Goal: Information Seeking & Learning: Learn about a topic

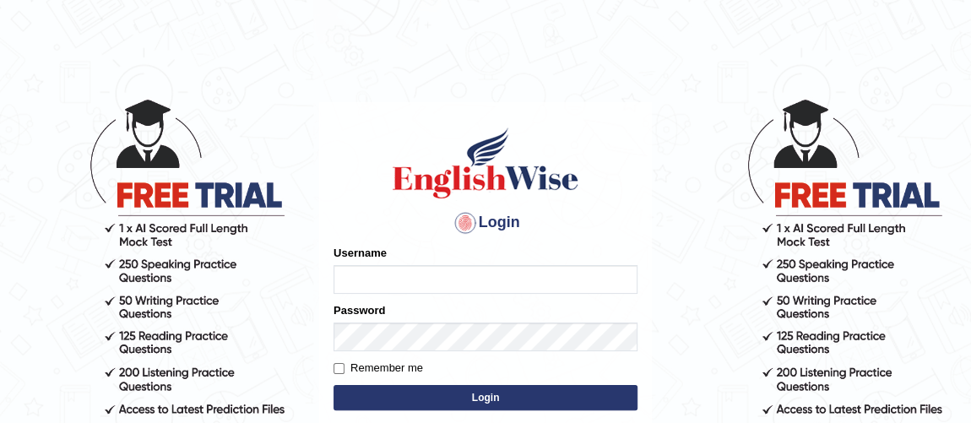
type input "Ferschmall"
click at [491, 396] on button "Login" at bounding box center [486, 397] width 304 height 25
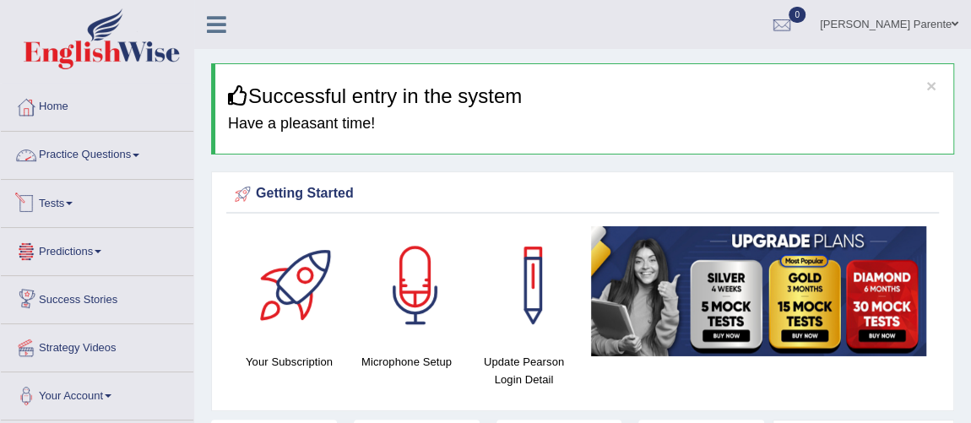
click at [87, 152] on link "Practice Questions" at bounding box center [97, 153] width 193 height 42
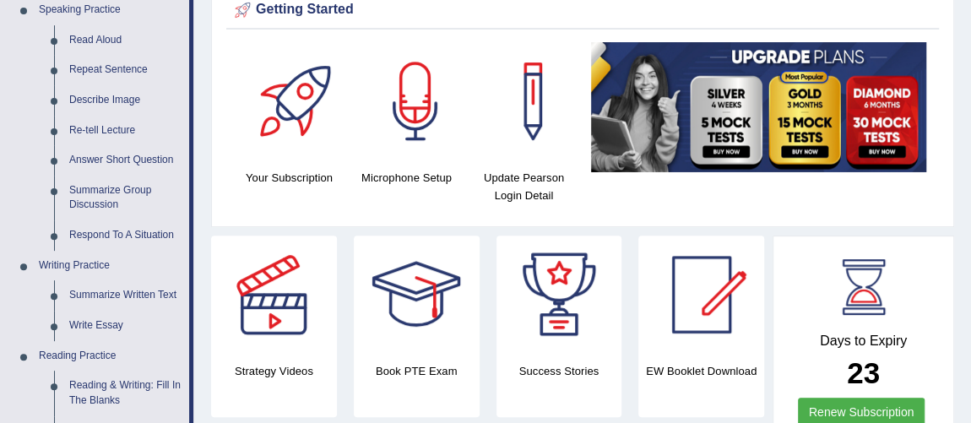
scroll to position [214, 0]
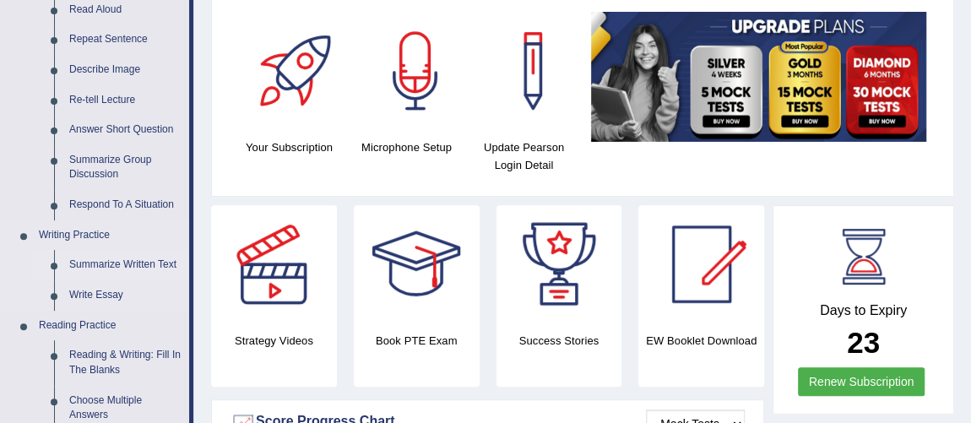
click at [167, 270] on link "Summarize Written Text" at bounding box center [125, 265] width 127 height 30
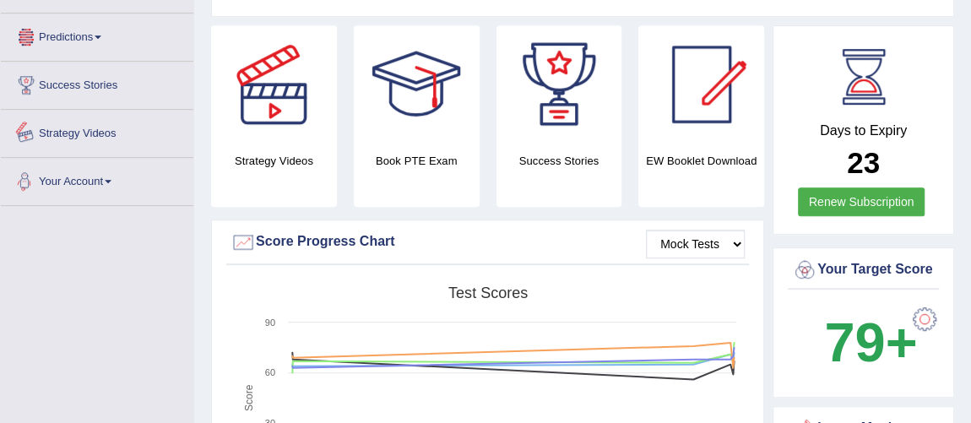
scroll to position [1115, 0]
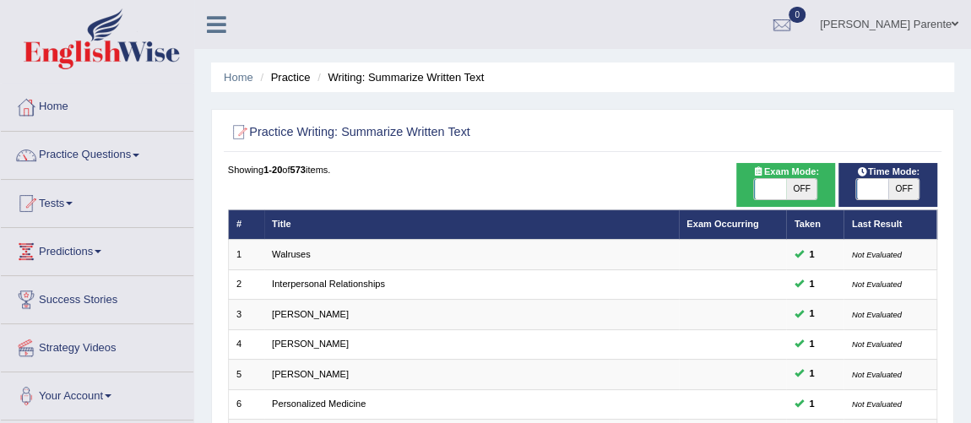
scroll to position [370, 0]
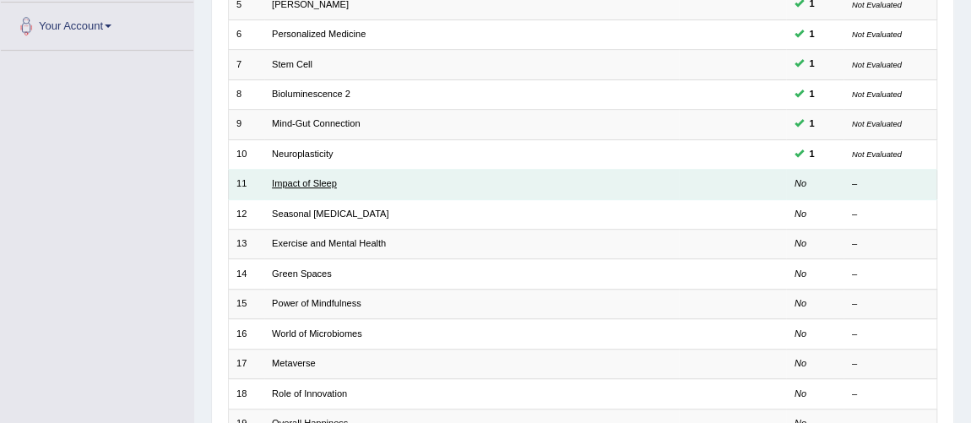
click at [320, 183] on link "Impact of Sleep" at bounding box center [304, 183] width 65 height 10
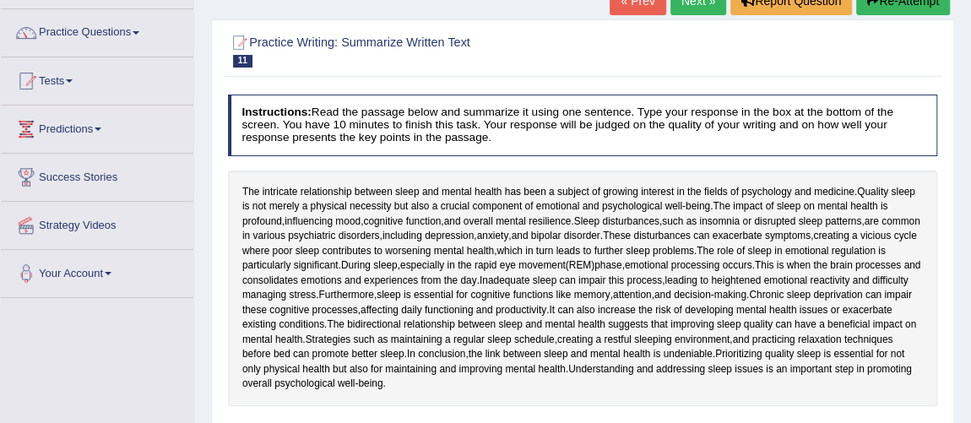
scroll to position [153, 0]
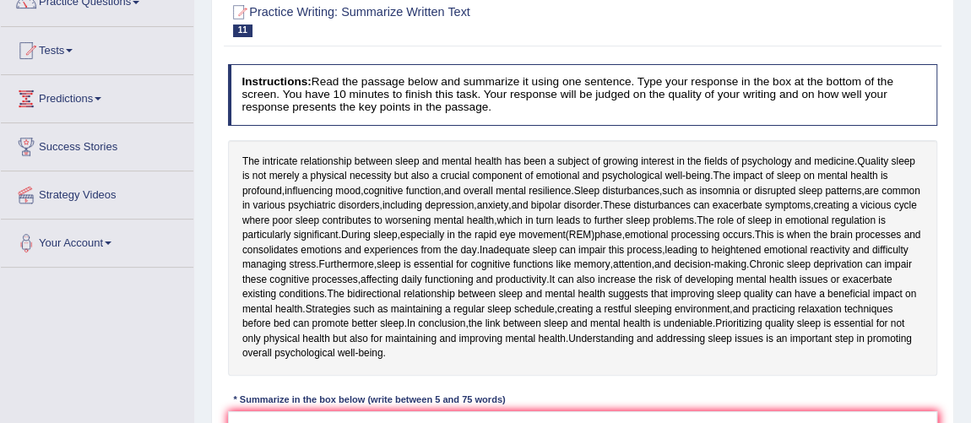
click at [239, 164] on div "The intricate relationship between sleep and mental health has been a subject o…" at bounding box center [583, 258] width 710 height 236
drag, startPoint x: 242, startPoint y: 160, endPoint x: 469, endPoint y: 158, distance: 226.3
click at [469, 158] on div "The intricate relationship between sleep and mental health has been a subject o…" at bounding box center [583, 258] width 710 height 236
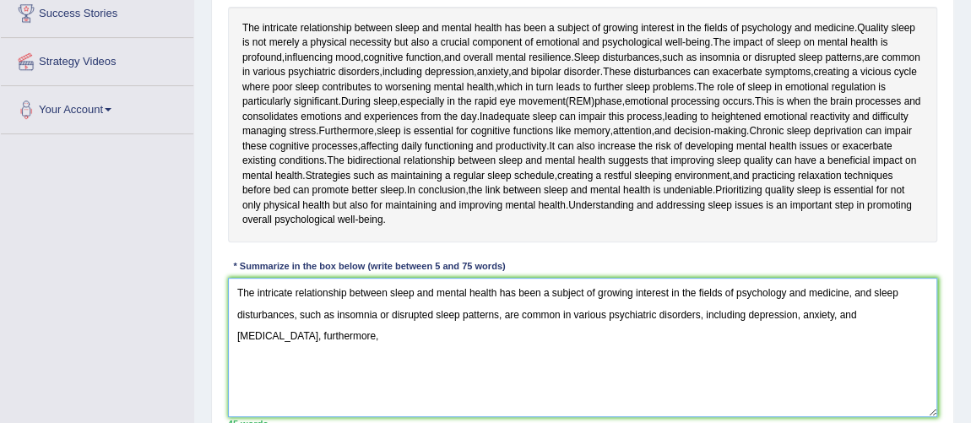
scroll to position [317, 0]
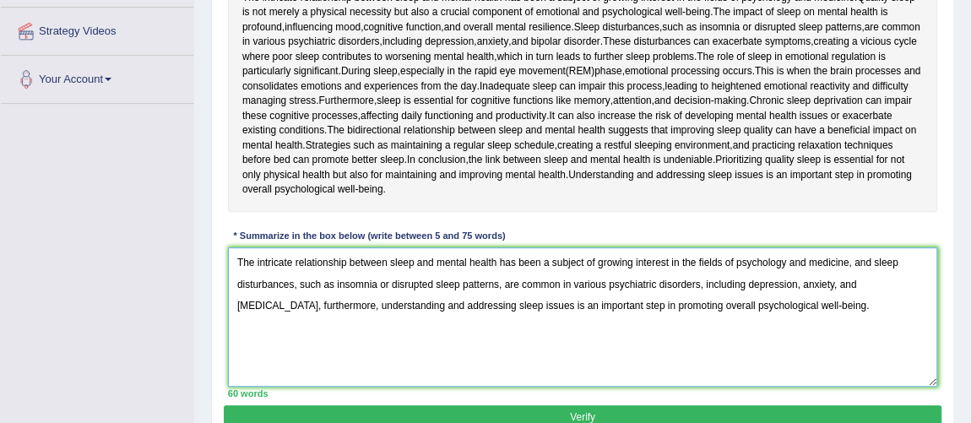
type textarea "The intricate relationship between sleep and mental health has been a subject o…"
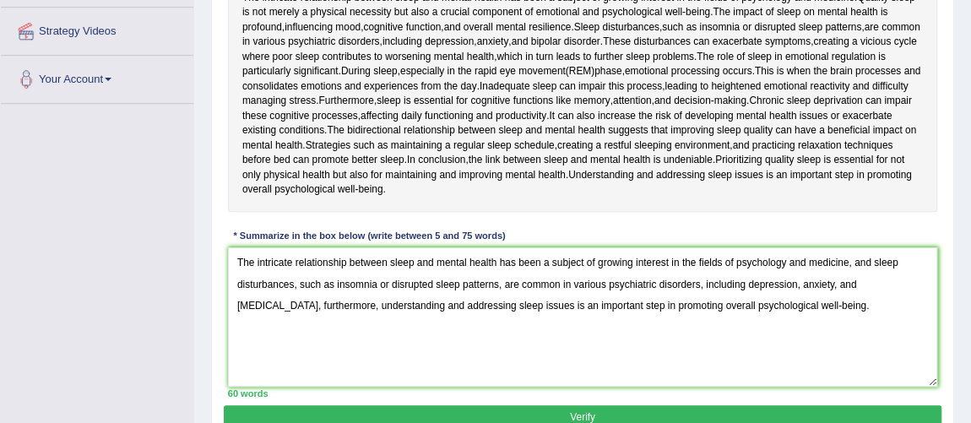
click at [643, 405] on button "Verify" at bounding box center [582, 417] width 717 height 24
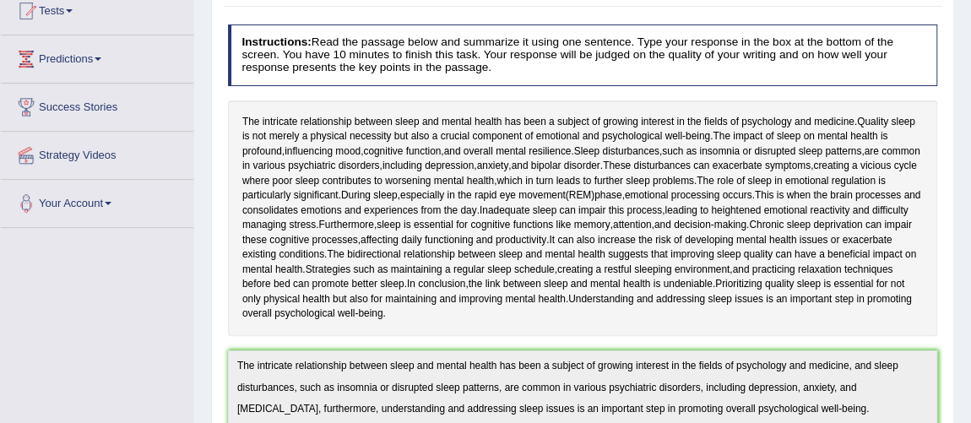
scroll to position [0, 0]
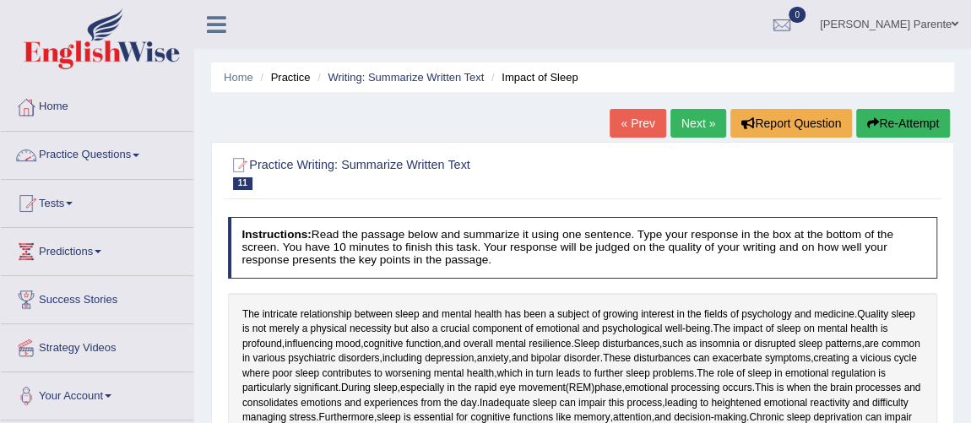
click at [101, 149] on link "Practice Questions" at bounding box center [97, 153] width 193 height 42
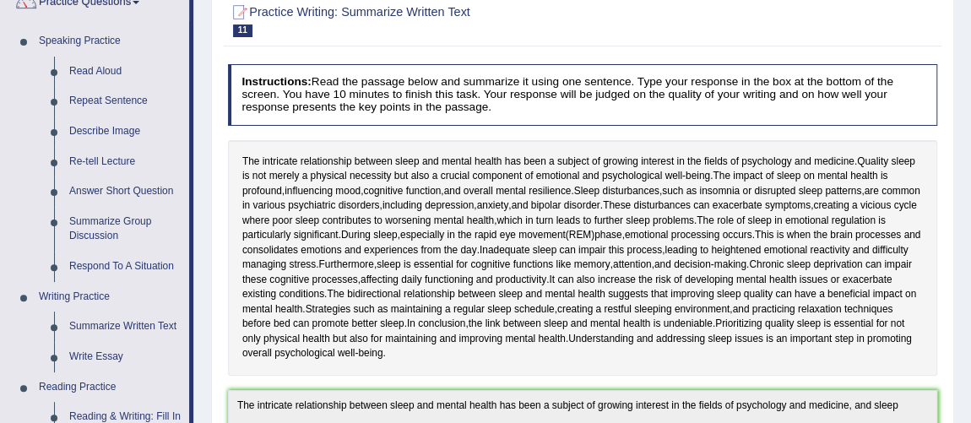
scroll to position [184, 0]
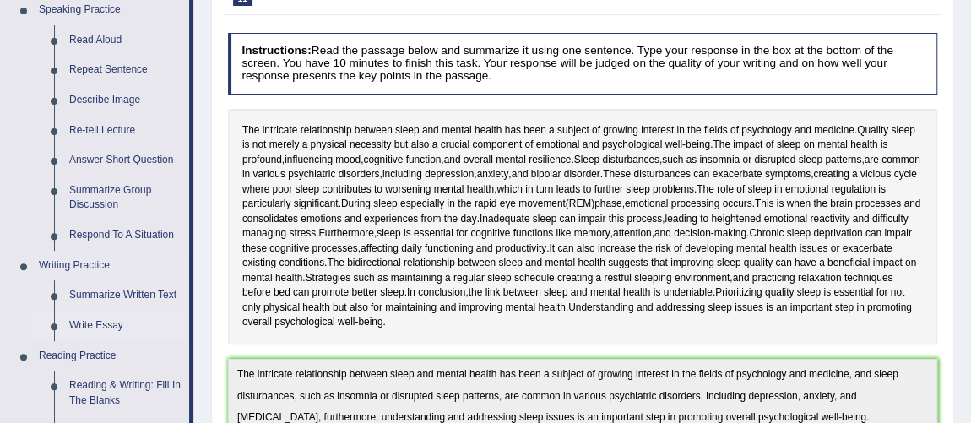
click at [106, 334] on link "Write Essay" at bounding box center [125, 326] width 127 height 30
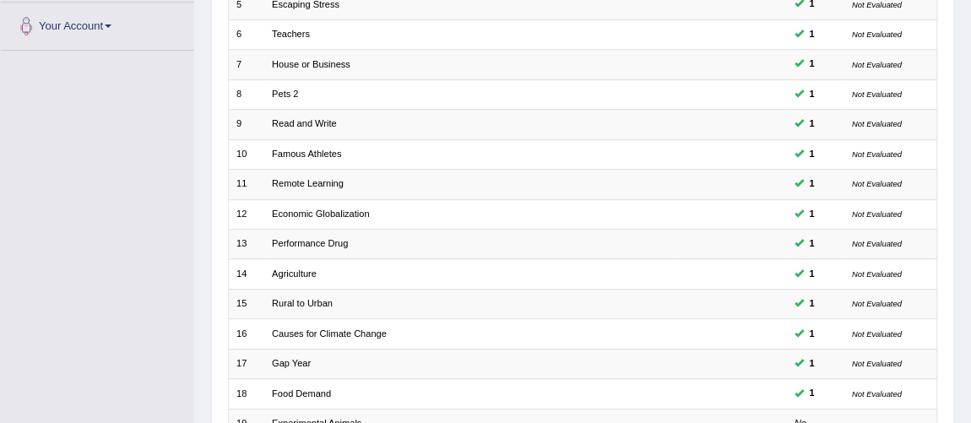
scroll to position [544, 0]
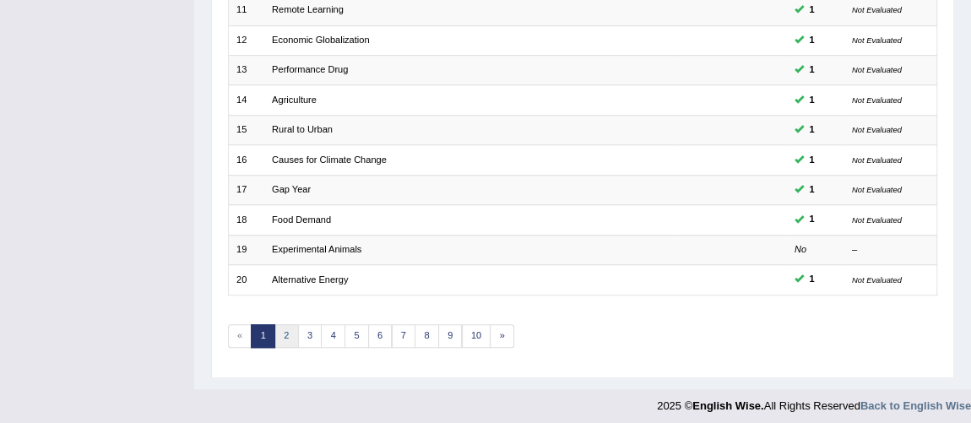
click at [285, 334] on link "2" at bounding box center [286, 336] width 24 height 24
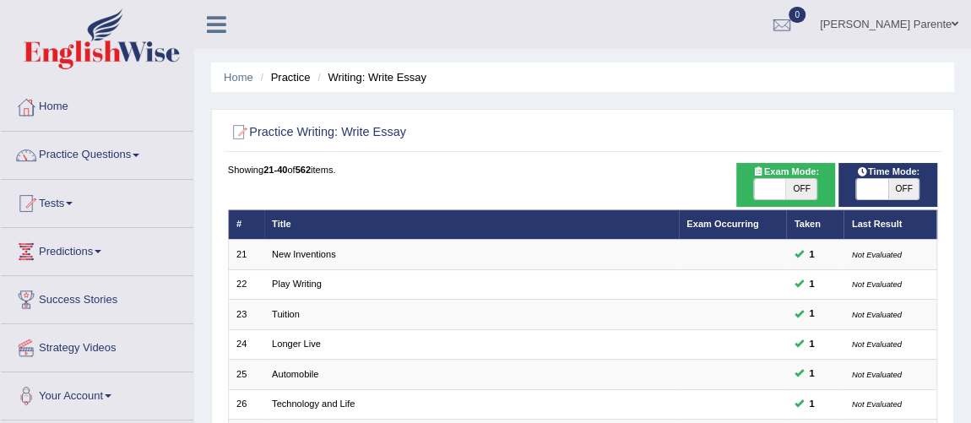
scroll to position [370, 0]
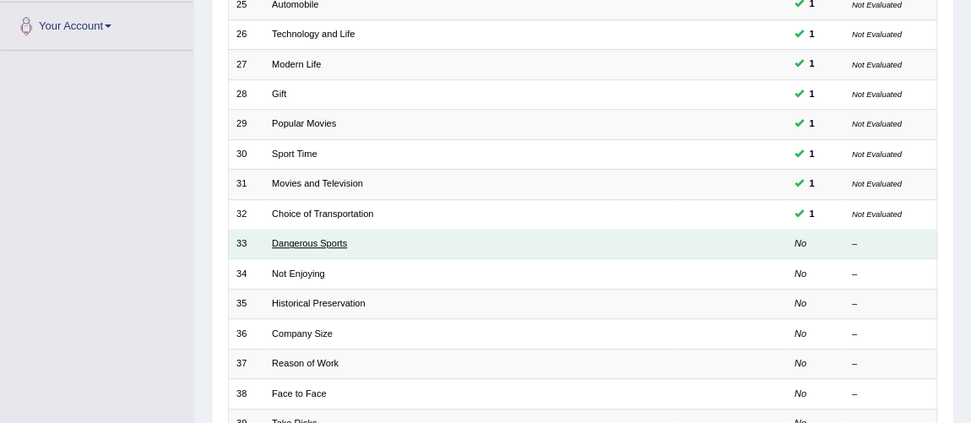
click at [317, 238] on link "Dangerous Sports" at bounding box center [309, 243] width 75 height 10
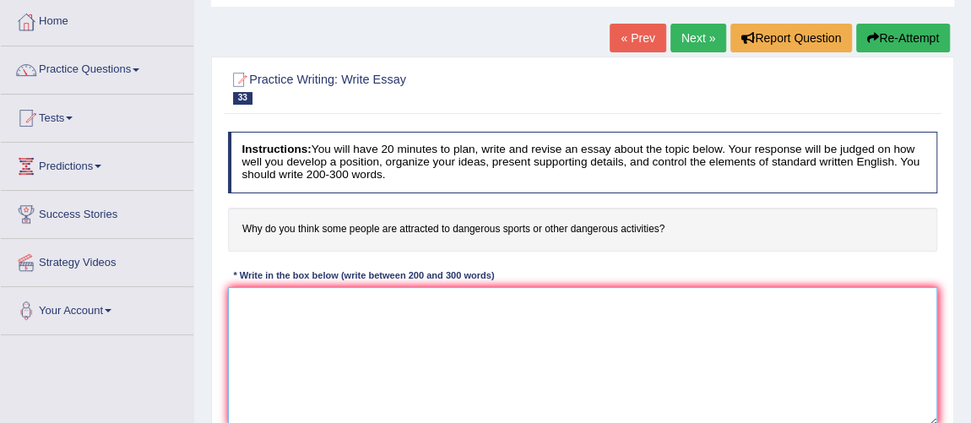
scroll to position [95, 0]
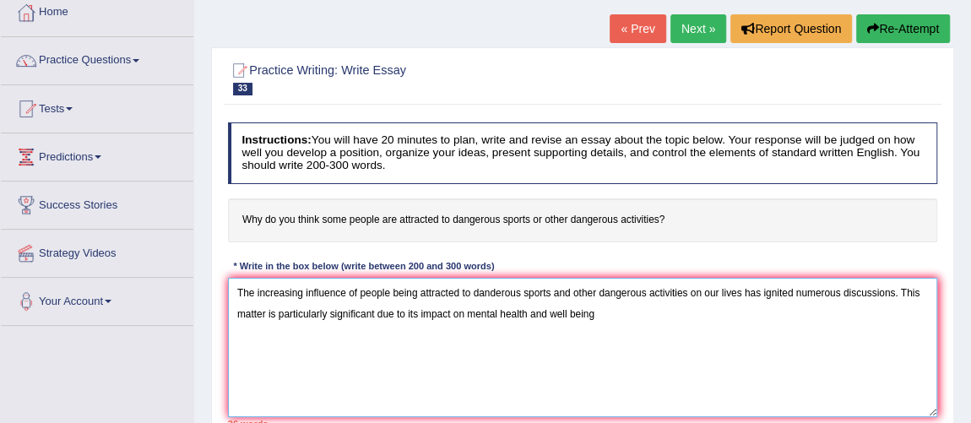
click at [570, 318] on textarea "The increasing influence of people being attracted to danderous sports and othe…" at bounding box center [583, 347] width 710 height 139
click at [591, 315] on textarea "The increasing influence of people being attracted to danderous sports and othe…" at bounding box center [583, 347] width 710 height 139
click at [599, 317] on textarea "The increasing influence of people being attracted to danderous sports and othe…" at bounding box center [583, 347] width 710 height 139
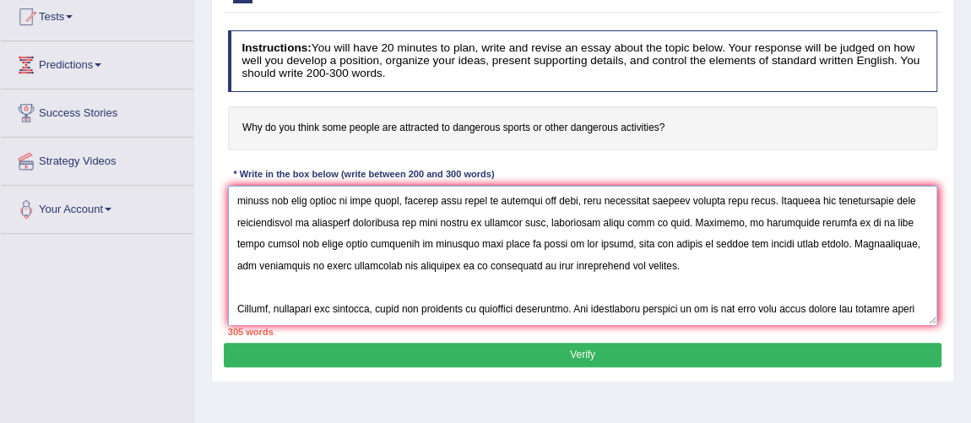
scroll to position [0, 0]
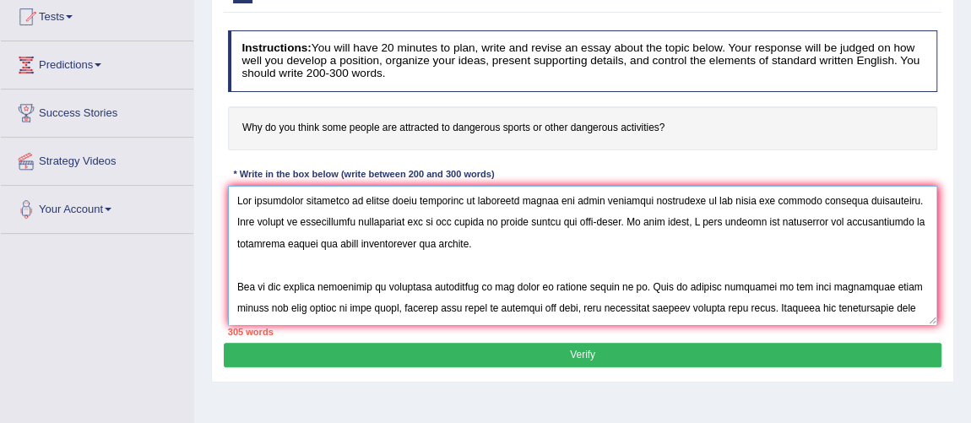
click at [500, 203] on textarea at bounding box center [583, 255] width 710 height 139
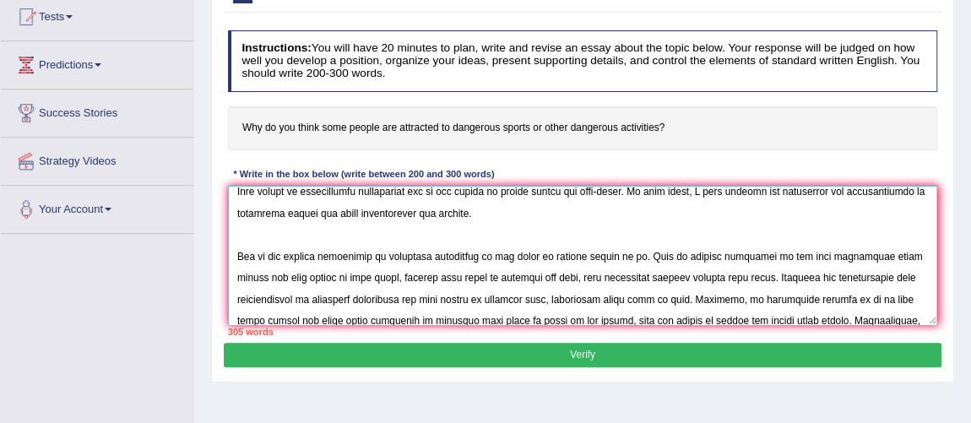
scroll to position [72, 0]
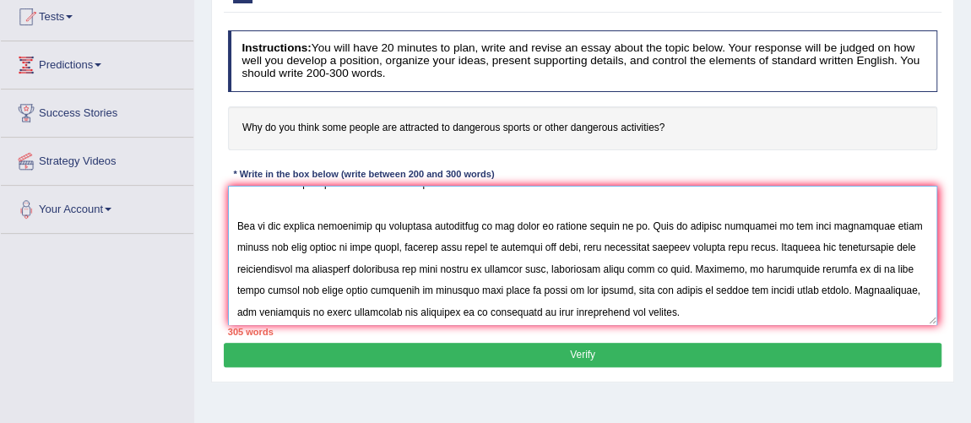
click at [465, 246] on textarea at bounding box center [583, 255] width 710 height 139
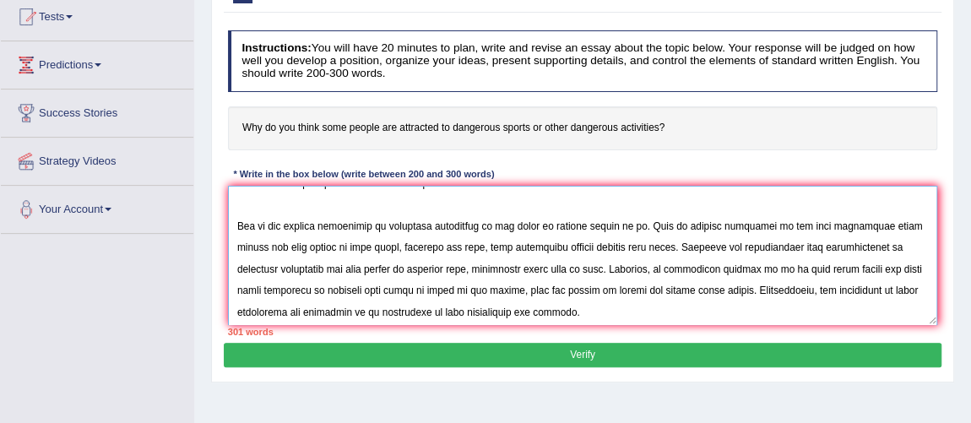
click at [425, 243] on textarea at bounding box center [583, 255] width 710 height 139
click at [471, 246] on textarea at bounding box center [583, 255] width 710 height 139
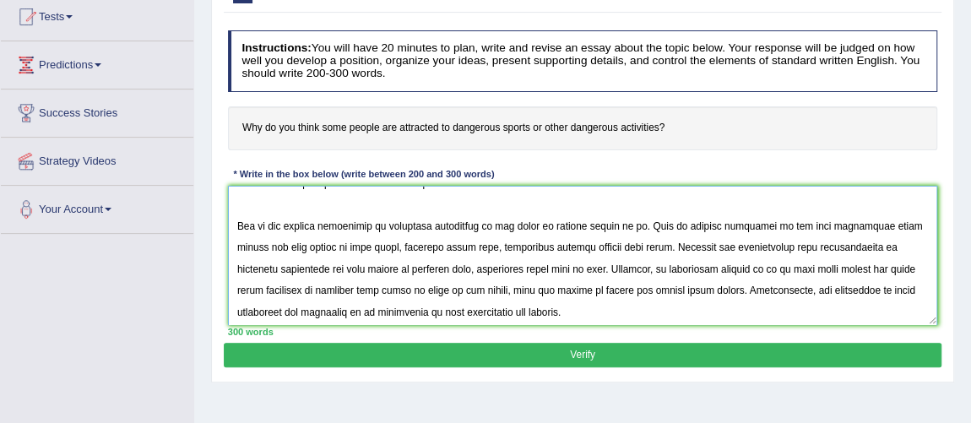
drag, startPoint x: 692, startPoint y: 307, endPoint x: 572, endPoint y: 249, distance: 132.5
click at [572, 249] on textarea at bounding box center [583, 255] width 710 height 139
click at [441, 238] on textarea at bounding box center [583, 255] width 710 height 139
click at [454, 242] on textarea at bounding box center [583, 255] width 710 height 139
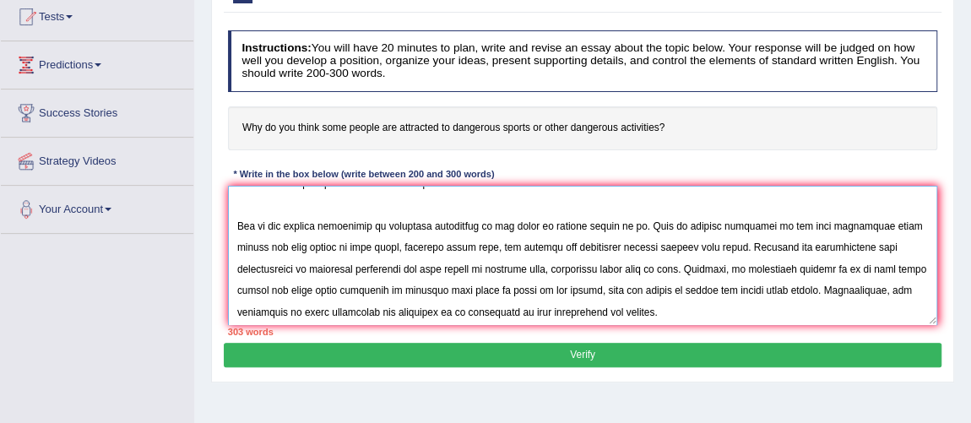
click at [662, 243] on textarea at bounding box center [583, 255] width 710 height 139
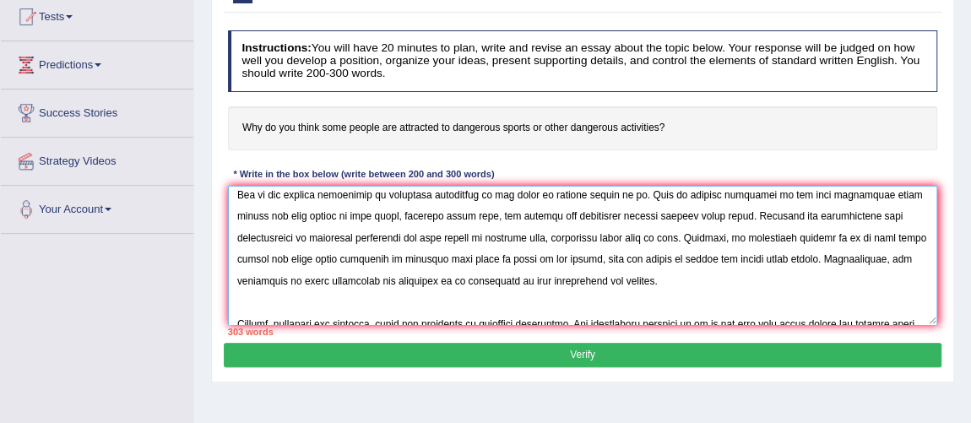
click at [594, 234] on textarea at bounding box center [583, 255] width 710 height 139
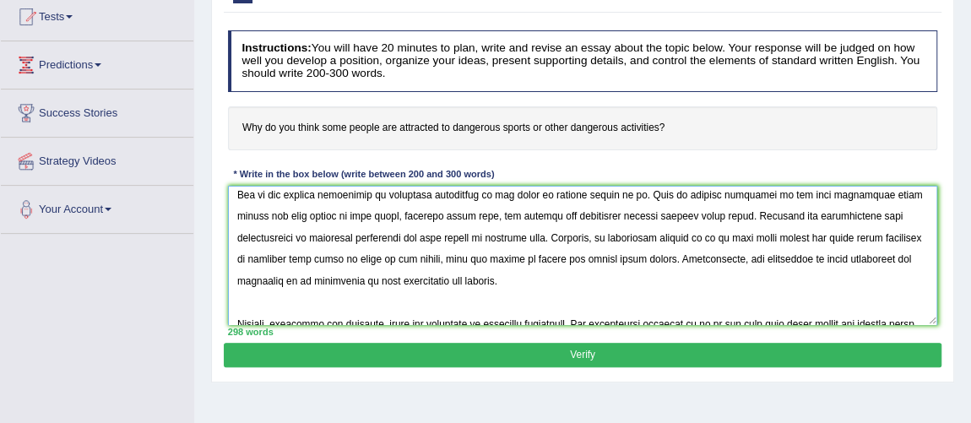
click at [746, 239] on textarea at bounding box center [583, 255] width 710 height 139
click at [806, 239] on textarea at bounding box center [583, 255] width 710 height 139
click at [889, 239] on textarea at bounding box center [583, 255] width 710 height 139
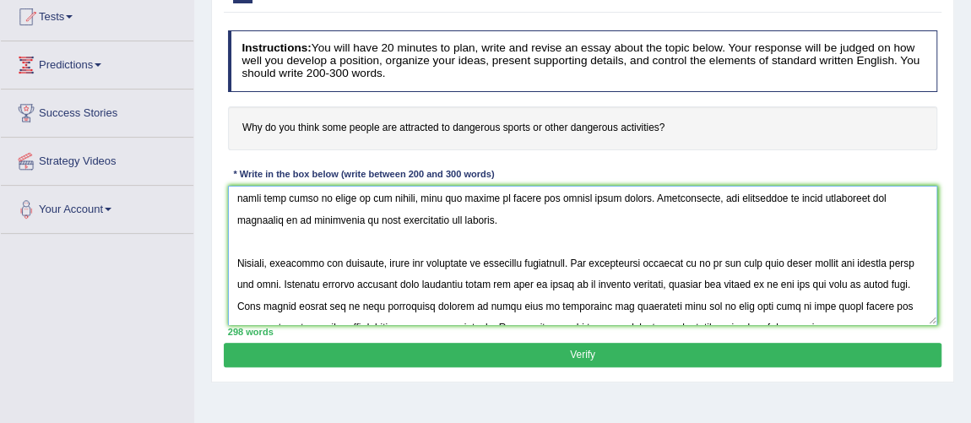
scroll to position [216, 0]
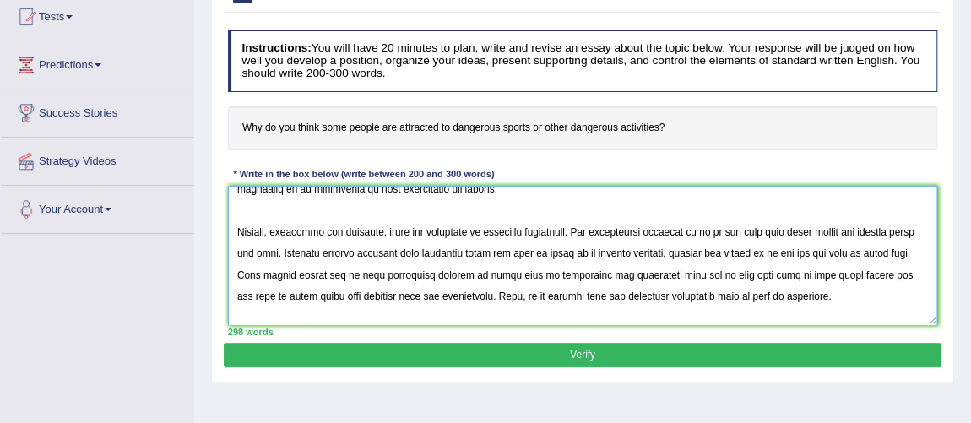
click at [488, 250] on textarea at bounding box center [583, 255] width 710 height 139
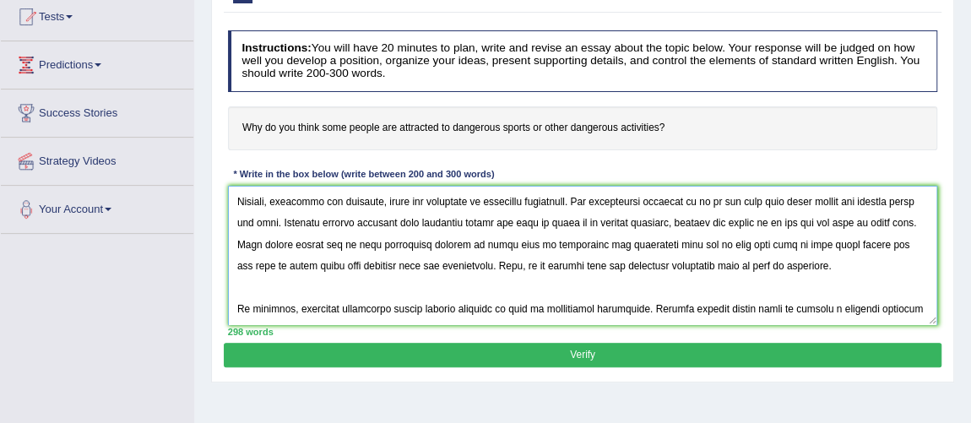
scroll to position [279, 0]
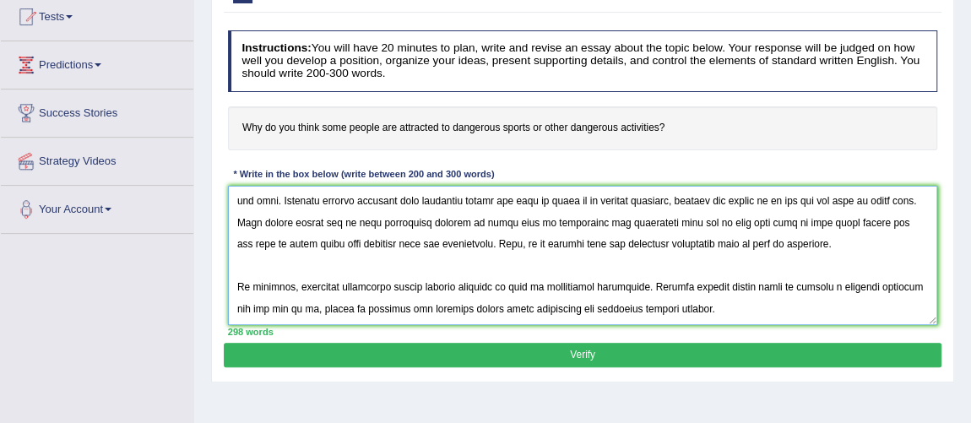
click at [358, 240] on textarea at bounding box center [583, 255] width 710 height 139
click at [459, 299] on textarea at bounding box center [583, 255] width 710 height 139
type textarea "The increasing influence of people being attracted to dangerous sports and othe…"
click at [558, 349] on button "Verify" at bounding box center [582, 355] width 717 height 24
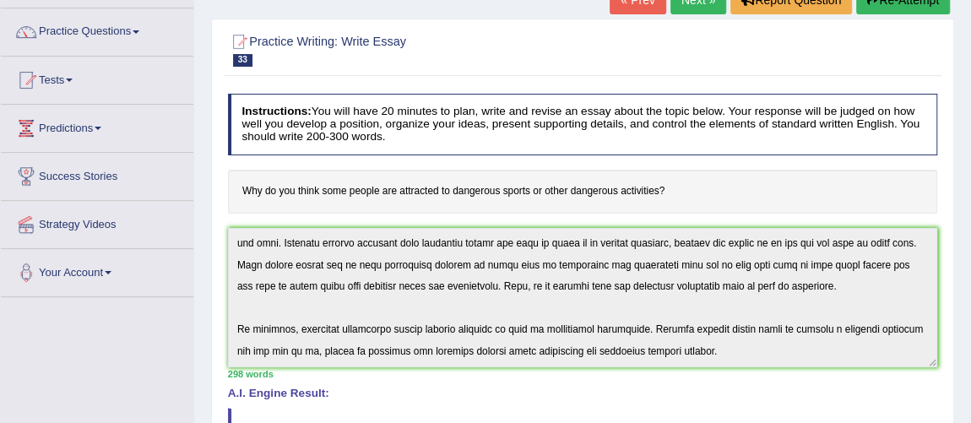
scroll to position [0, 0]
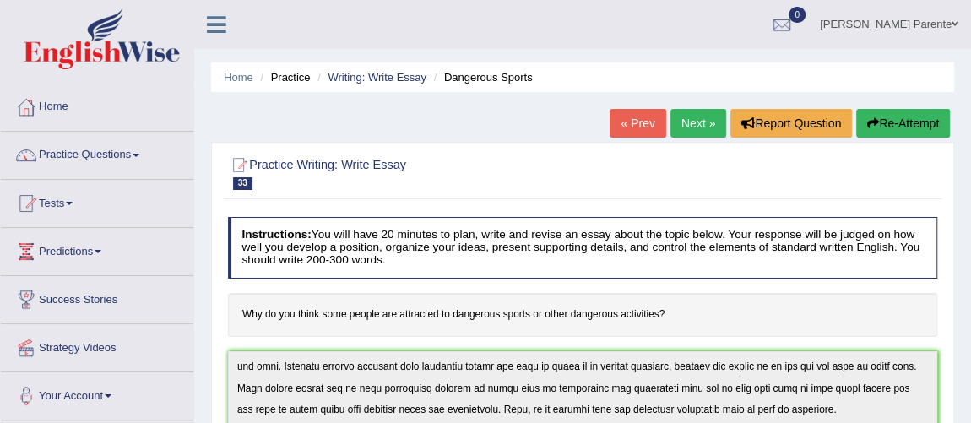
click at [681, 125] on link "Next »" at bounding box center [698, 123] width 56 height 29
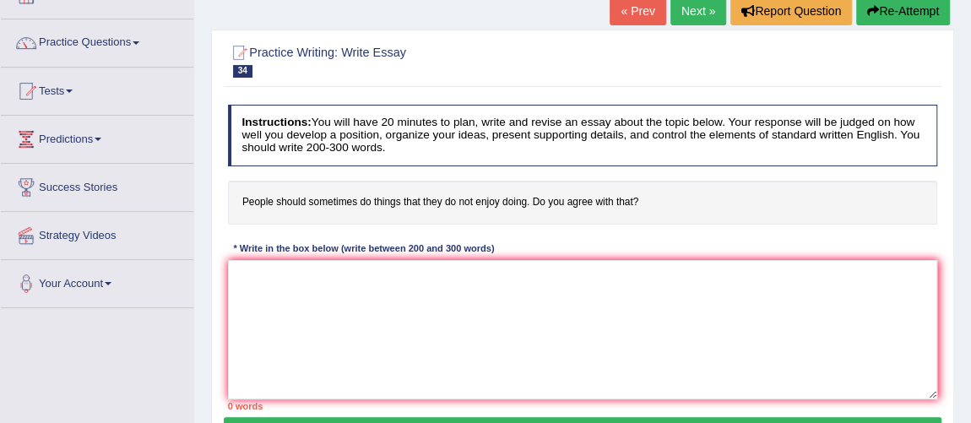
scroll to position [144, 0]
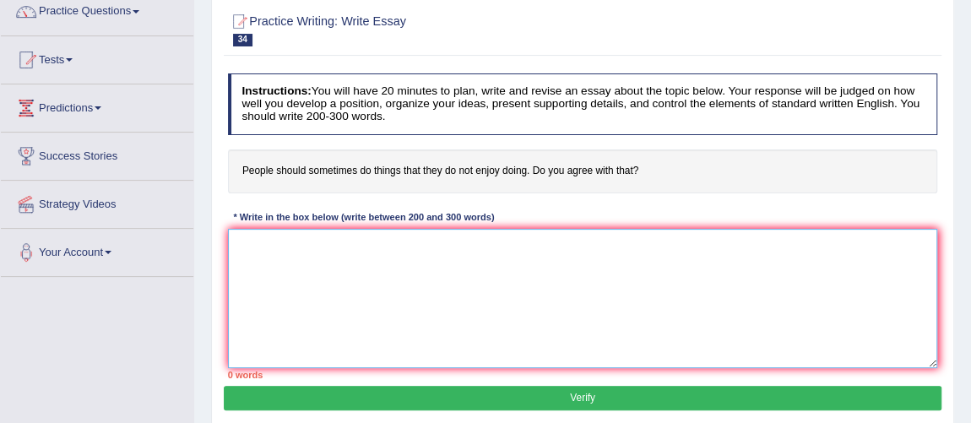
click at [402, 252] on textarea at bounding box center [583, 298] width 710 height 139
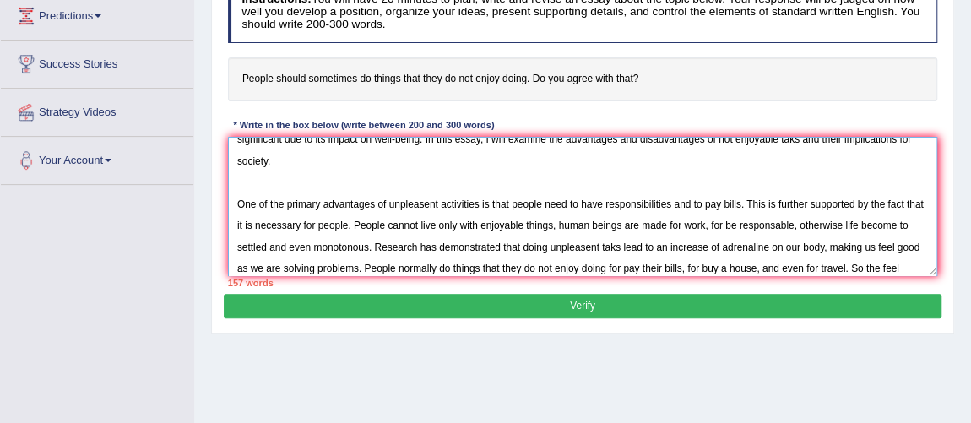
scroll to position [65, 0]
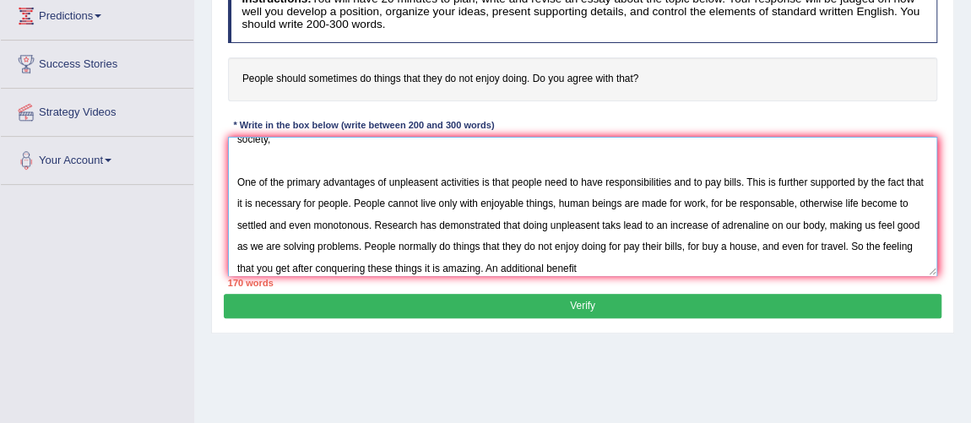
click at [518, 271] on textarea "The increasing influence of people doing this that they do not enjoy doing in o…" at bounding box center [583, 206] width 710 height 139
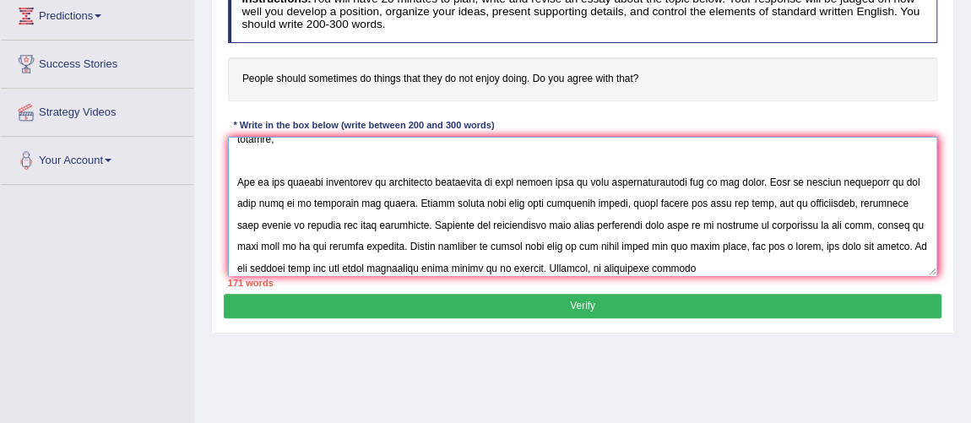
click at [702, 269] on textarea at bounding box center [583, 206] width 710 height 139
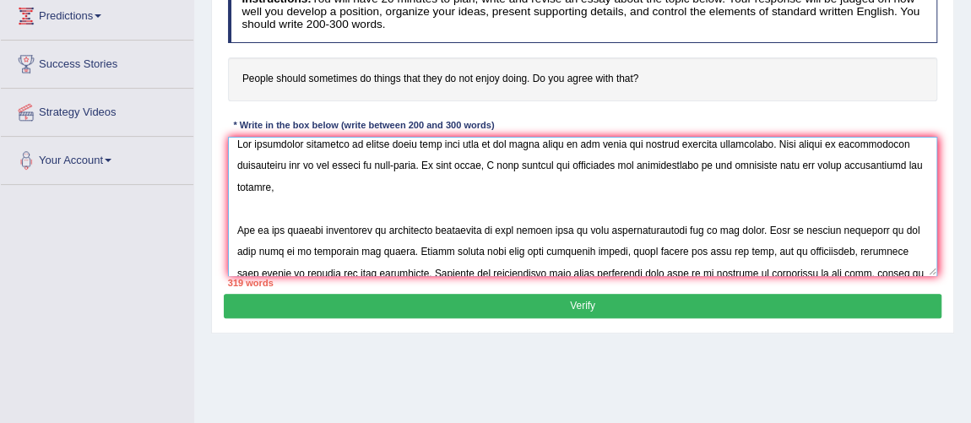
scroll to position [46, 0]
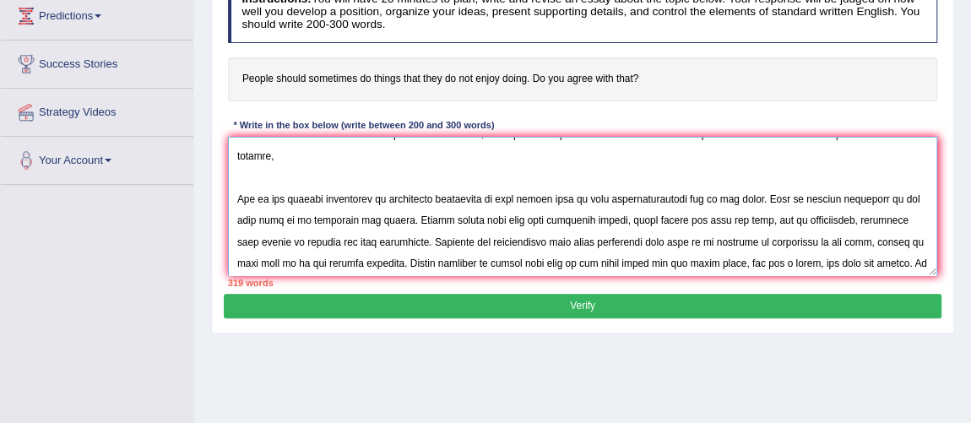
drag, startPoint x: 741, startPoint y: 197, endPoint x: 692, endPoint y: 201, distance: 50.0
click at [692, 201] on textarea at bounding box center [583, 206] width 710 height 139
click at [327, 222] on textarea at bounding box center [583, 206] width 710 height 139
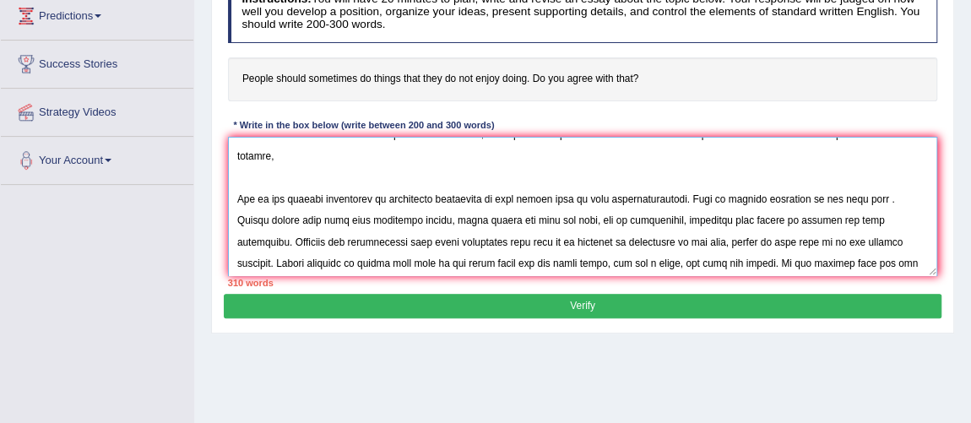
paste textarea "to pay bills"
click at [855, 197] on textarea at bounding box center [583, 206] width 710 height 139
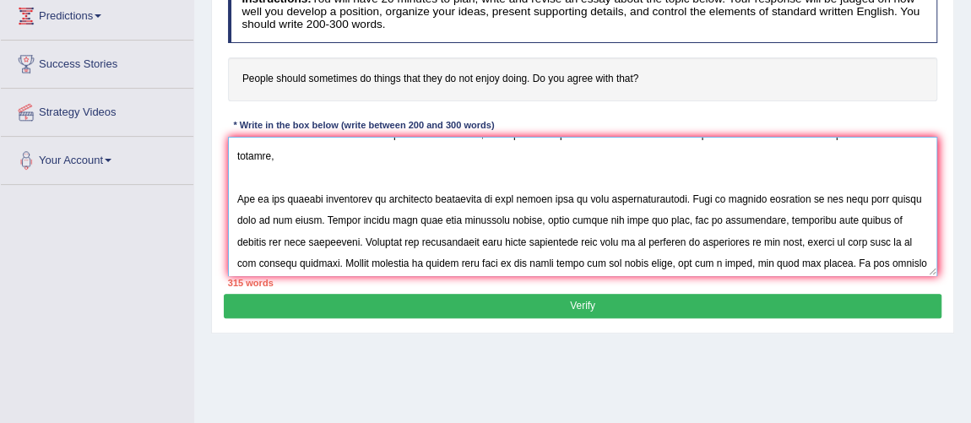
click at [892, 224] on textarea at bounding box center [583, 206] width 710 height 139
click at [583, 247] on textarea at bounding box center [583, 206] width 710 height 139
click at [685, 241] on textarea at bounding box center [583, 206] width 710 height 139
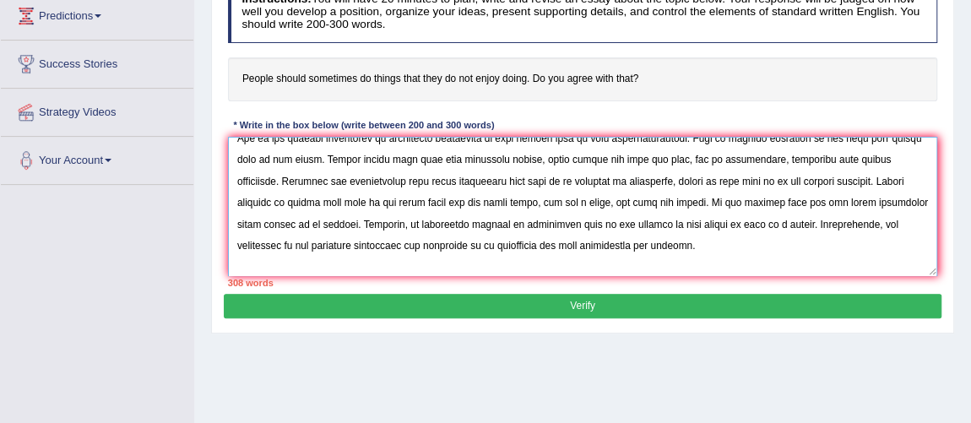
scroll to position [154, 0]
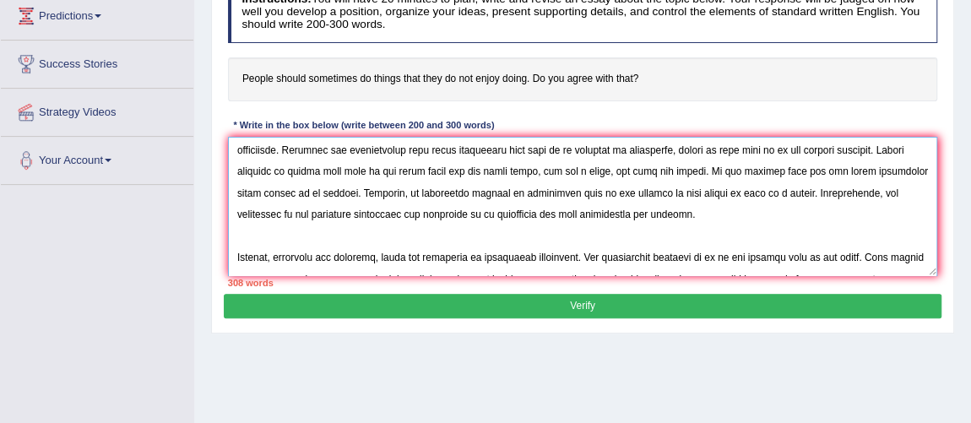
click at [914, 187] on textarea at bounding box center [583, 206] width 710 height 139
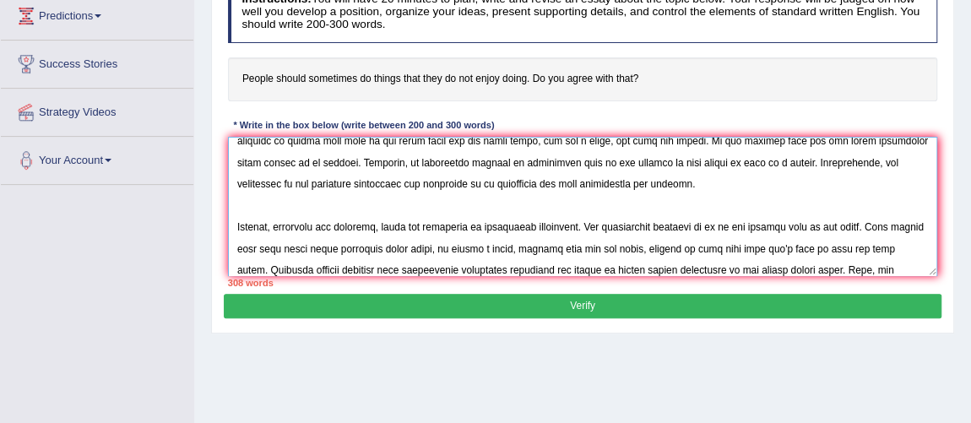
scroll to position [226, 0]
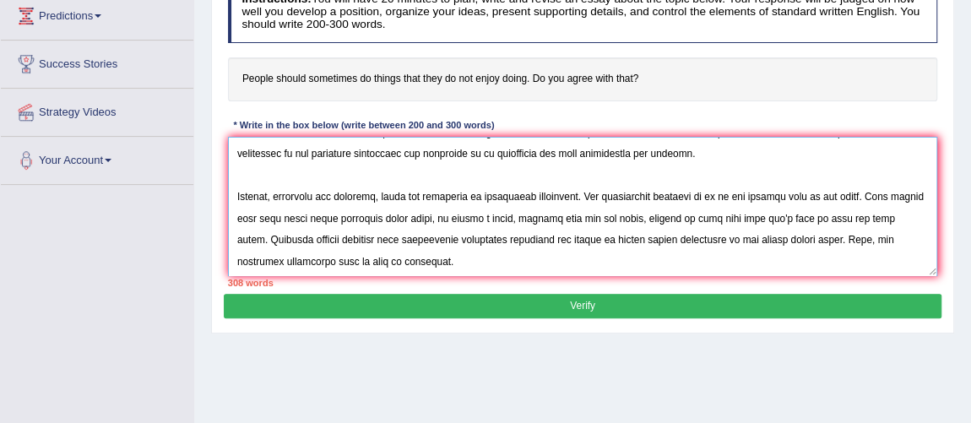
click at [579, 195] on textarea at bounding box center [583, 206] width 710 height 139
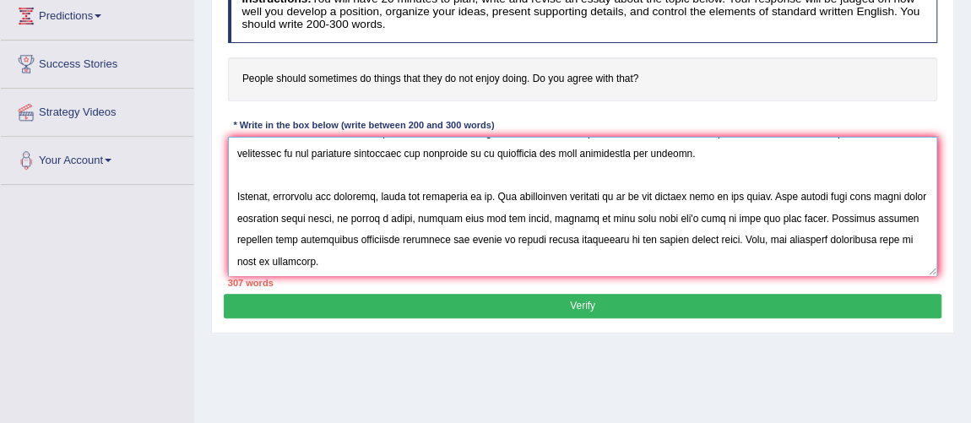
click at [854, 197] on textarea at bounding box center [583, 206] width 710 height 139
click at [419, 220] on textarea at bounding box center [583, 206] width 710 height 139
click at [619, 234] on textarea at bounding box center [583, 206] width 710 height 139
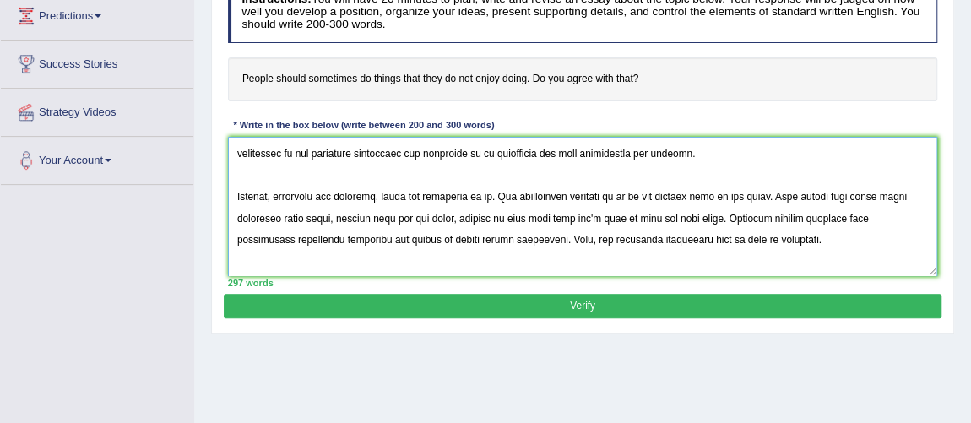
click at [536, 237] on textarea at bounding box center [583, 206] width 710 height 139
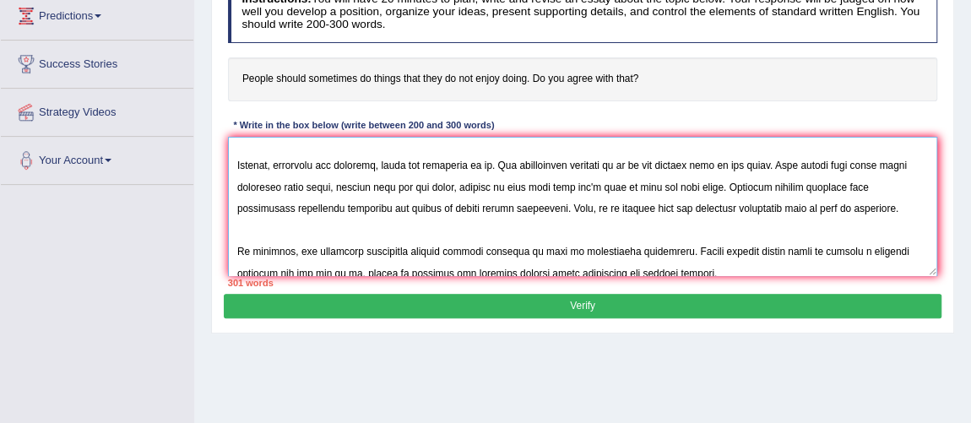
scroll to position [279, 0]
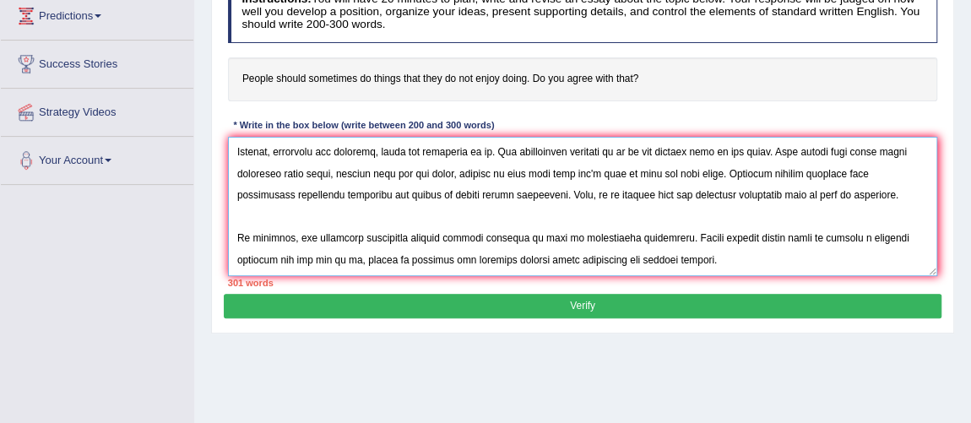
click at [579, 261] on textarea at bounding box center [583, 206] width 710 height 139
click at [766, 145] on textarea at bounding box center [583, 206] width 710 height 139
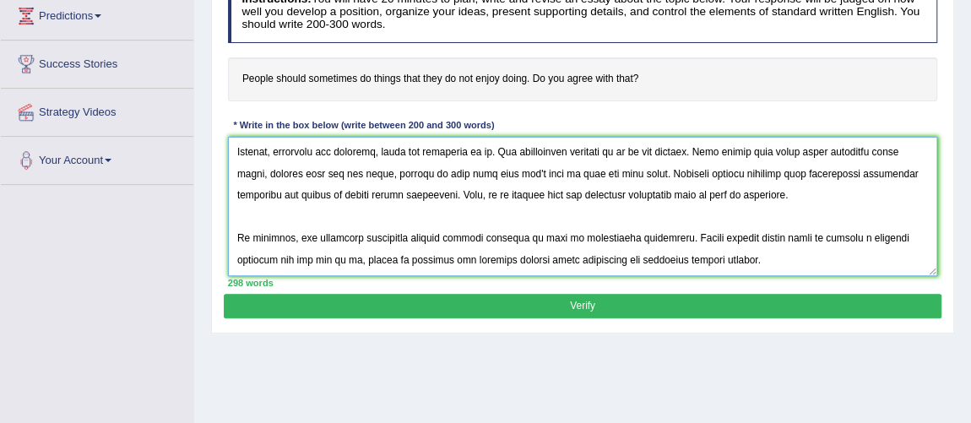
click at [655, 144] on textarea at bounding box center [583, 206] width 710 height 139
type textarea "The increasing influence of people doing this that they do not enjoy doing in o…"
click at [662, 298] on button "Verify" at bounding box center [582, 306] width 717 height 24
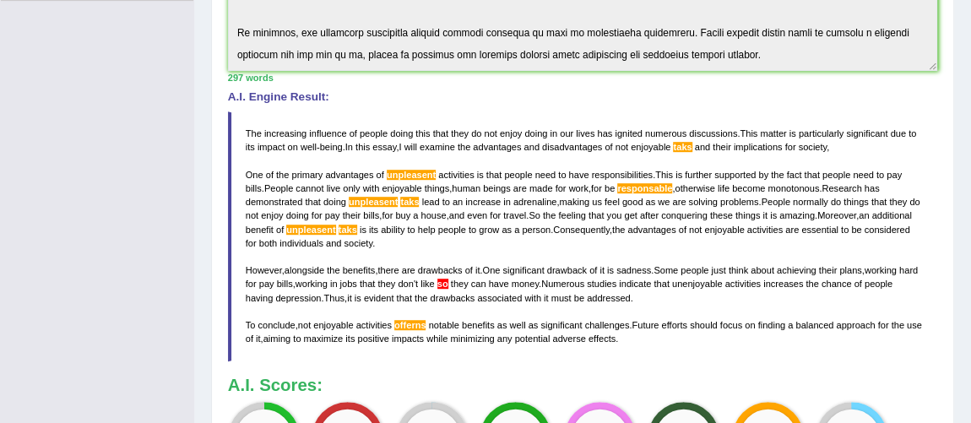
scroll to position [50, 0]
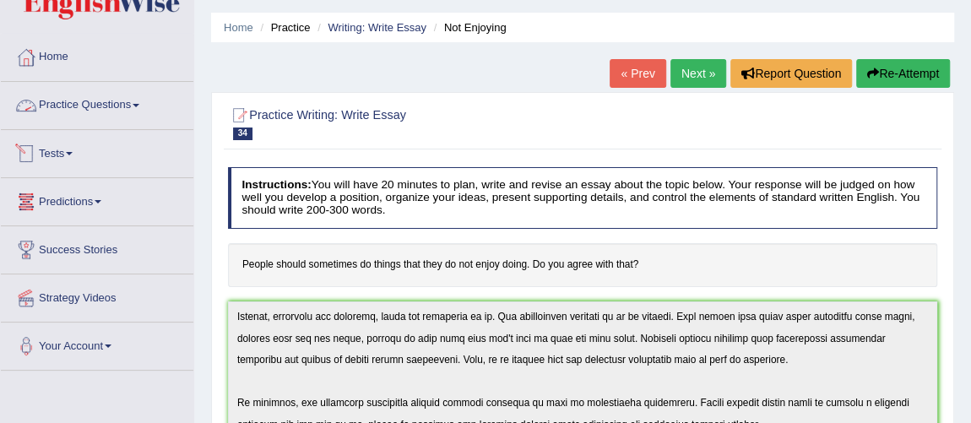
click at [100, 111] on link "Practice Questions" at bounding box center [97, 103] width 193 height 42
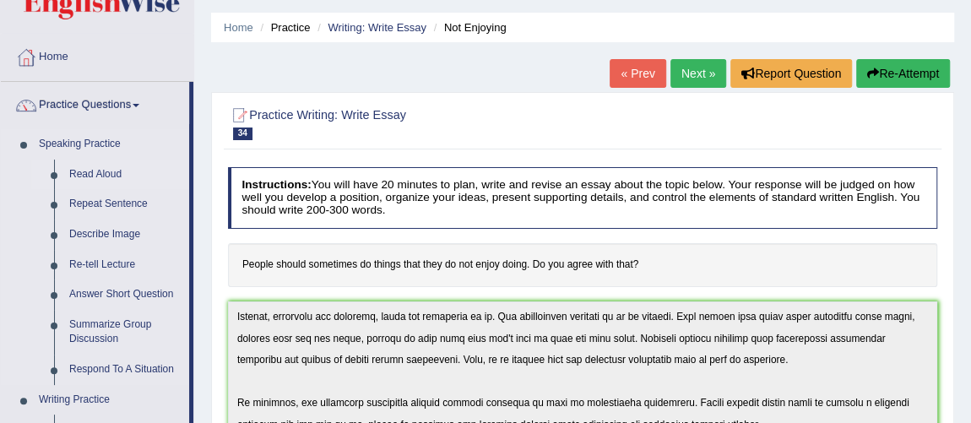
click at [109, 174] on link "Read Aloud" at bounding box center [125, 175] width 127 height 30
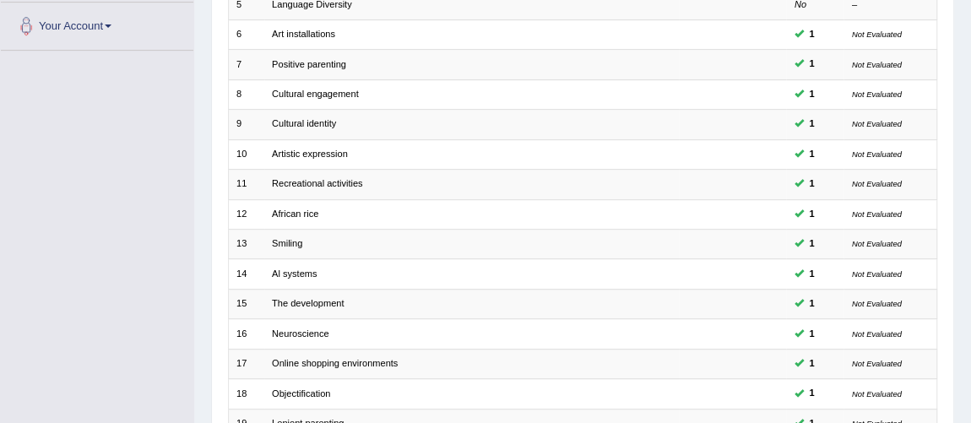
scroll to position [544, 0]
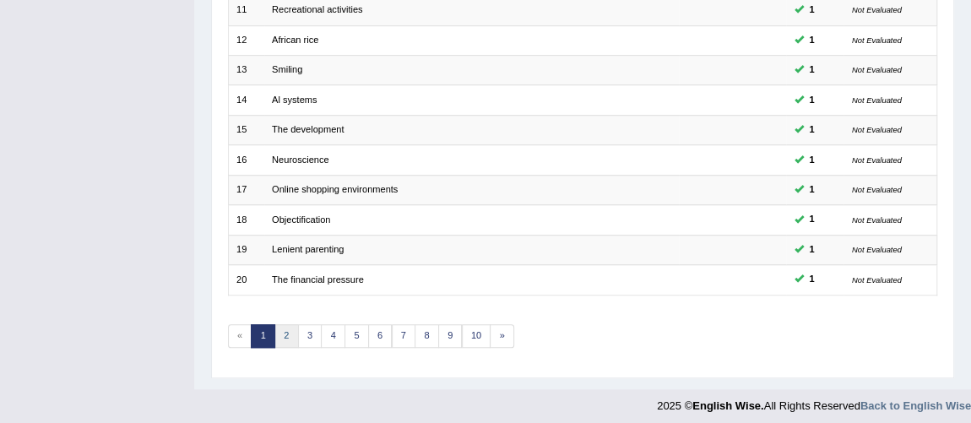
click at [286, 326] on link "2" at bounding box center [286, 336] width 24 height 24
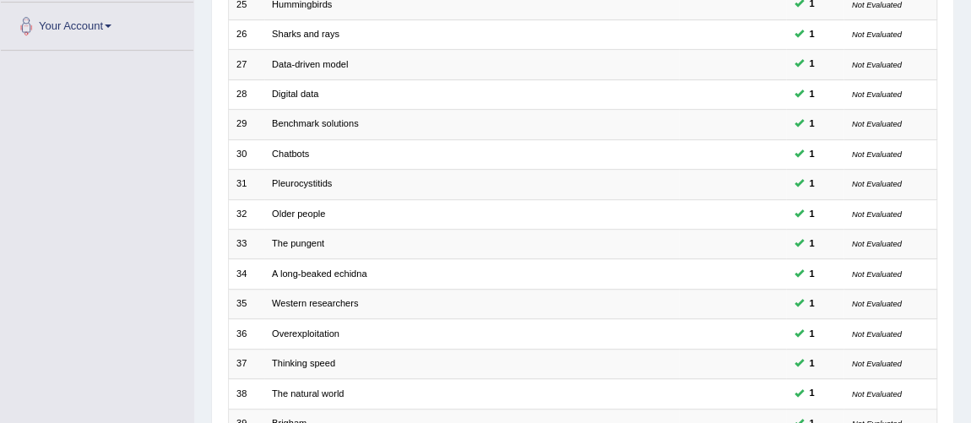
scroll to position [544, 0]
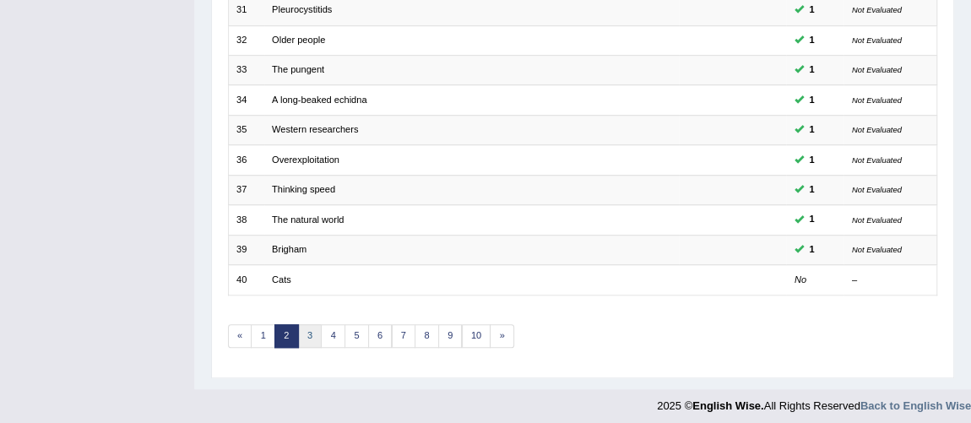
click at [301, 333] on link "3" at bounding box center [310, 336] width 24 height 24
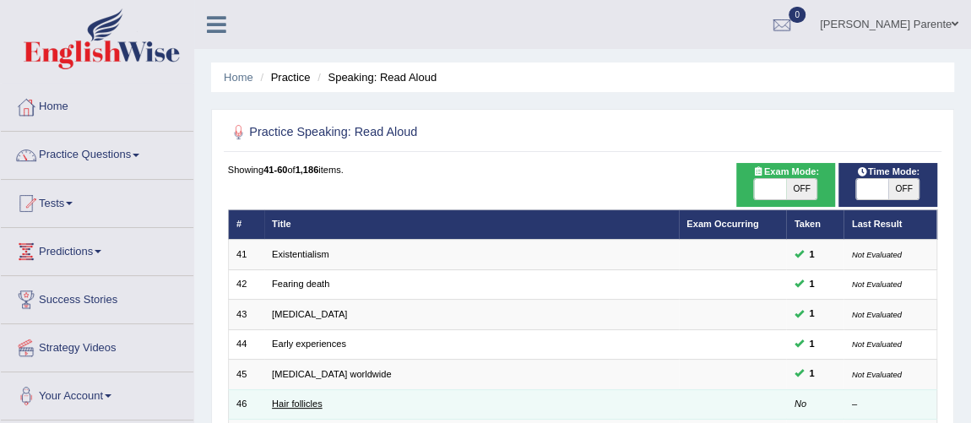
click at [280, 405] on link "Hair follicles" at bounding box center [297, 404] width 51 height 10
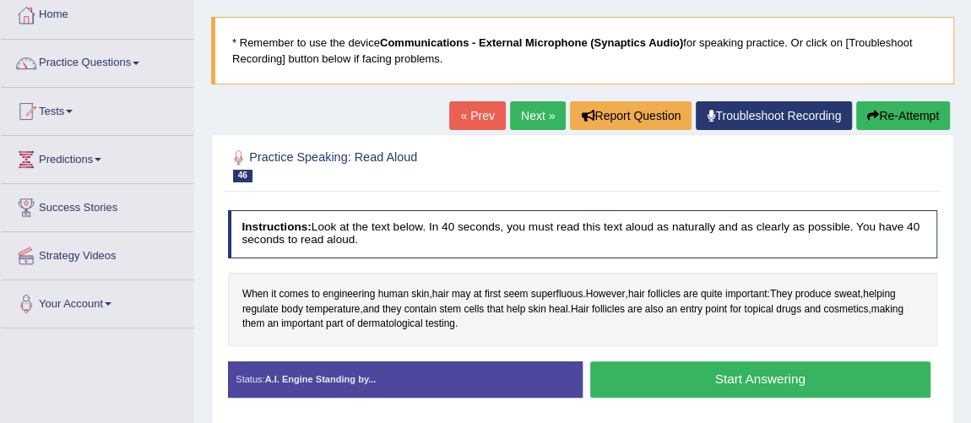
scroll to position [122, 0]
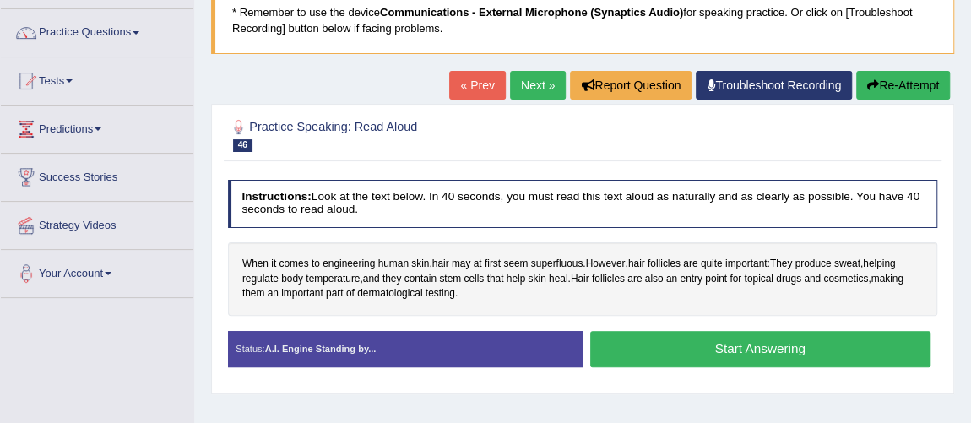
click at [769, 351] on button "Start Answering" at bounding box center [760, 349] width 340 height 36
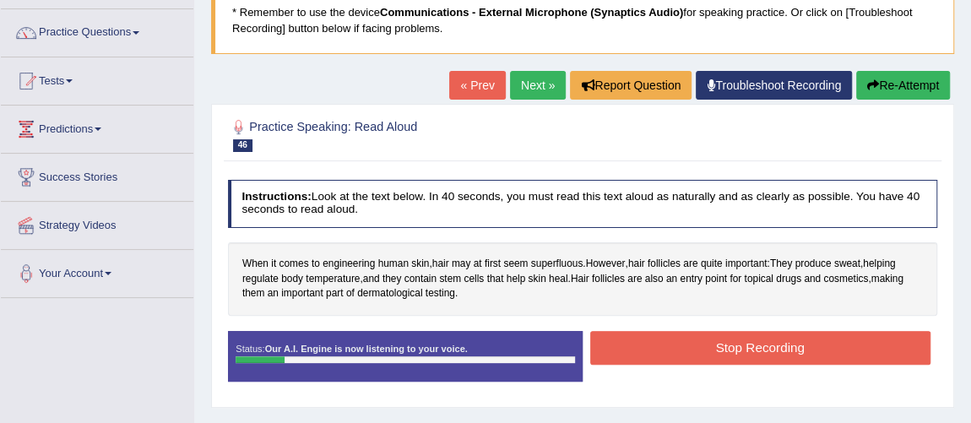
click at [769, 351] on button "Stop Recording" at bounding box center [760, 347] width 340 height 33
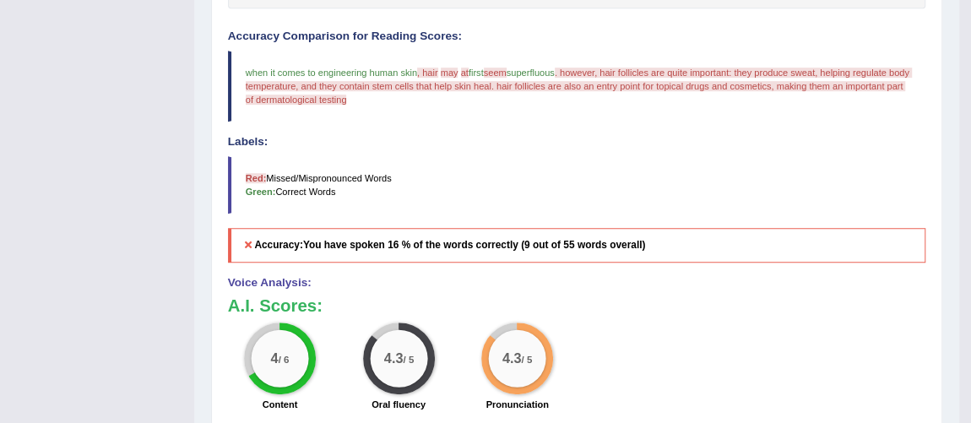
scroll to position [59, 0]
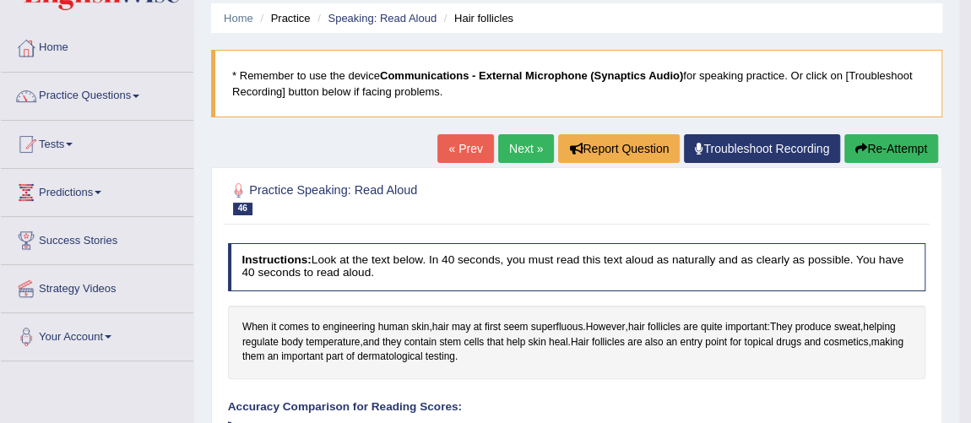
click at [501, 141] on link "Next »" at bounding box center [526, 148] width 56 height 29
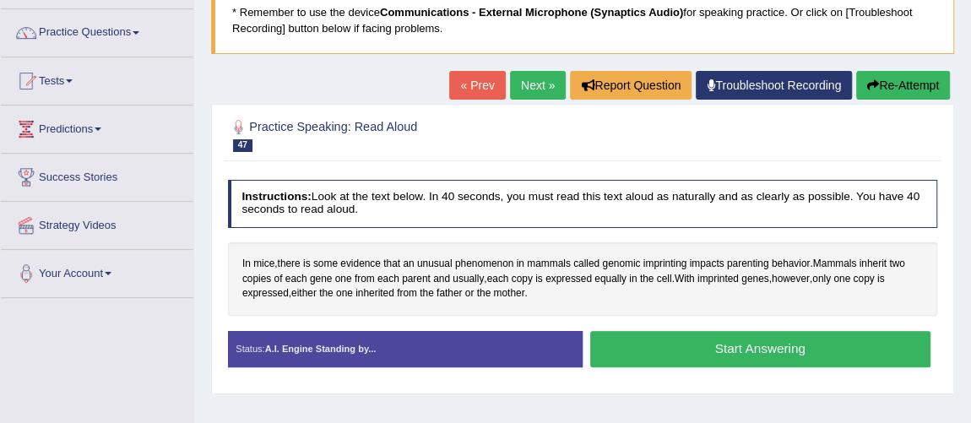
scroll to position [184, 0]
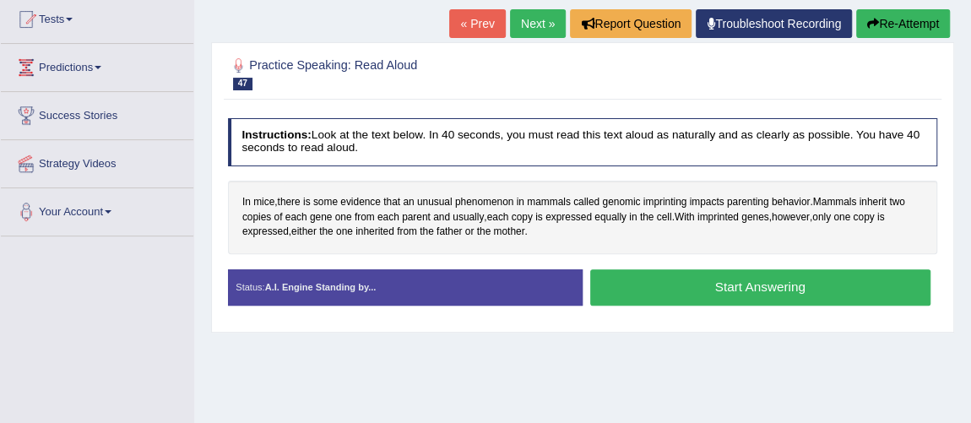
click at [706, 281] on button "Start Answering" at bounding box center [760, 287] width 340 height 36
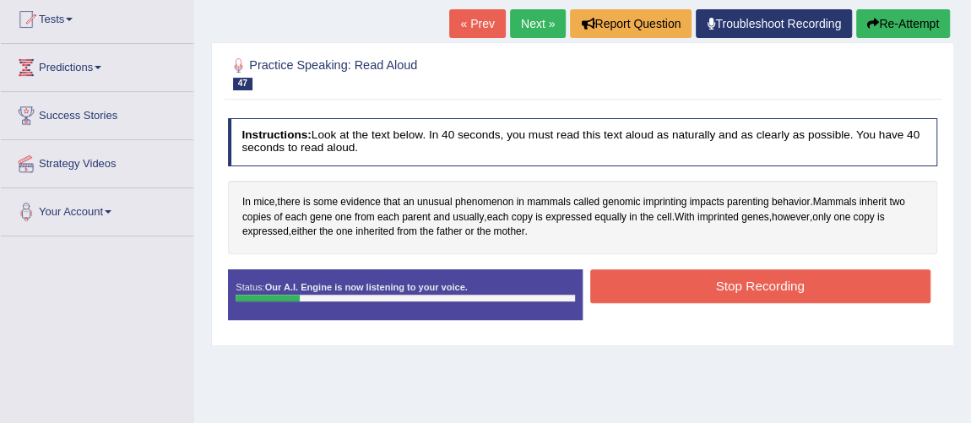
click at [706, 281] on button "Stop Recording" at bounding box center [760, 285] width 340 height 33
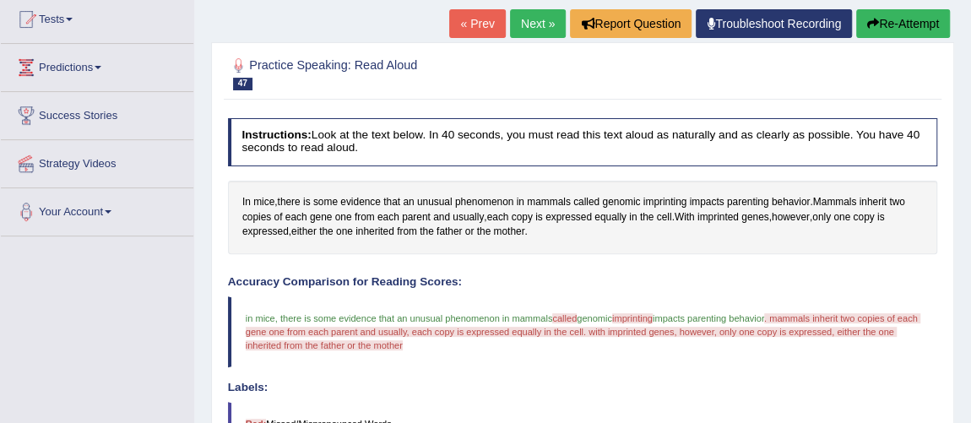
click at [970, 239] on html "Toggle navigation Home Practice Questions Speaking Practice Read Aloud Repeat S…" at bounding box center [485, 27] width 971 height 423
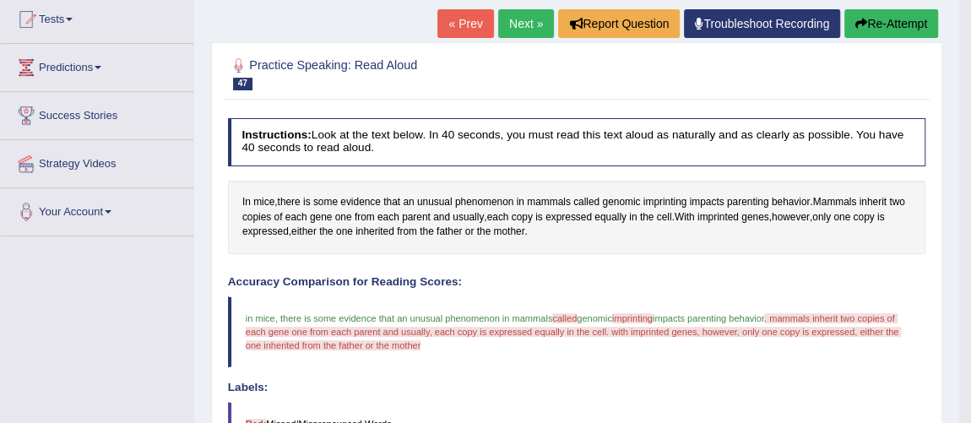
click at [506, 29] on link "Next »" at bounding box center [526, 23] width 56 height 29
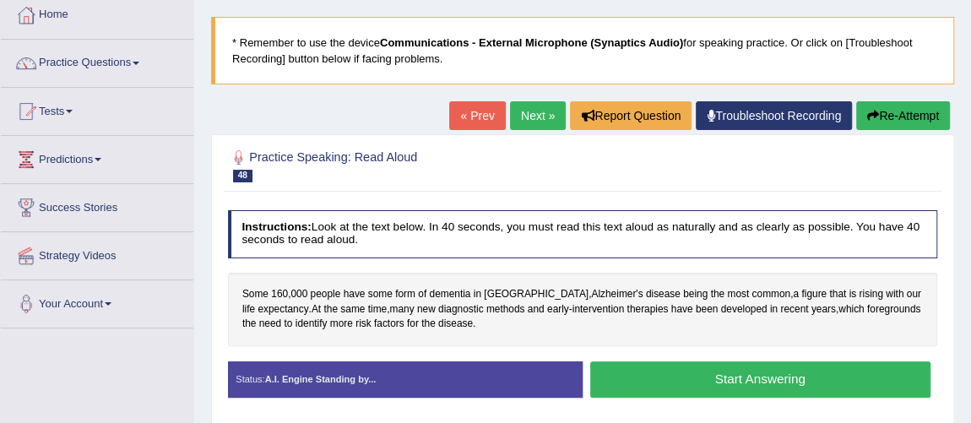
scroll to position [122, 0]
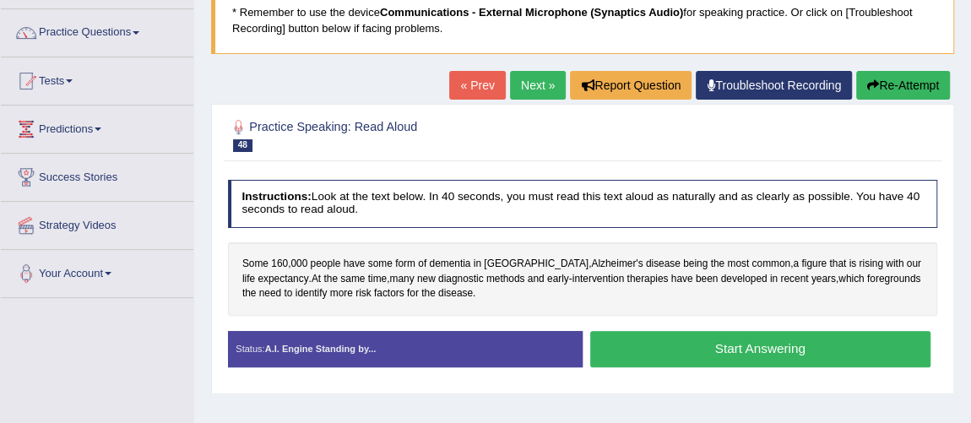
click at [675, 347] on button "Start Answering" at bounding box center [760, 349] width 340 height 36
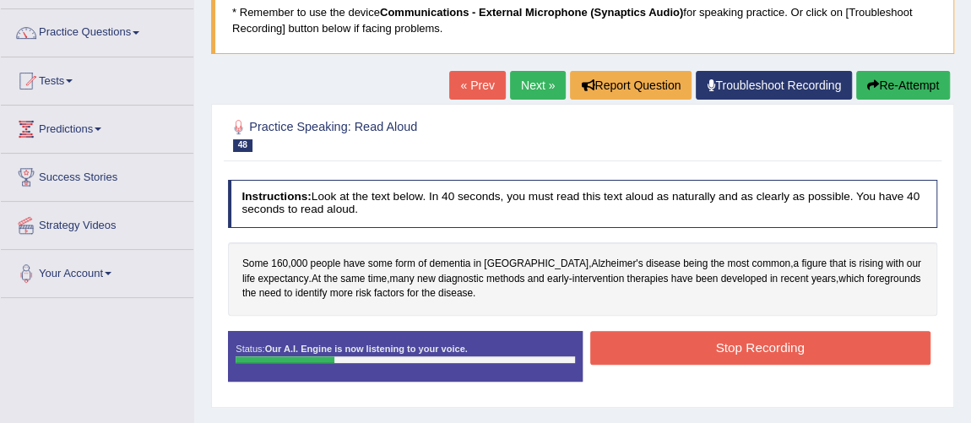
click at [675, 347] on button "Stop Recording" at bounding box center [760, 347] width 340 height 33
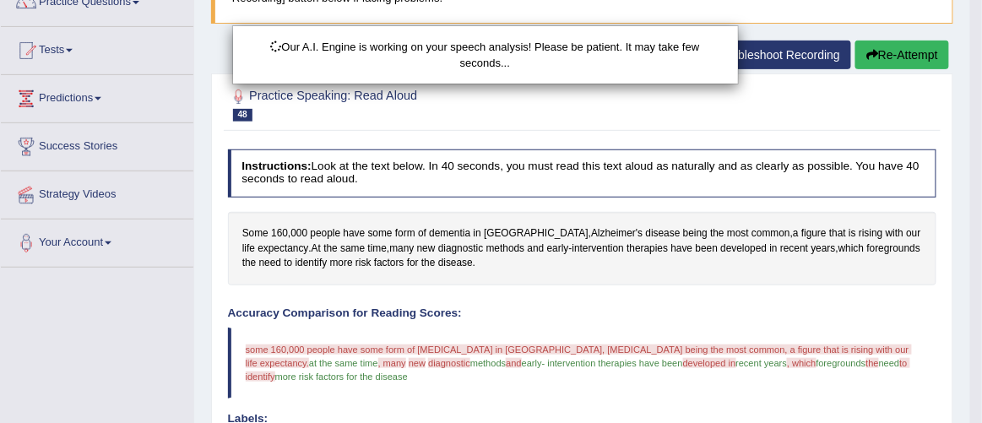
click at [970, 270] on html "Toggle navigation Home Practice Questions Speaking Practice Read Aloud Repeat S…" at bounding box center [491, 58] width 982 height 423
click at [970, 270] on body "Toggle navigation Home Practice Questions Speaking Practice Read Aloud Repeat S…" at bounding box center [491, 58] width 982 height 423
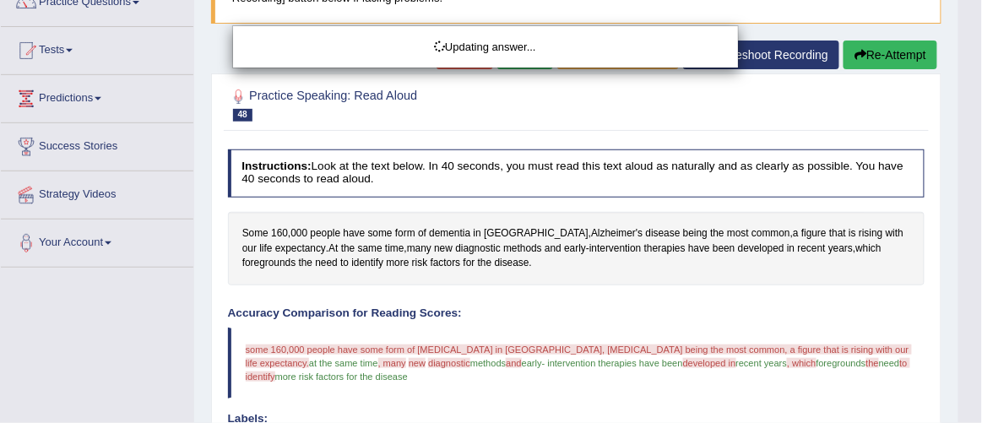
click at [970, 270] on html "Toggle navigation Home Practice Questions Speaking Practice Read Aloud Repeat S…" at bounding box center [491, 58] width 982 height 423
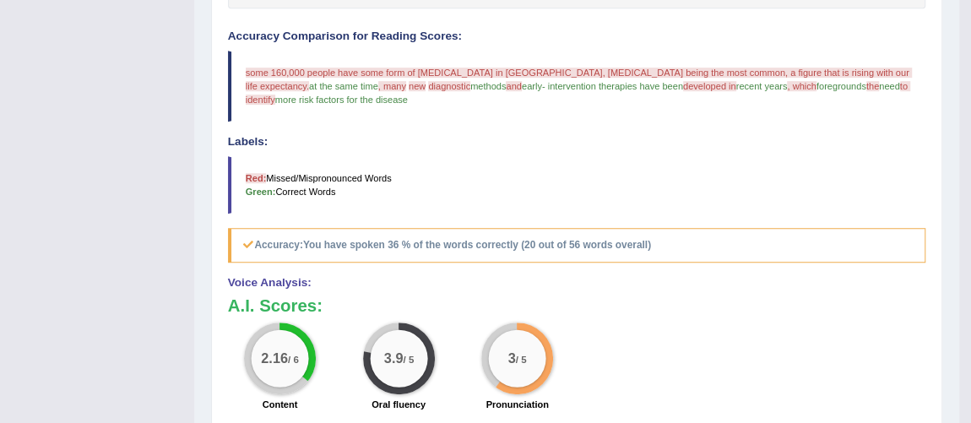
scroll to position [460, 0]
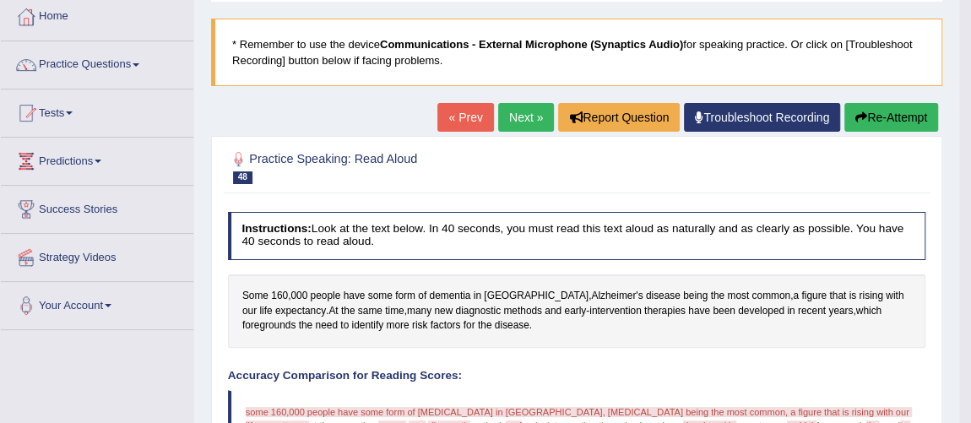
click at [502, 103] on link "Next »" at bounding box center [526, 117] width 56 height 29
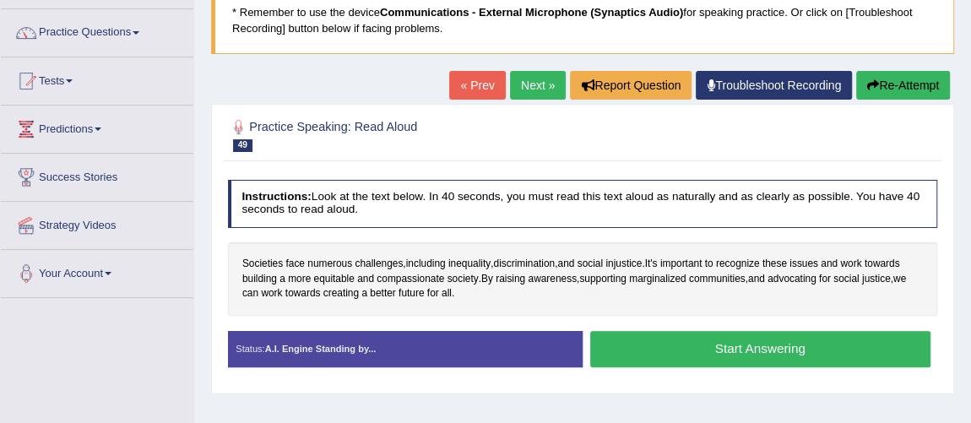
scroll to position [153, 0]
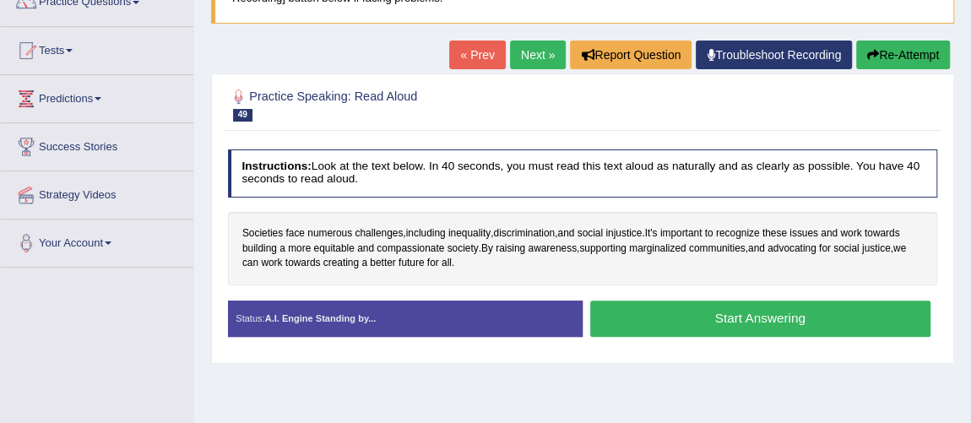
click at [742, 318] on button "Start Answering" at bounding box center [760, 319] width 340 height 36
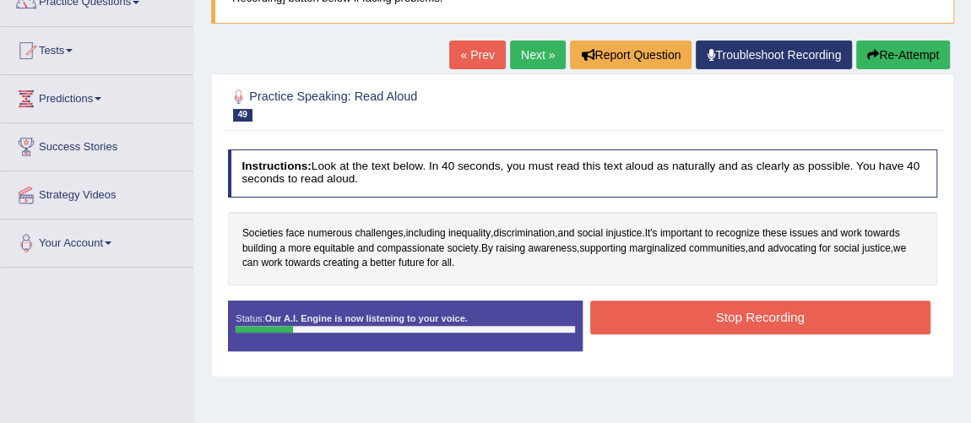
click at [742, 318] on button "Stop Recording" at bounding box center [760, 317] width 340 height 33
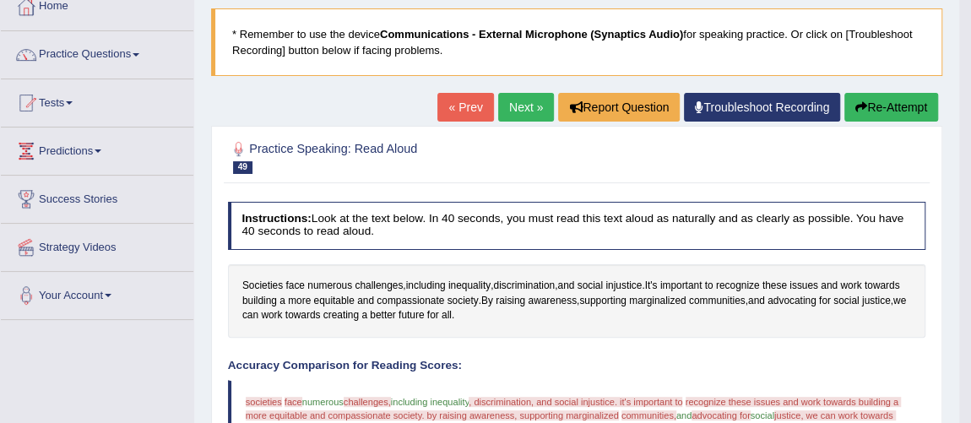
scroll to position [0, 0]
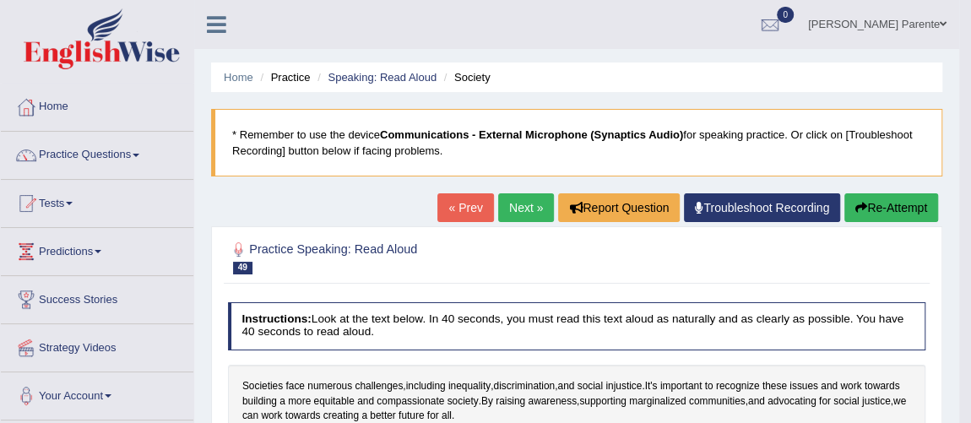
click at [513, 199] on link "Next »" at bounding box center [526, 207] width 56 height 29
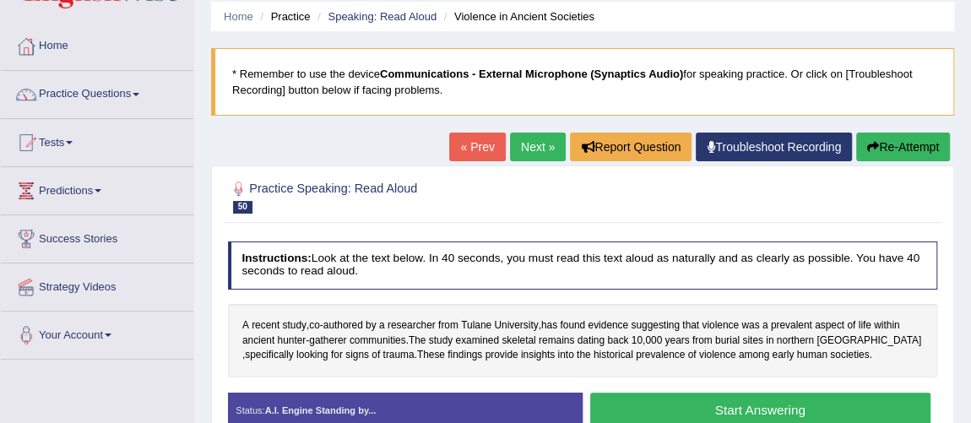
scroll to position [92, 0]
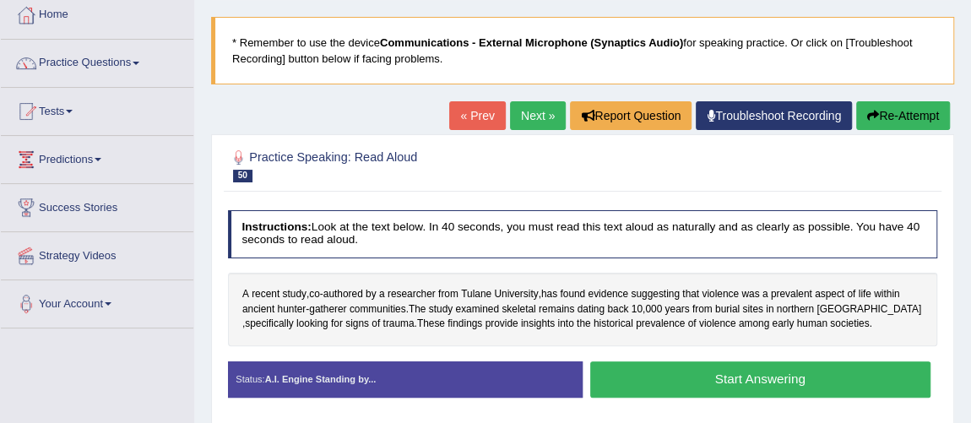
click at [749, 374] on button "Start Answering" at bounding box center [760, 379] width 340 height 36
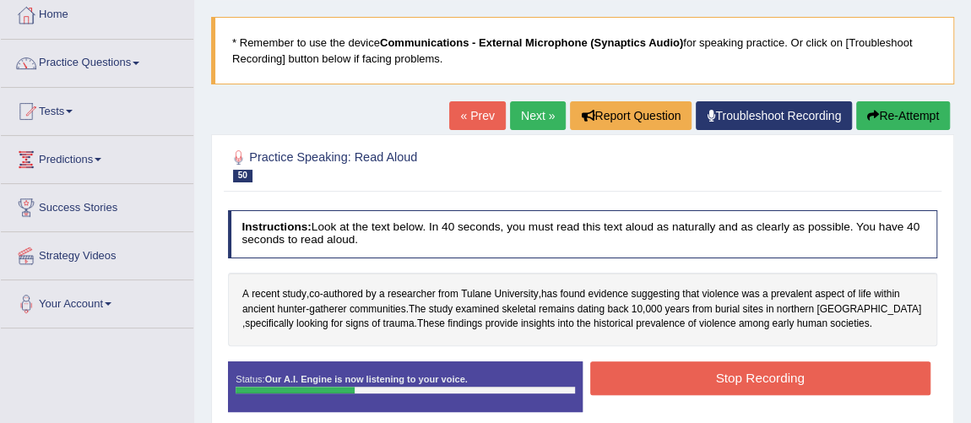
click at [749, 374] on button "Stop Recording" at bounding box center [760, 377] width 340 height 33
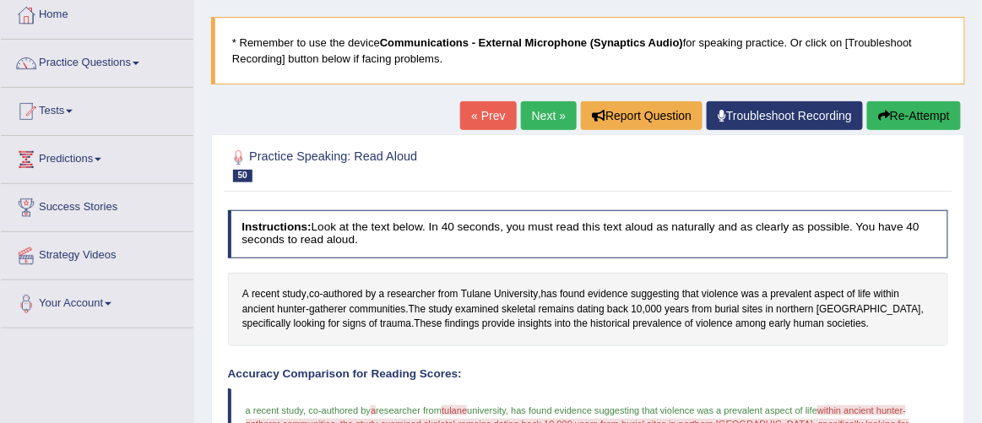
click at [979, 331] on html "Toggle navigation Home Practice Questions Speaking Practice Read Aloud Repeat S…" at bounding box center [491, 119] width 982 height 423
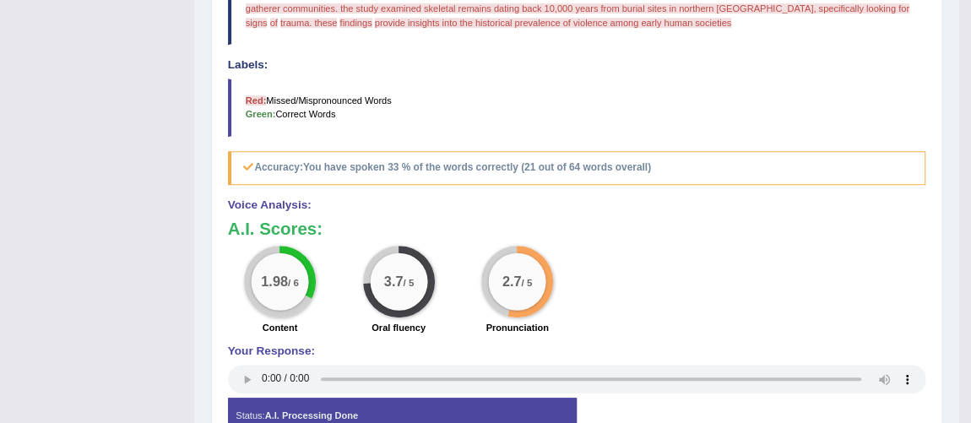
scroll to position [151, 0]
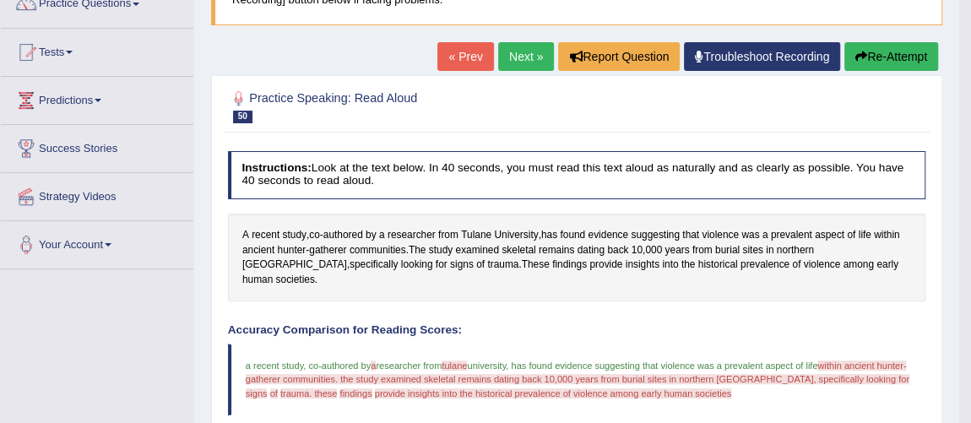
click at [498, 63] on link "Next »" at bounding box center [526, 56] width 56 height 29
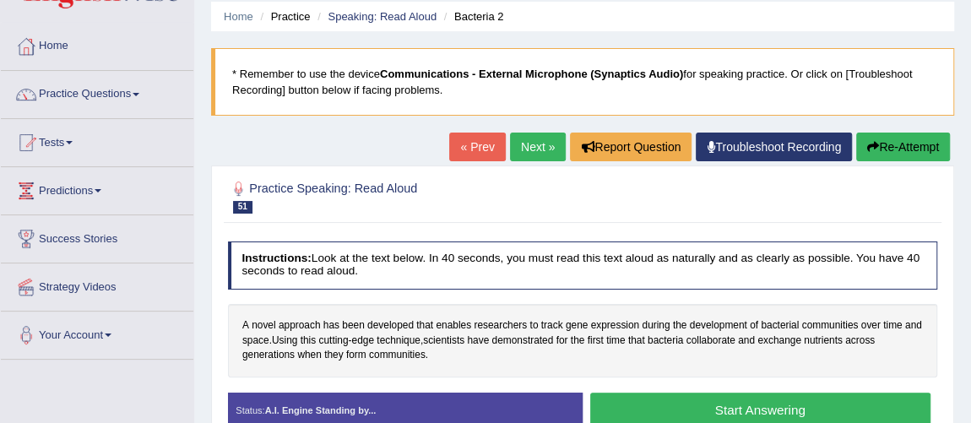
scroll to position [122, 0]
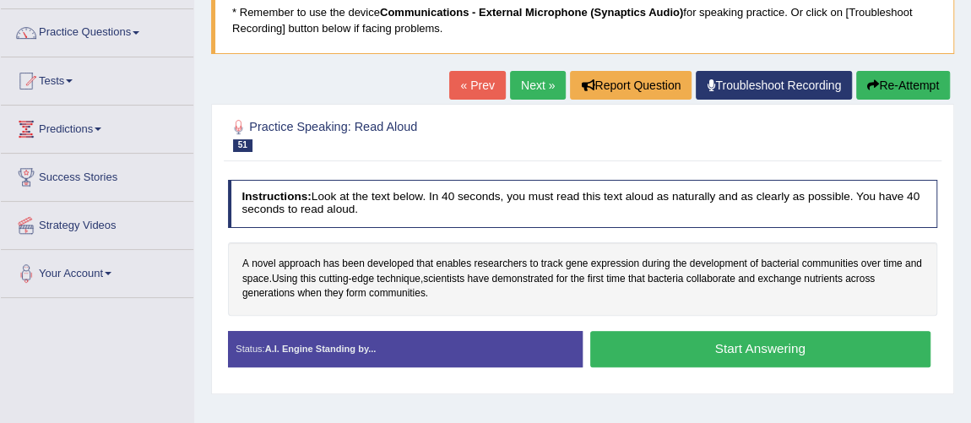
click at [708, 341] on button "Start Answering" at bounding box center [760, 349] width 340 height 36
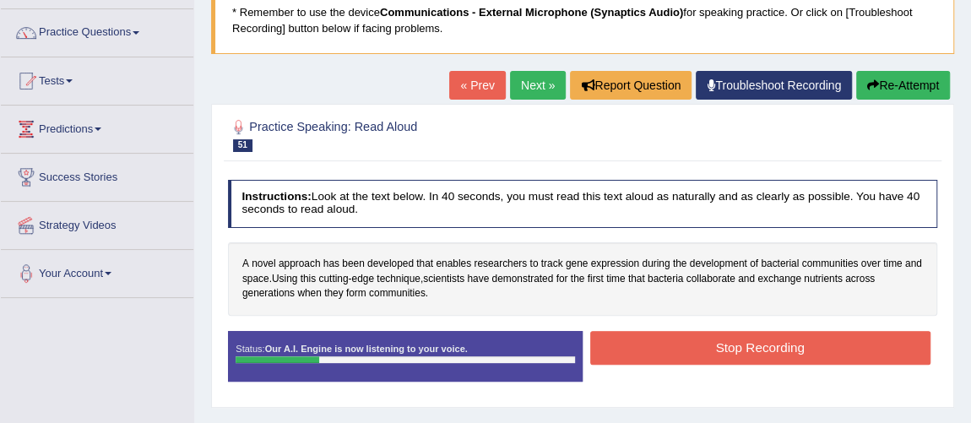
click at [708, 341] on button "Stop Recording" at bounding box center [760, 347] width 340 height 33
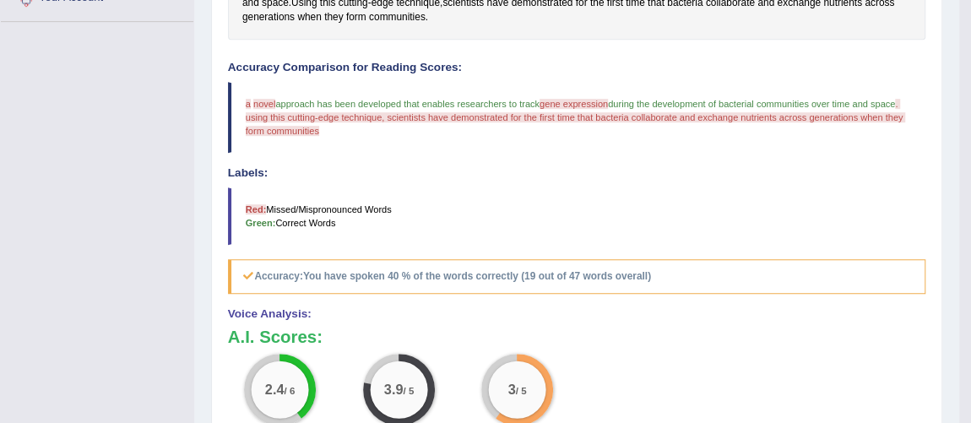
scroll to position [29, 0]
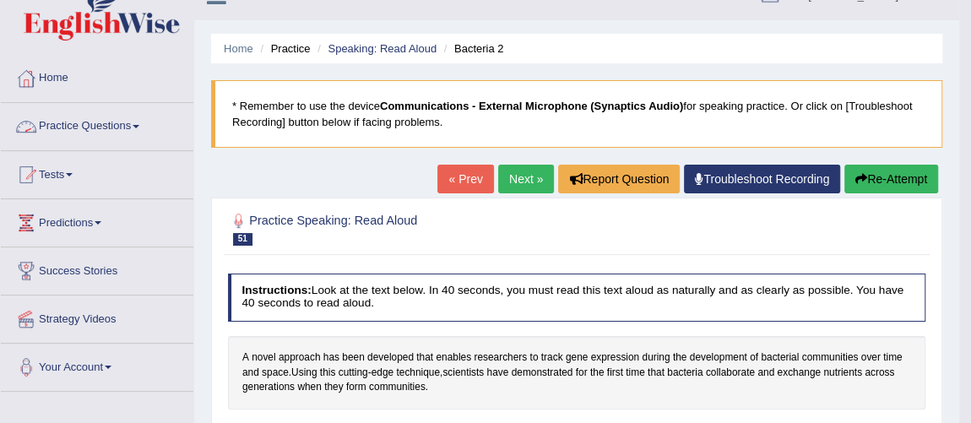
click at [130, 135] on link "Practice Questions" at bounding box center [97, 124] width 193 height 42
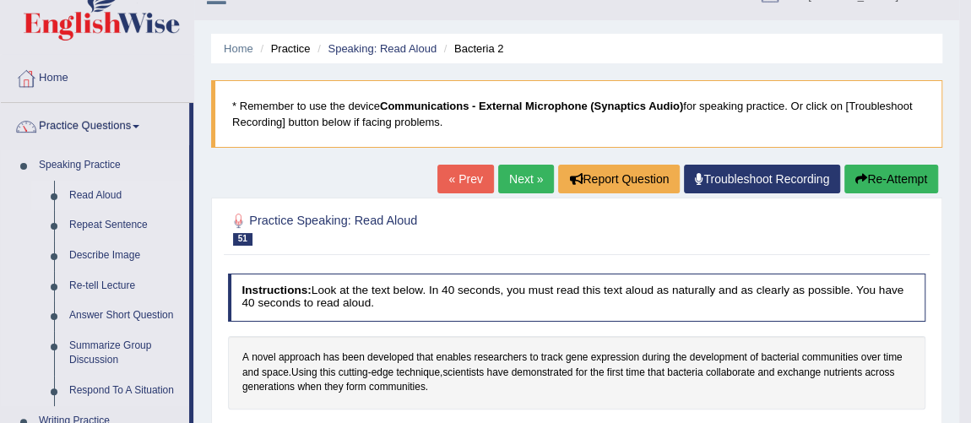
click at [124, 193] on link "Read Aloud" at bounding box center [125, 196] width 127 height 30
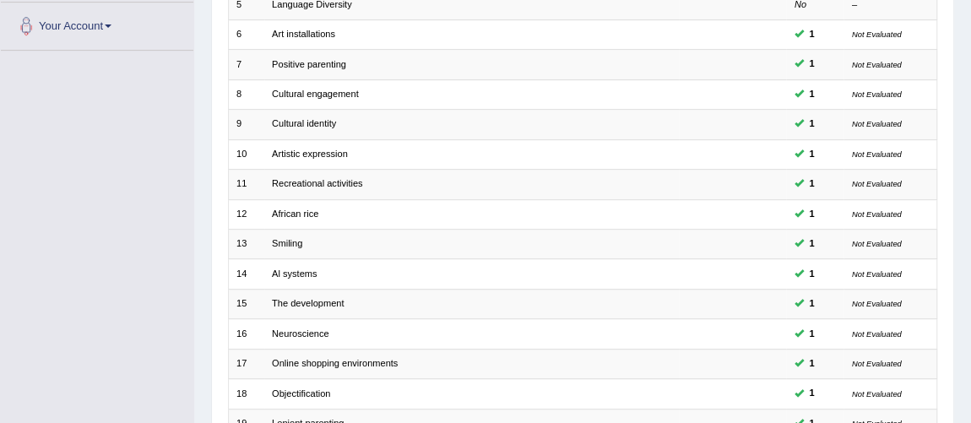
scroll to position [544, 0]
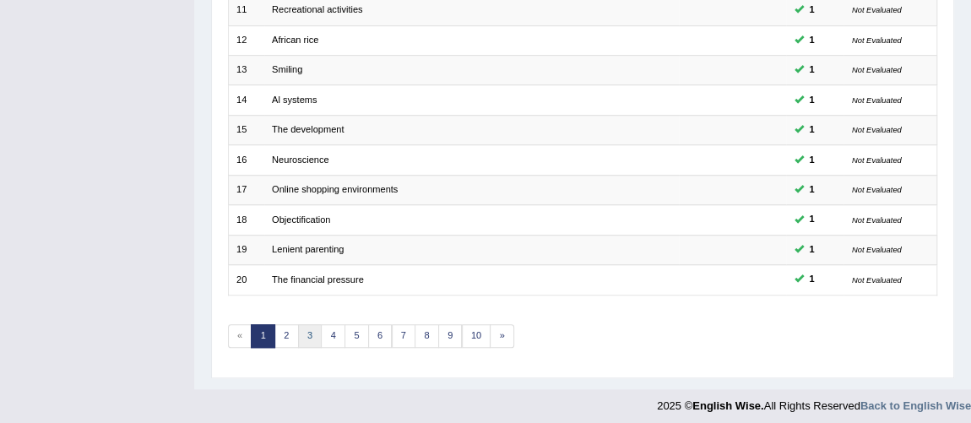
click at [303, 325] on link "3" at bounding box center [310, 336] width 24 height 24
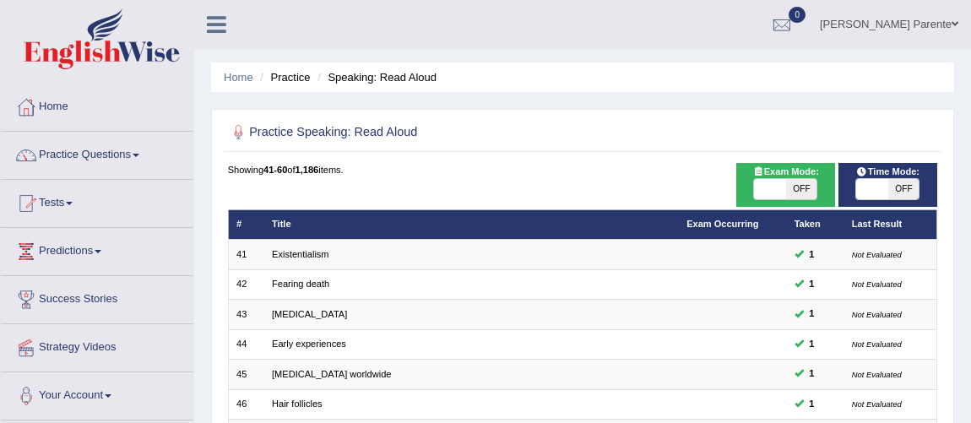
scroll to position [370, 0]
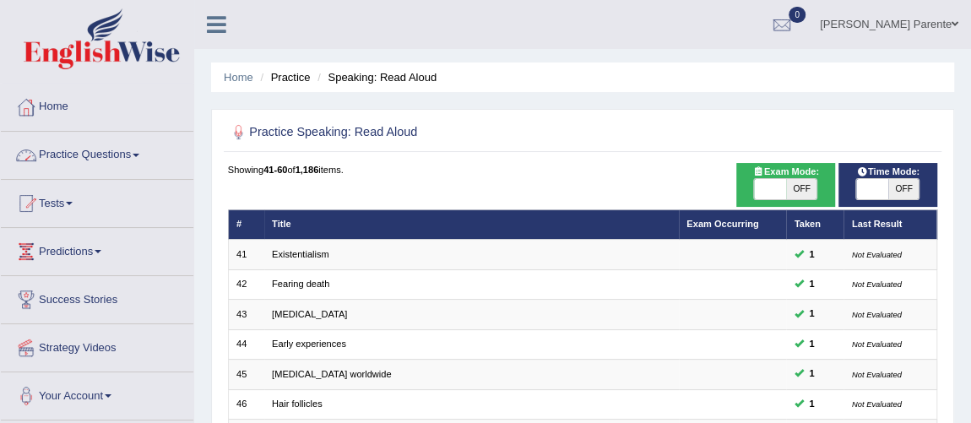
click at [115, 147] on link "Practice Questions" at bounding box center [97, 153] width 193 height 42
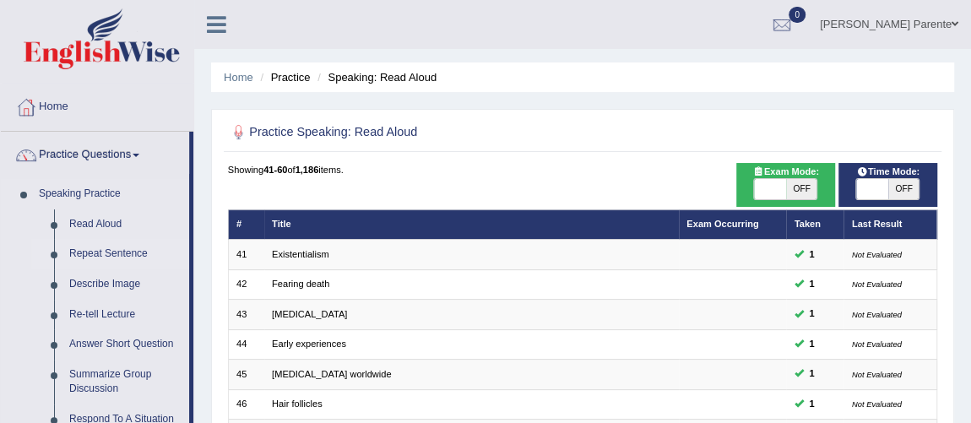
click at [98, 258] on link "Repeat Sentence" at bounding box center [125, 254] width 127 height 30
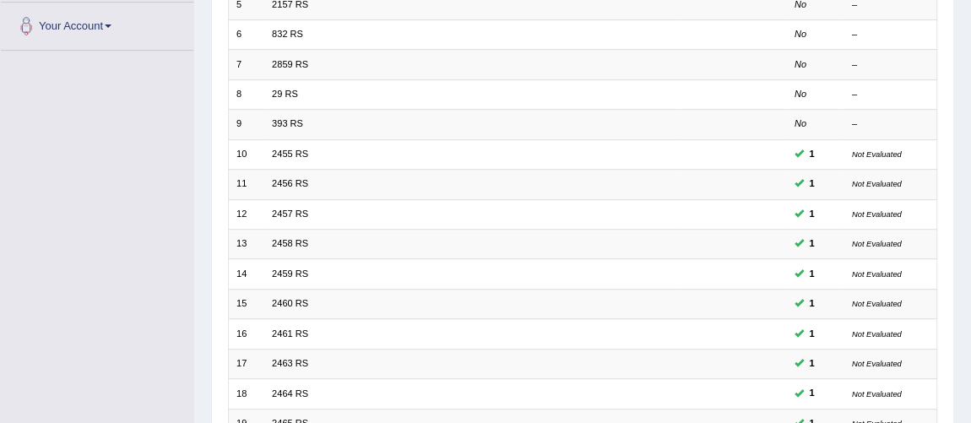
scroll to position [544, 0]
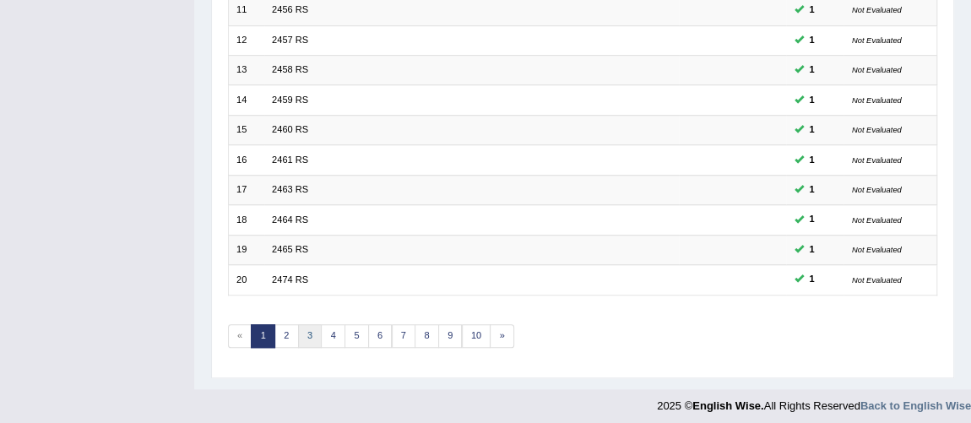
click at [305, 332] on link "3" at bounding box center [310, 336] width 24 height 24
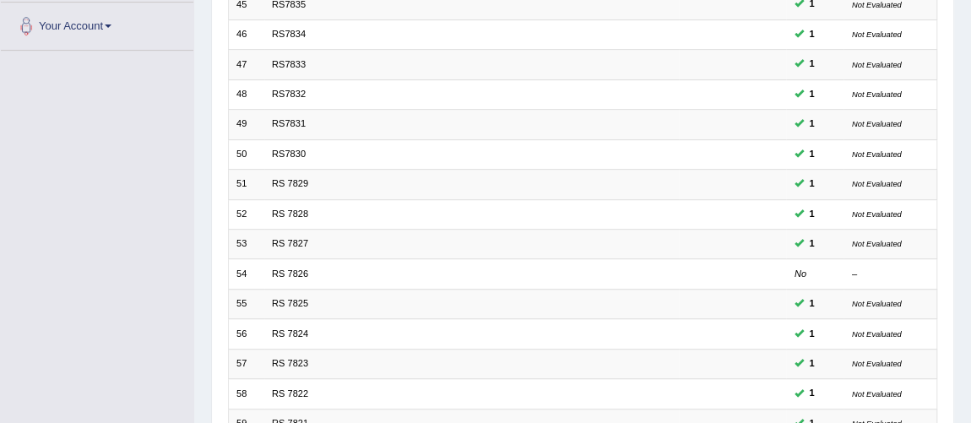
scroll to position [544, 0]
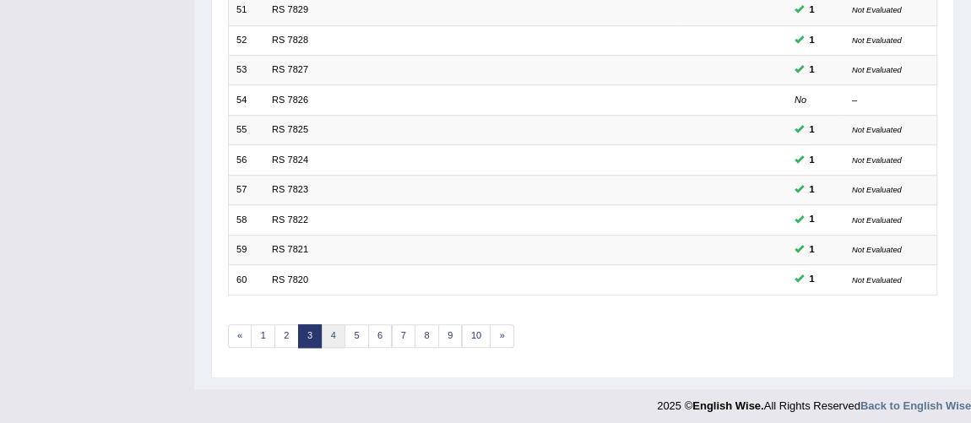
click at [337, 337] on link "4" at bounding box center [333, 336] width 24 height 24
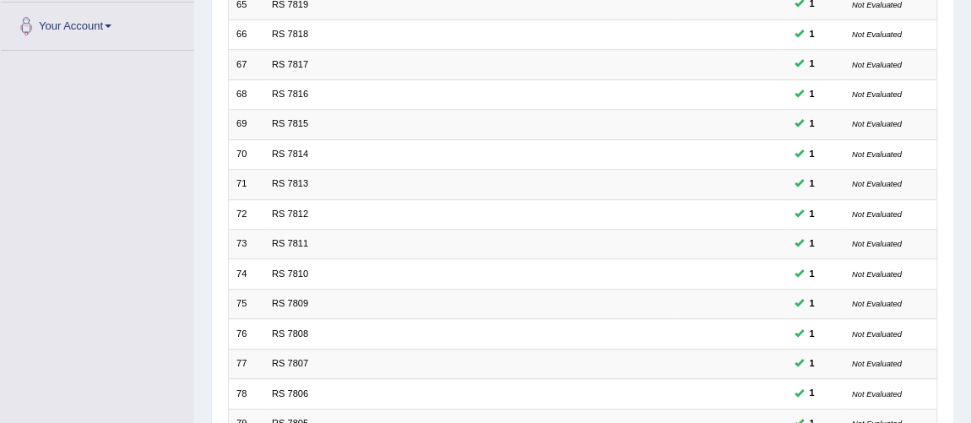
scroll to position [544, 0]
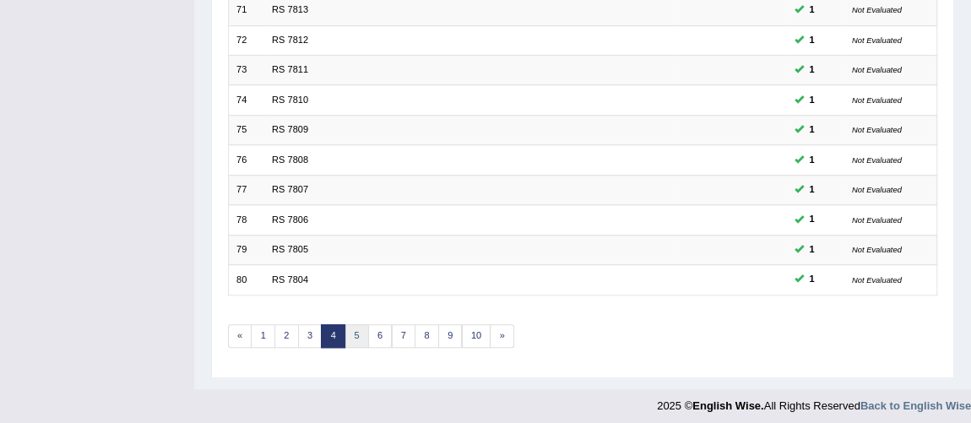
click at [360, 334] on link "5" at bounding box center [356, 336] width 24 height 24
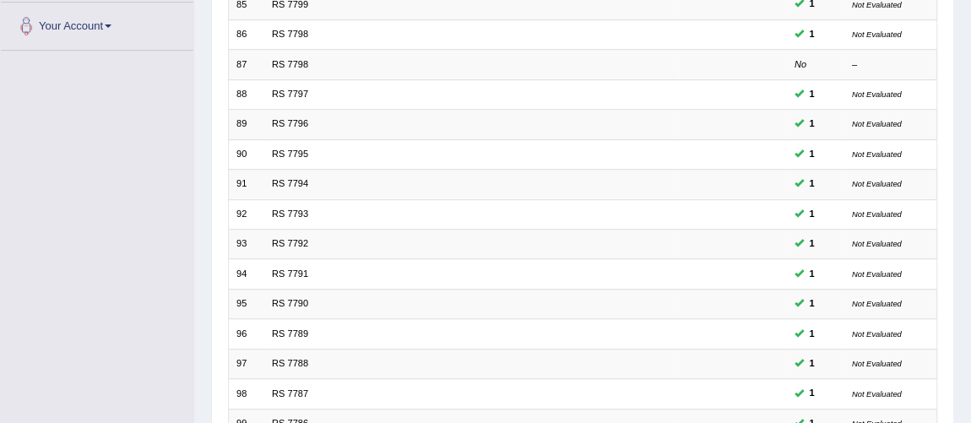
scroll to position [544, 0]
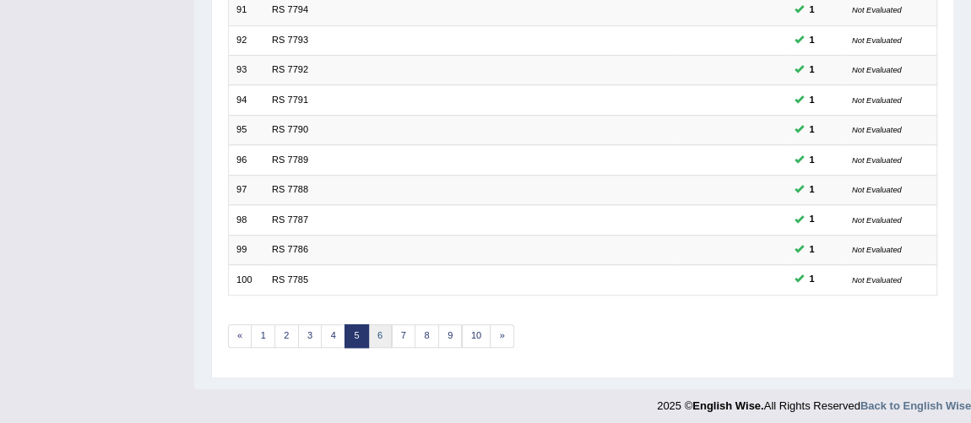
click at [371, 324] on link "6" at bounding box center [380, 336] width 24 height 24
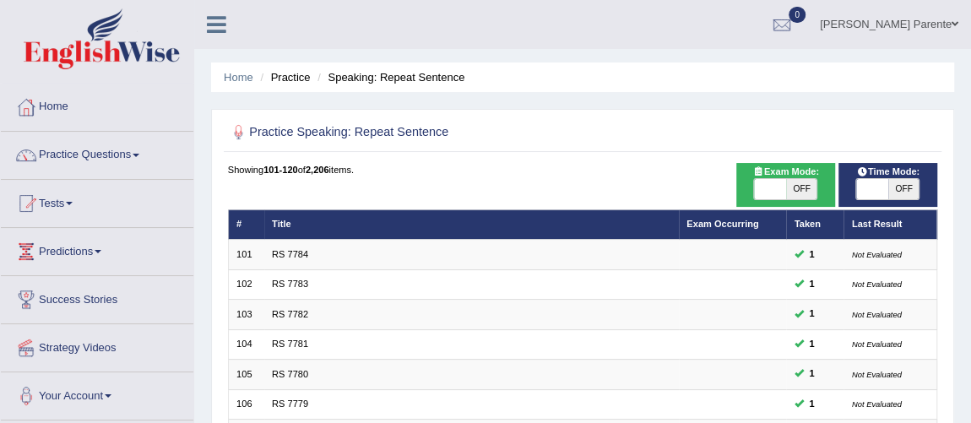
scroll to position [370, 0]
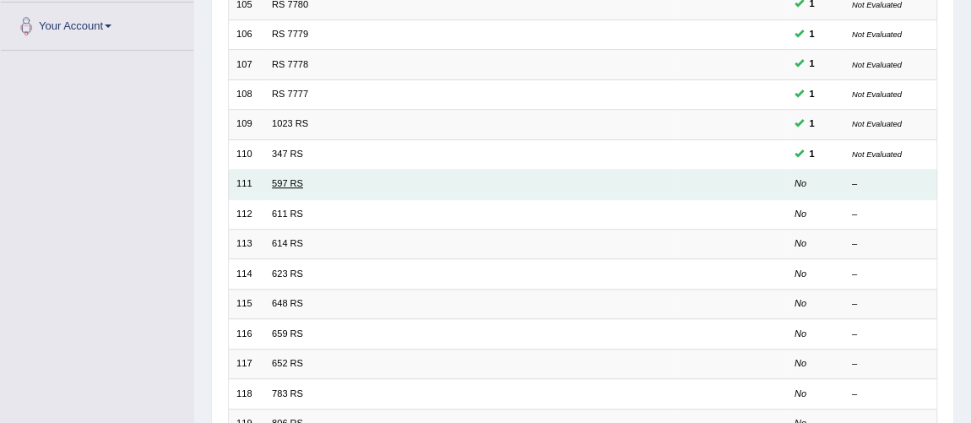
click at [290, 183] on link "597 RS" at bounding box center [287, 183] width 31 height 10
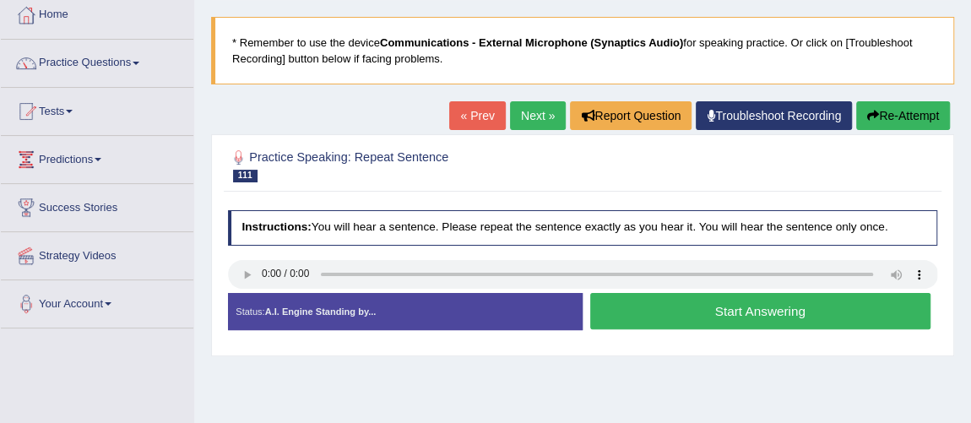
scroll to position [122, 0]
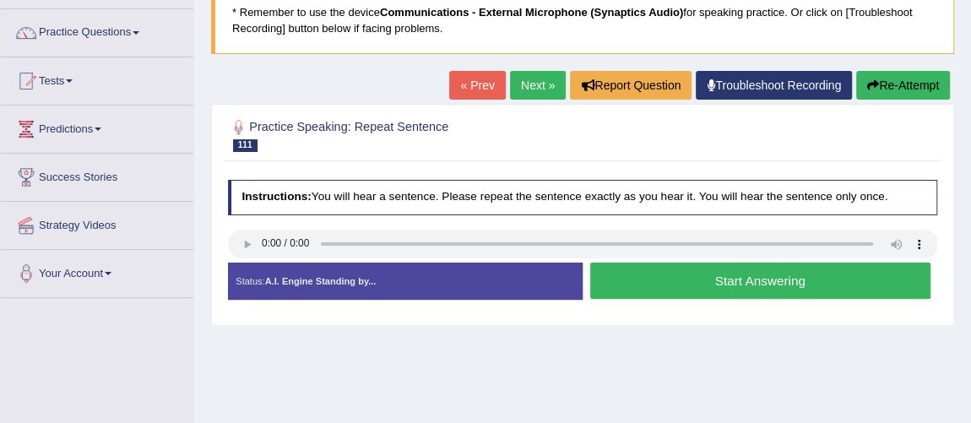
click at [654, 283] on button "Start Answering" at bounding box center [760, 281] width 340 height 36
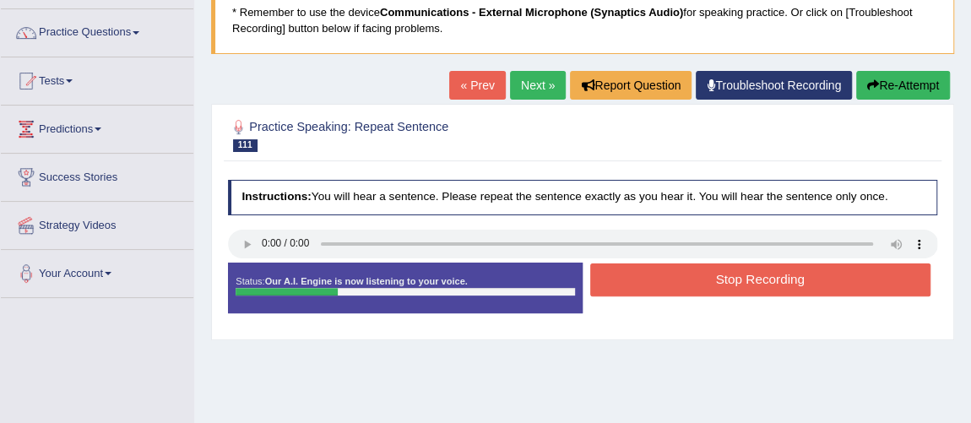
click at [529, 81] on link "Next »" at bounding box center [538, 85] width 56 height 29
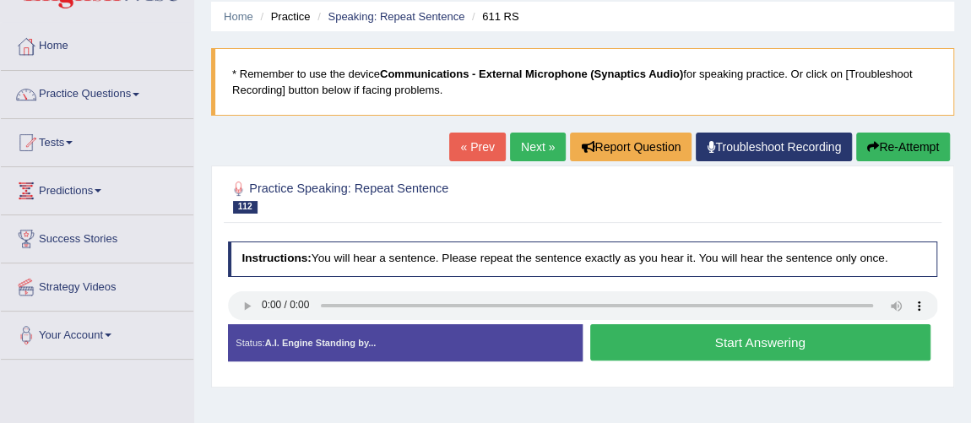
scroll to position [92, 0]
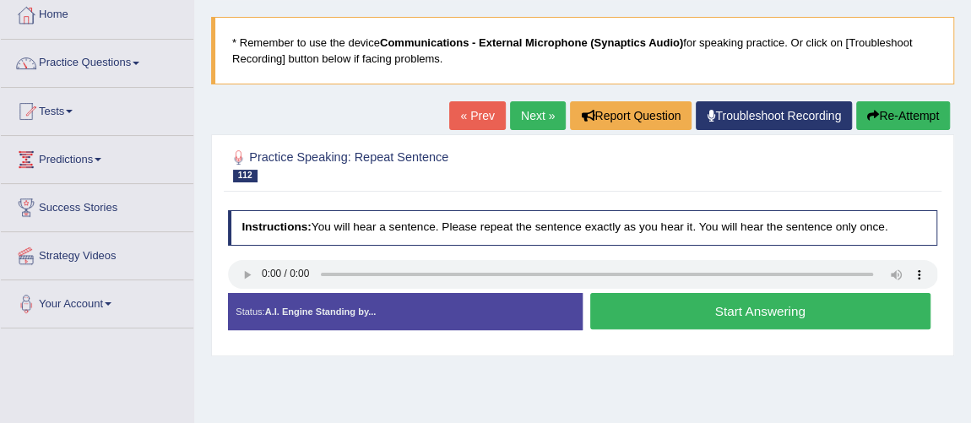
click at [730, 318] on button "Start Answering" at bounding box center [760, 311] width 340 height 36
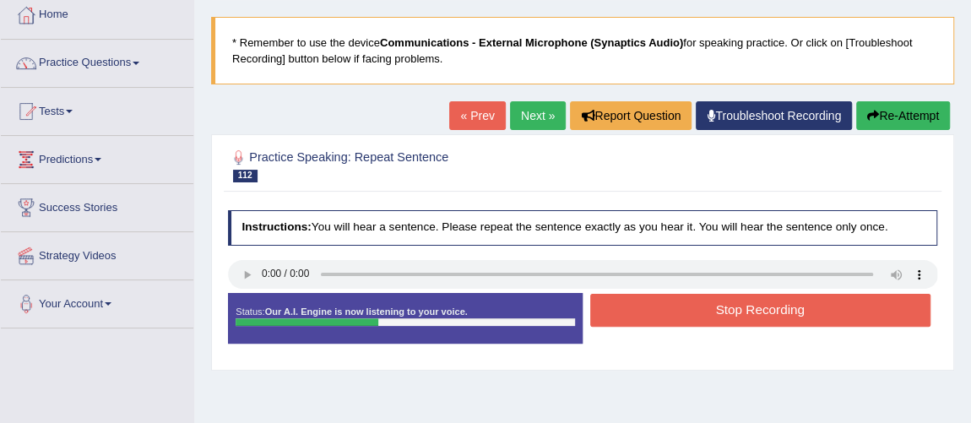
click at [730, 318] on button "Stop Recording" at bounding box center [760, 310] width 340 height 33
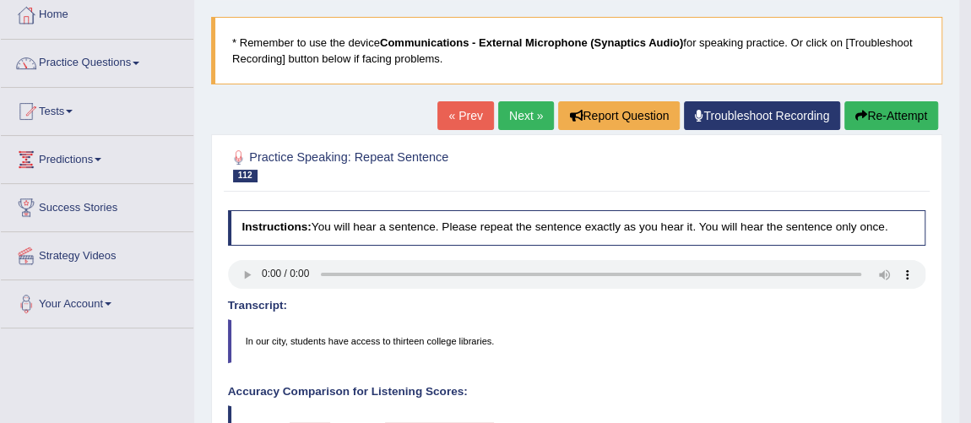
click at [512, 102] on link "Next »" at bounding box center [526, 115] width 56 height 29
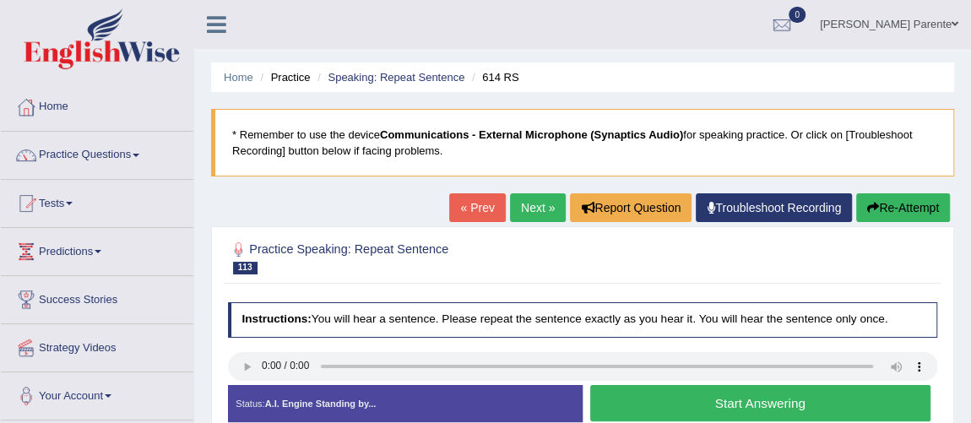
click at [679, 396] on button "Start Answering" at bounding box center [760, 403] width 340 height 36
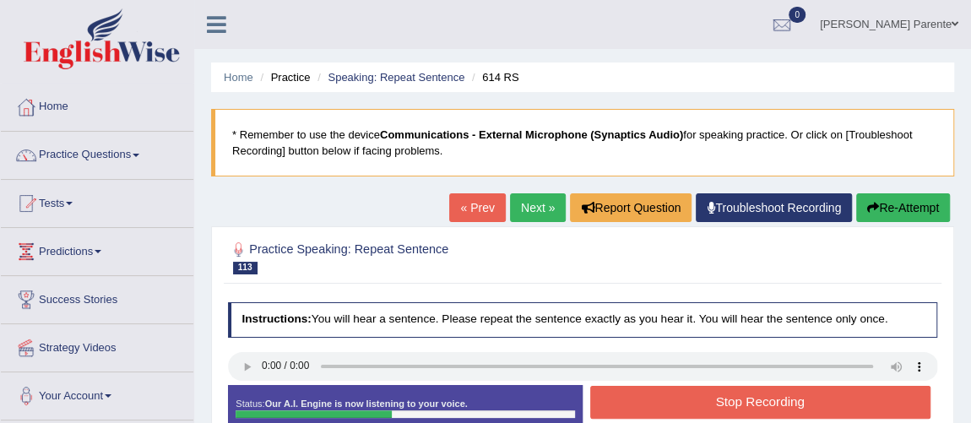
click at [741, 403] on button "Stop Recording" at bounding box center [760, 402] width 340 height 33
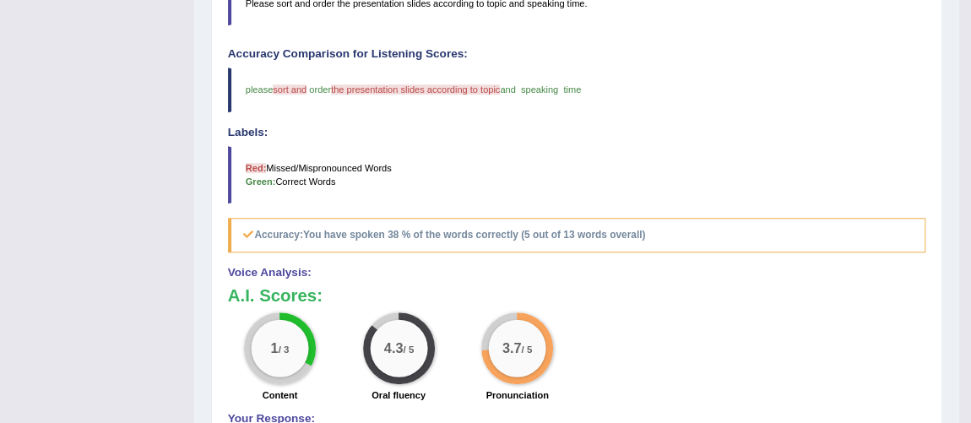
scroll to position [59, 0]
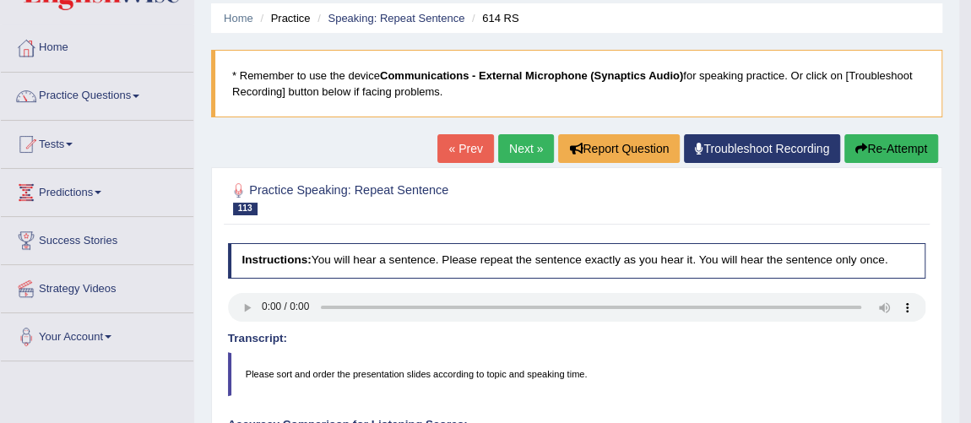
click at [522, 141] on link "Next »" at bounding box center [526, 148] width 56 height 29
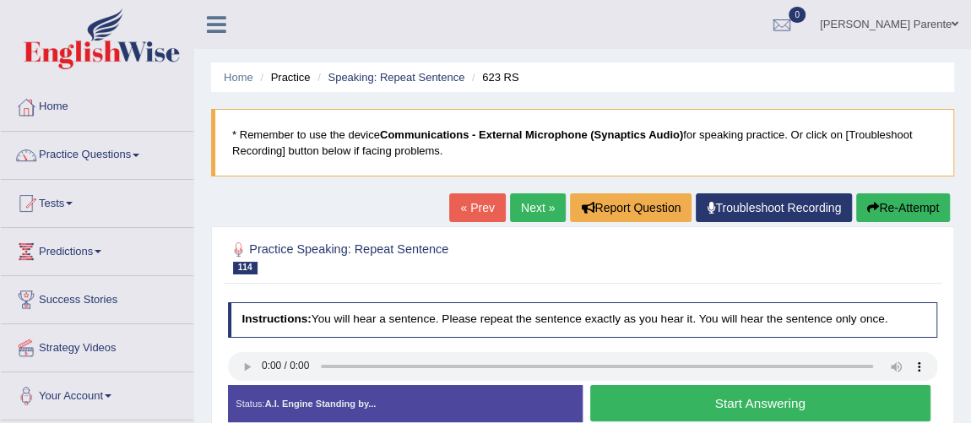
click at [637, 397] on button "Start Answering" at bounding box center [760, 403] width 340 height 36
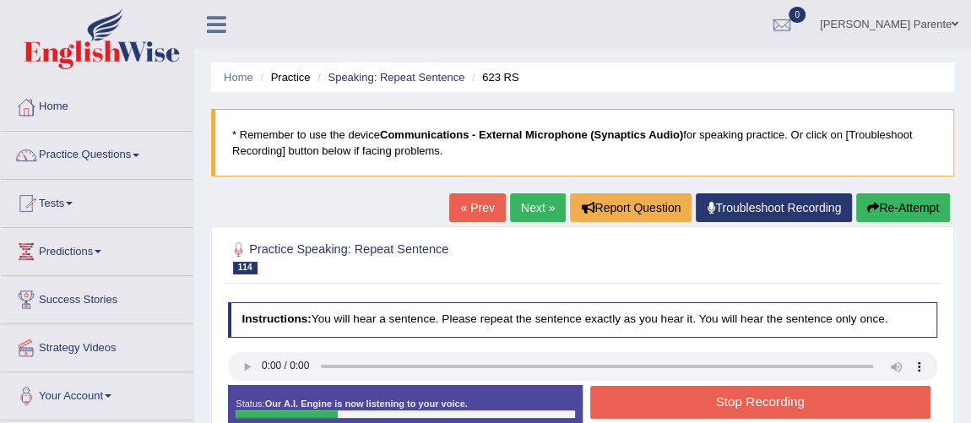
click at [637, 397] on button "Stop Recording" at bounding box center [760, 402] width 340 height 33
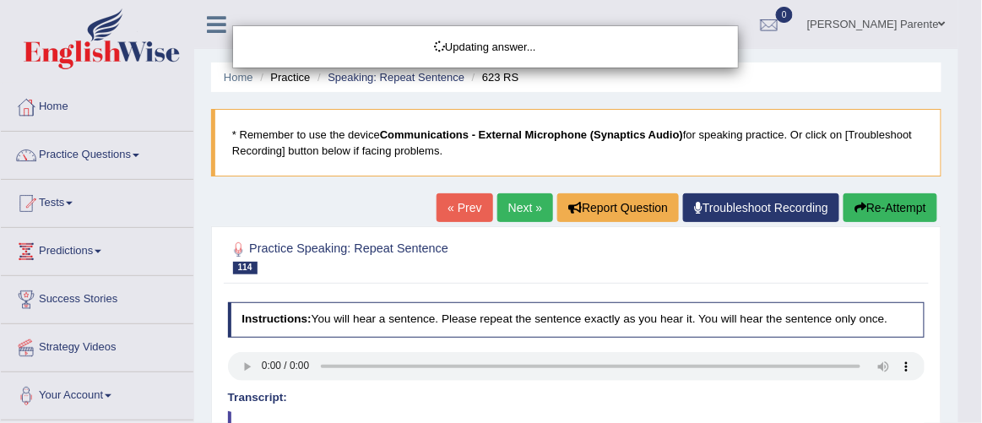
click at [970, 413] on html "Toggle navigation Home Practice Questions Speaking Practice Read Aloud Repeat S…" at bounding box center [491, 211] width 982 height 423
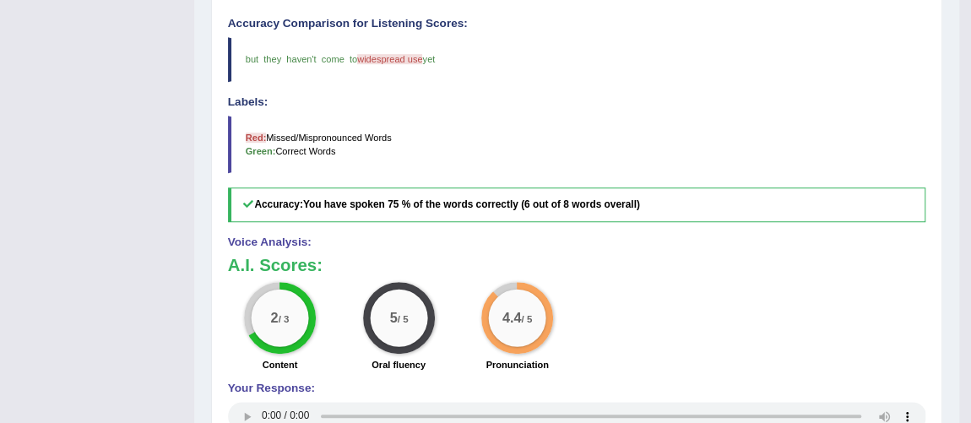
scroll to position [90, 0]
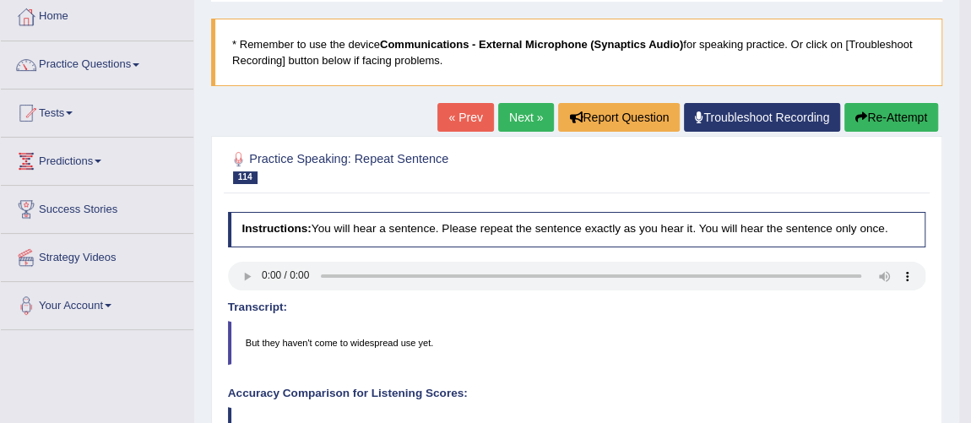
click at [484, 119] on link "« Prev" at bounding box center [465, 117] width 56 height 29
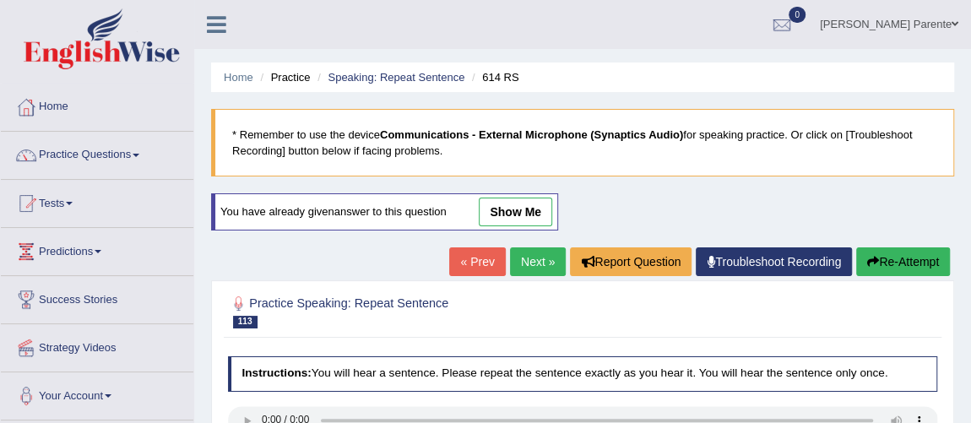
click at [511, 250] on link "Next »" at bounding box center [538, 261] width 56 height 29
click at [513, 251] on link "Next »" at bounding box center [538, 261] width 56 height 29
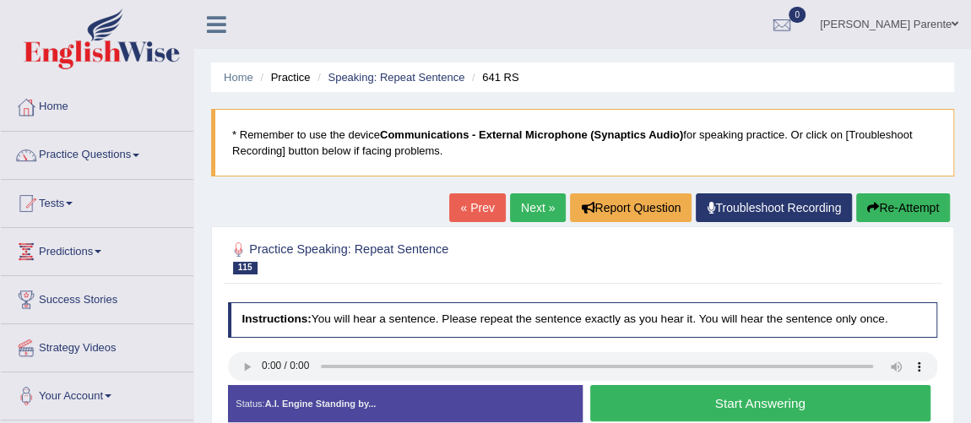
click at [713, 395] on button "Start Answering" at bounding box center [760, 403] width 340 height 36
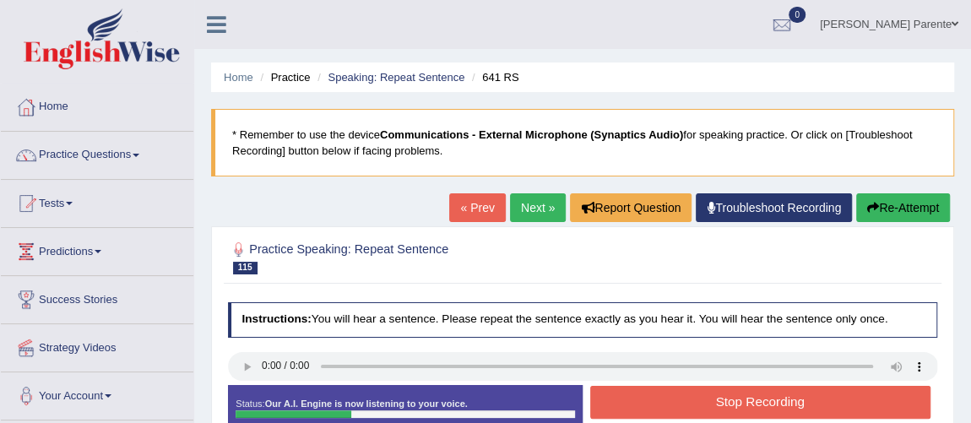
click at [740, 403] on button "Stop Recording" at bounding box center [760, 402] width 340 height 33
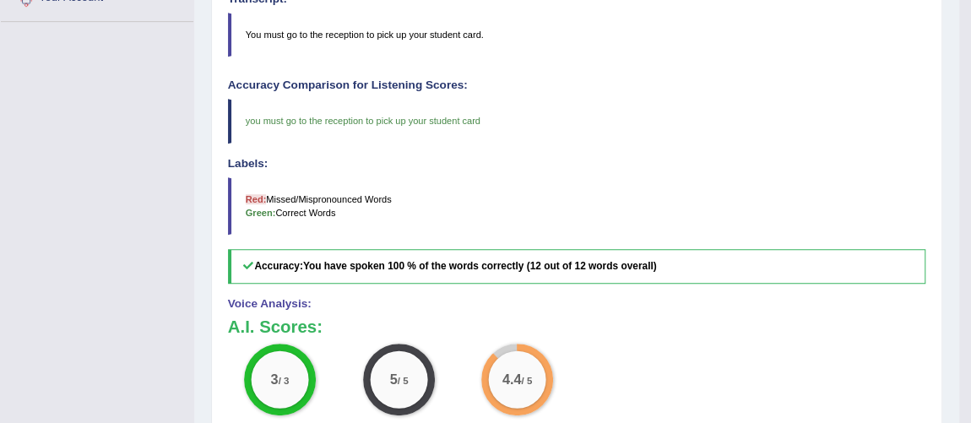
scroll to position [29, 0]
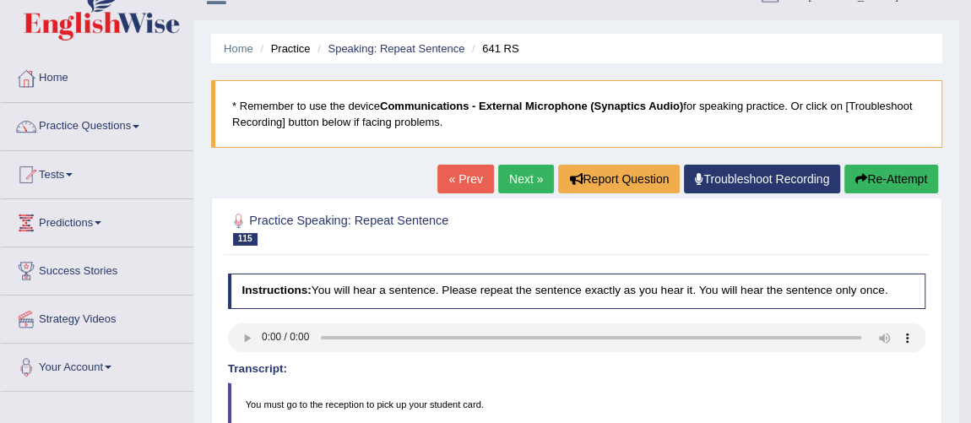
click at [542, 182] on link "Next »" at bounding box center [526, 179] width 56 height 29
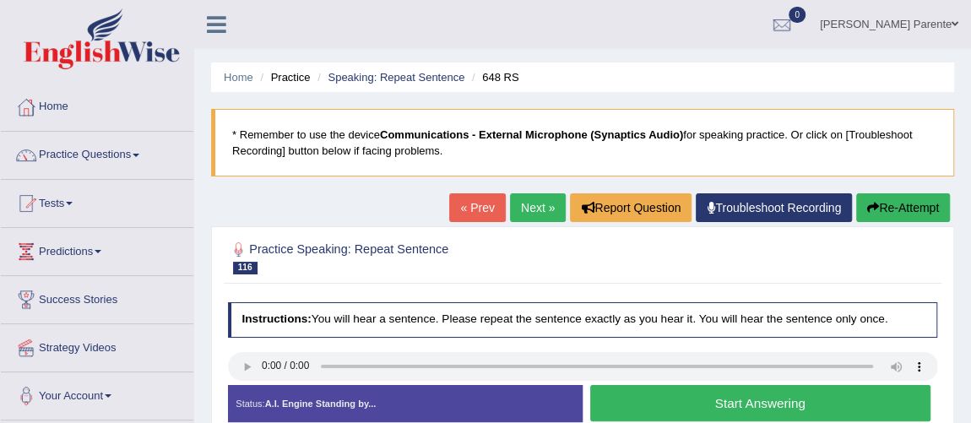
click at [643, 399] on button "Start Answering" at bounding box center [760, 403] width 340 height 36
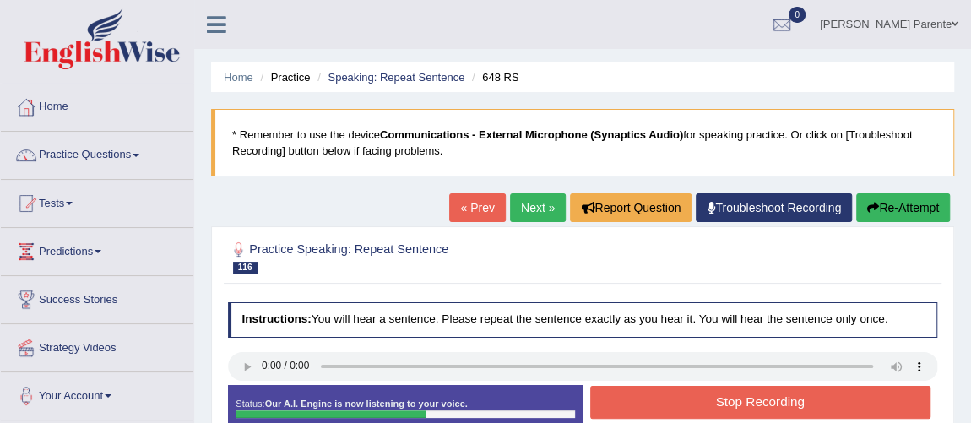
click at [643, 399] on button "Stop Recording" at bounding box center [760, 402] width 340 height 33
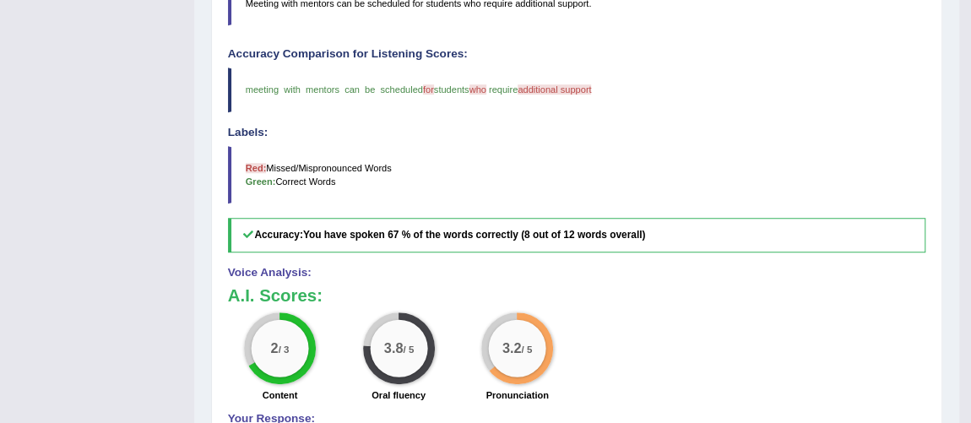
scroll to position [59, 0]
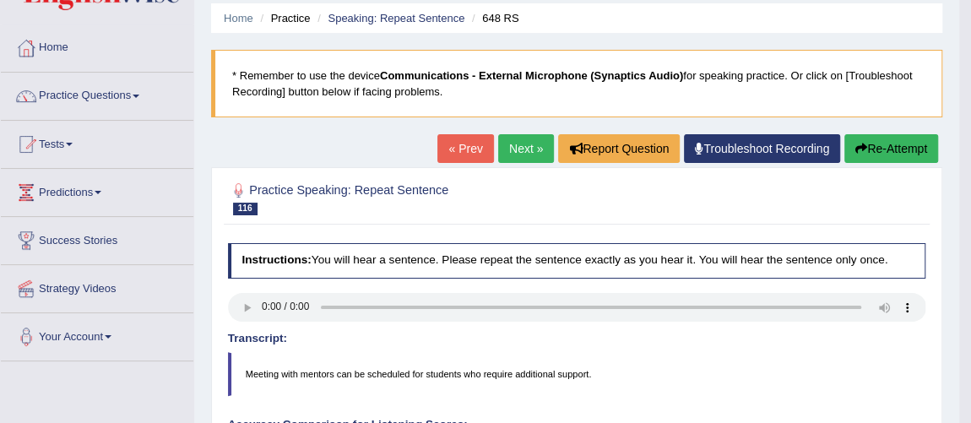
click at [499, 160] on link "Next »" at bounding box center [526, 148] width 56 height 29
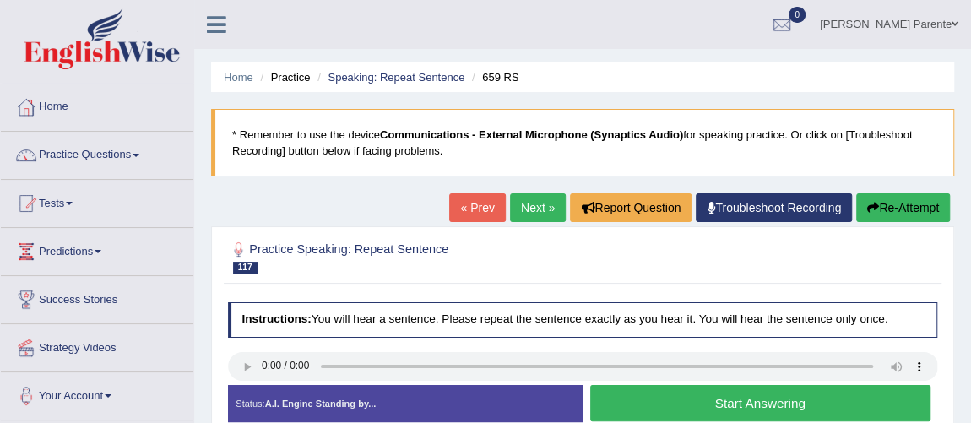
click at [699, 387] on button "Start Answering" at bounding box center [760, 403] width 340 height 36
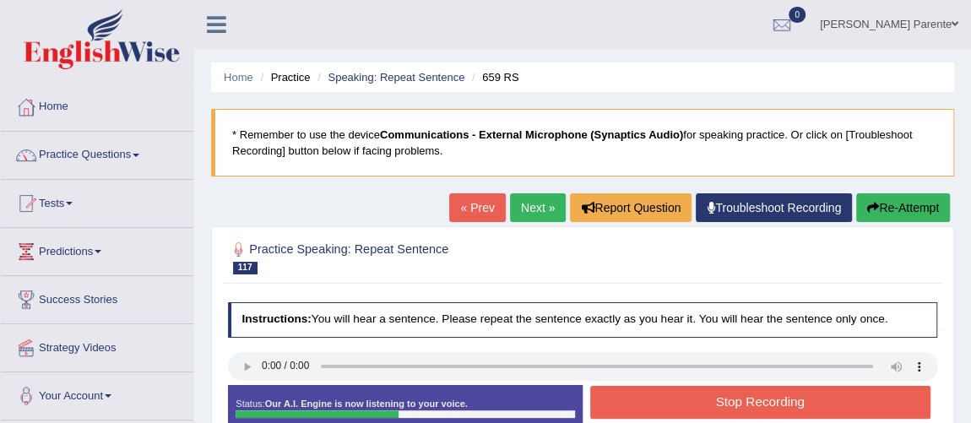
click at [775, 398] on button "Stop Recording" at bounding box center [760, 402] width 340 height 33
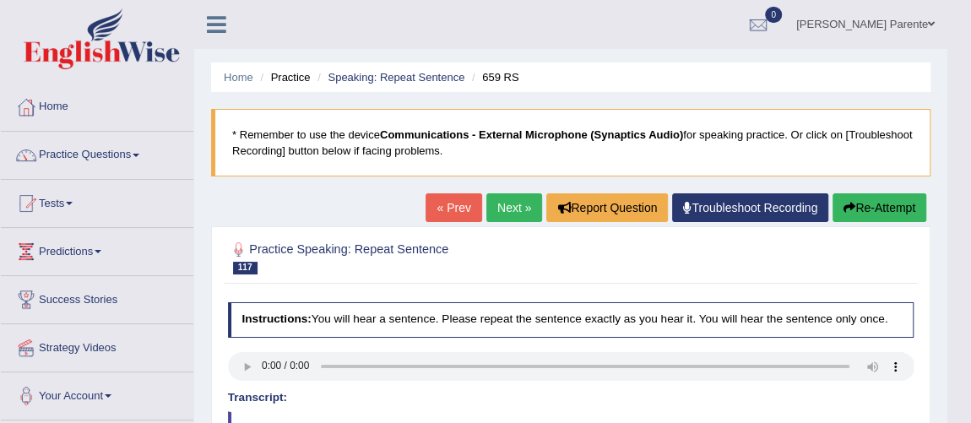
click at [970, 416] on html "Toggle navigation Home Practice Questions Speaking Practice Read Aloud Repeat S…" at bounding box center [485, 211] width 971 height 423
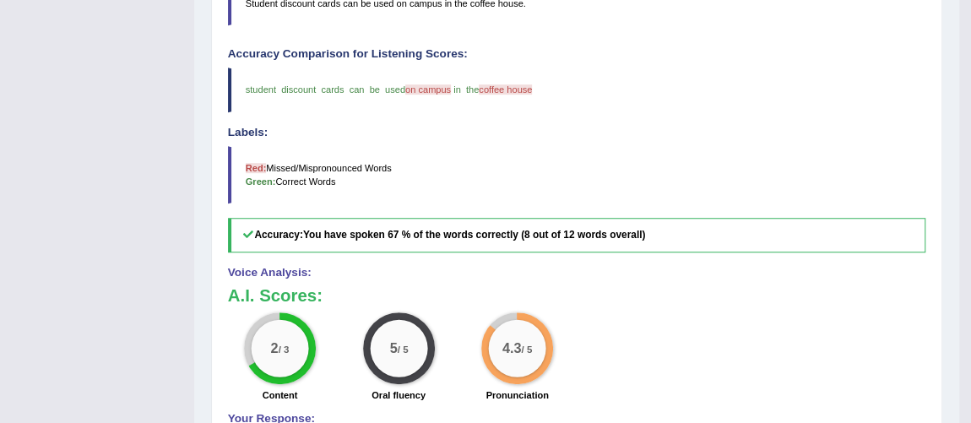
scroll to position [59, 0]
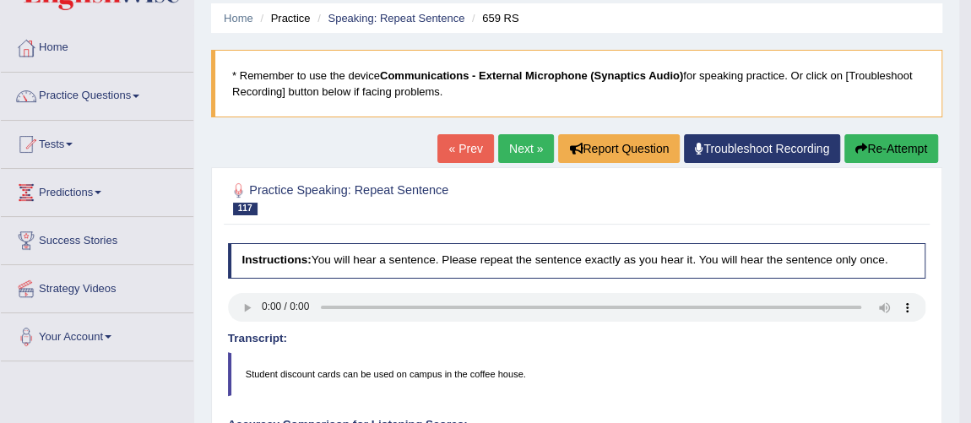
click at [507, 151] on link "Next »" at bounding box center [526, 148] width 56 height 29
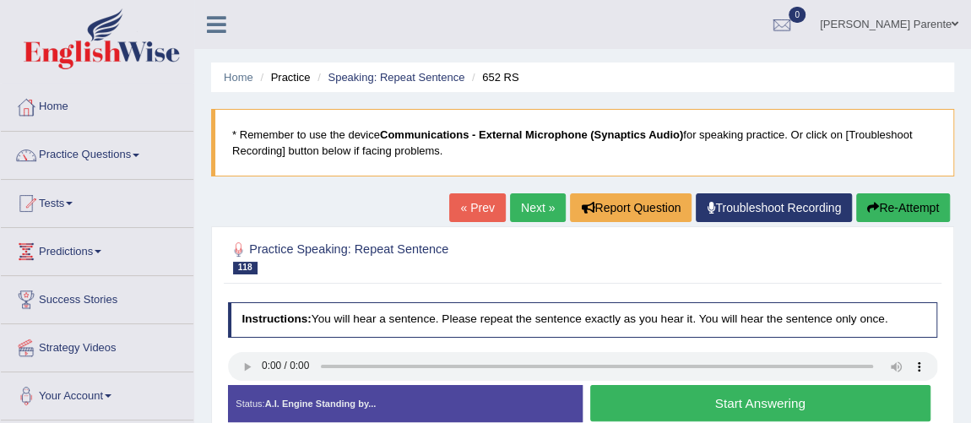
click at [668, 414] on button "Start Answering" at bounding box center [760, 403] width 340 height 36
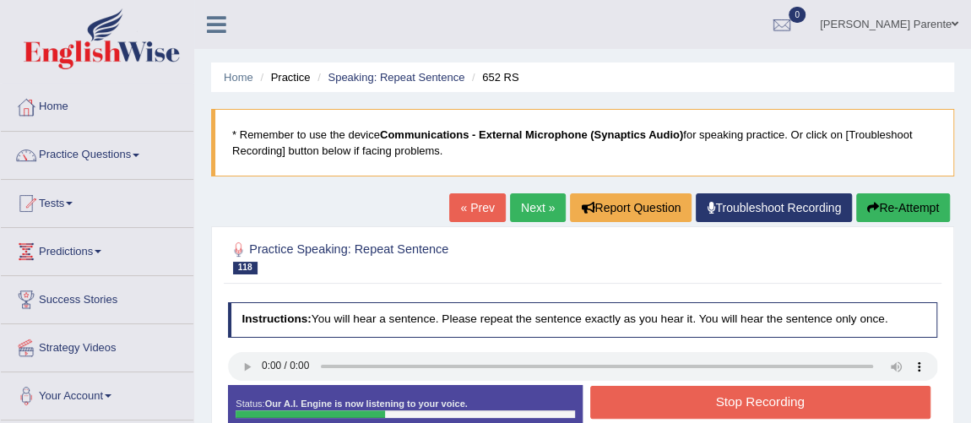
click at [668, 414] on button "Stop Recording" at bounding box center [760, 402] width 340 height 33
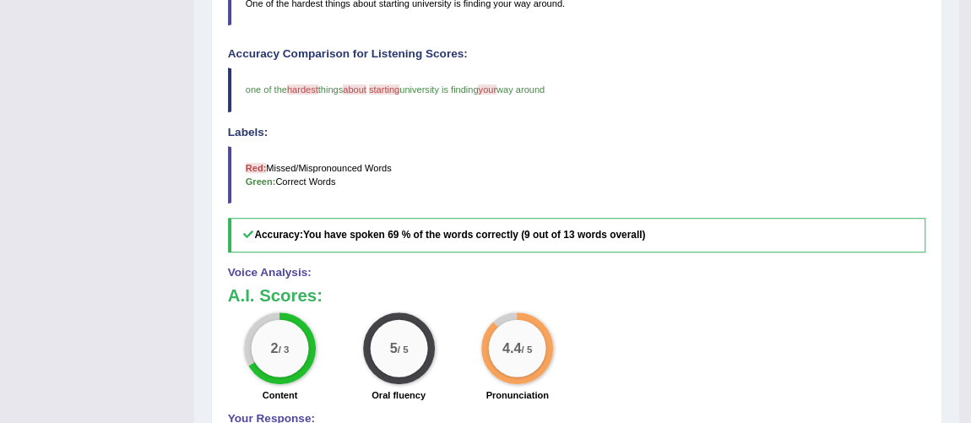
scroll to position [59, 0]
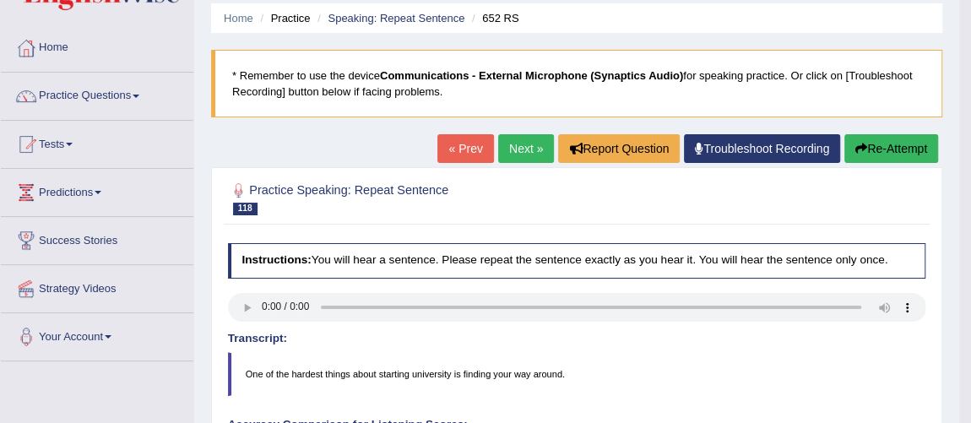
click at [522, 140] on link "Next »" at bounding box center [526, 148] width 56 height 29
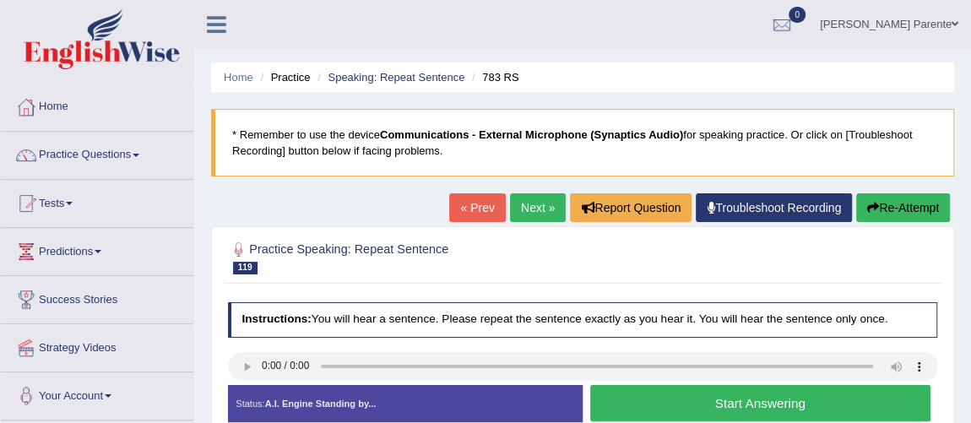
click at [641, 392] on button "Start Answering" at bounding box center [760, 403] width 340 height 36
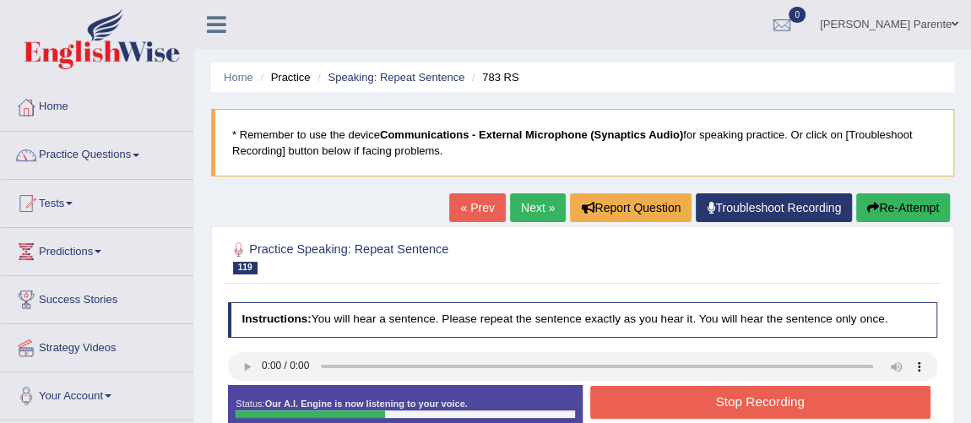
click at [641, 392] on button "Stop Recording" at bounding box center [760, 402] width 340 height 33
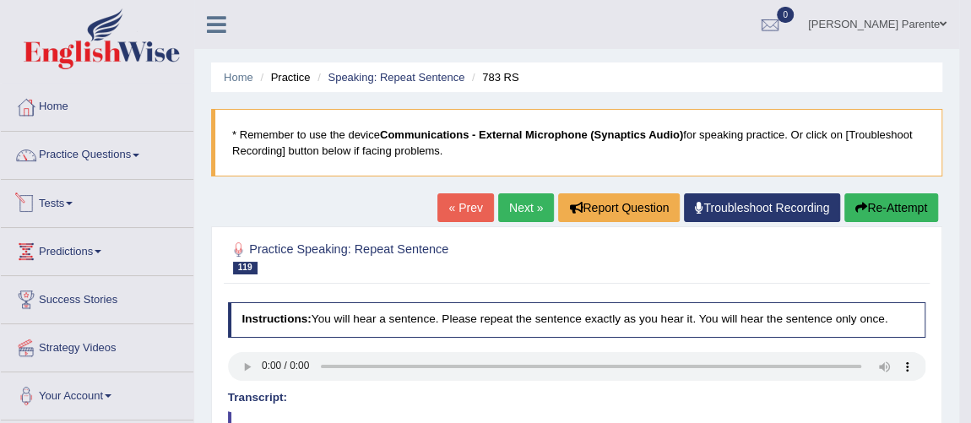
click at [85, 174] on li "Practice Questions Speaking Practice Read Aloud Repeat Sentence Describe Image …" at bounding box center [97, 156] width 193 height 48
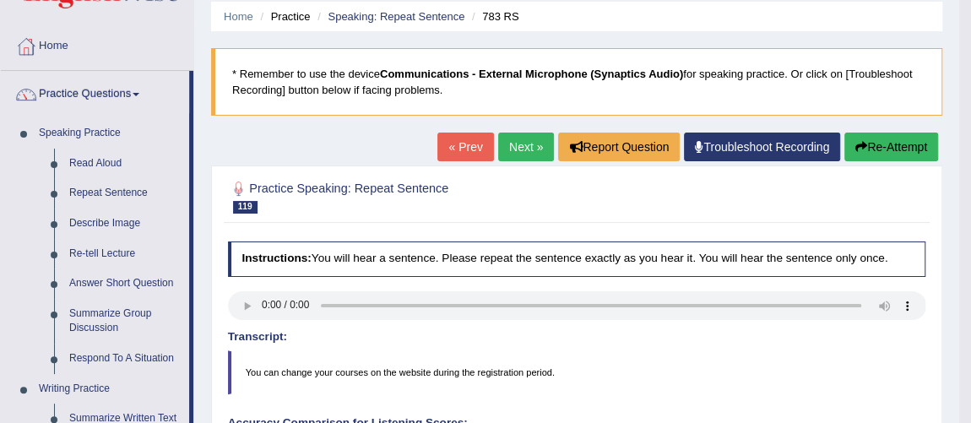
scroll to position [122, 0]
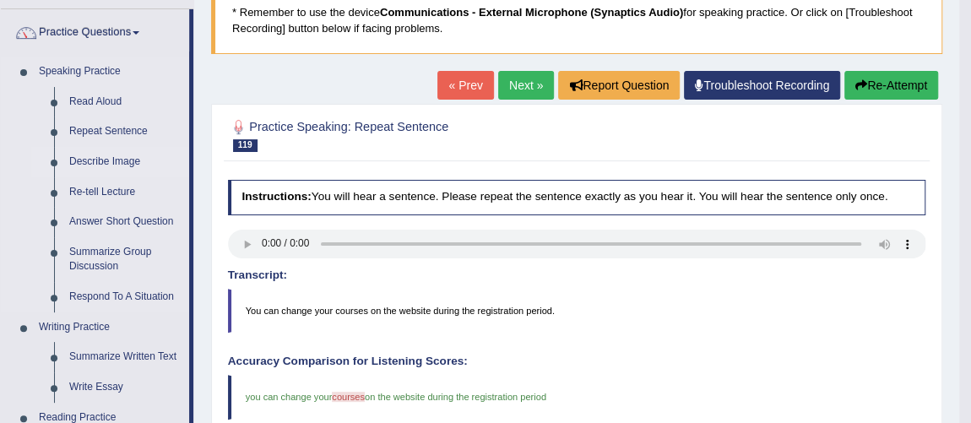
click at [128, 168] on link "Describe Image" at bounding box center [125, 162] width 127 height 30
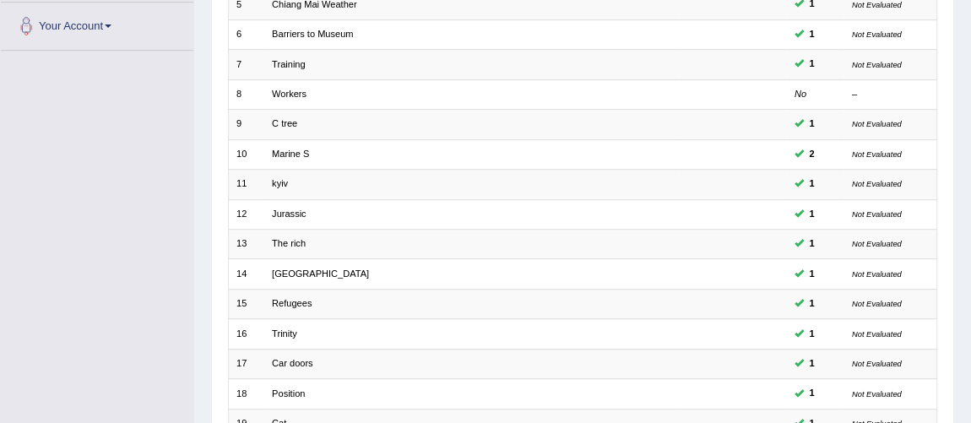
scroll to position [544, 0]
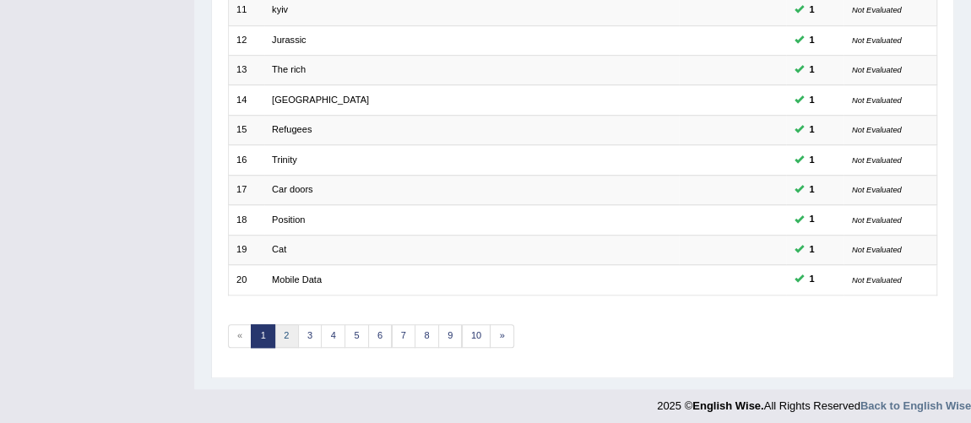
click at [293, 324] on link "2" at bounding box center [286, 336] width 24 height 24
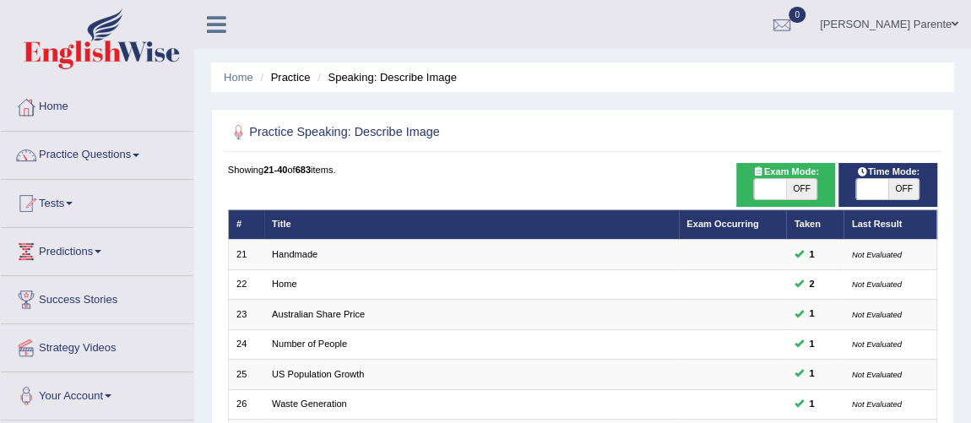
drag, startPoint x: 959, startPoint y: 385, endPoint x: 982, endPoint y: 347, distance: 44.3
click at [970, 347] on html "Toggle navigation Home Practice Questions Speaking Practice Read Aloud Repeat S…" at bounding box center [485, 211] width 971 height 423
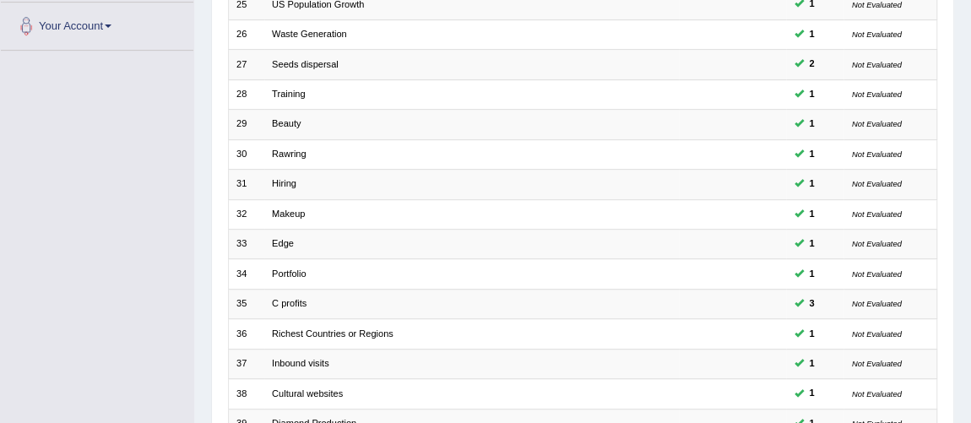
scroll to position [544, 0]
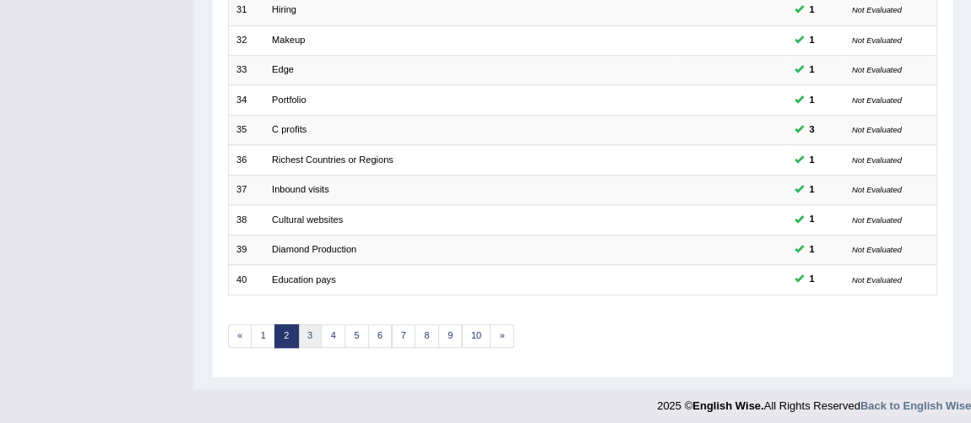
click at [302, 335] on link "3" at bounding box center [310, 336] width 24 height 24
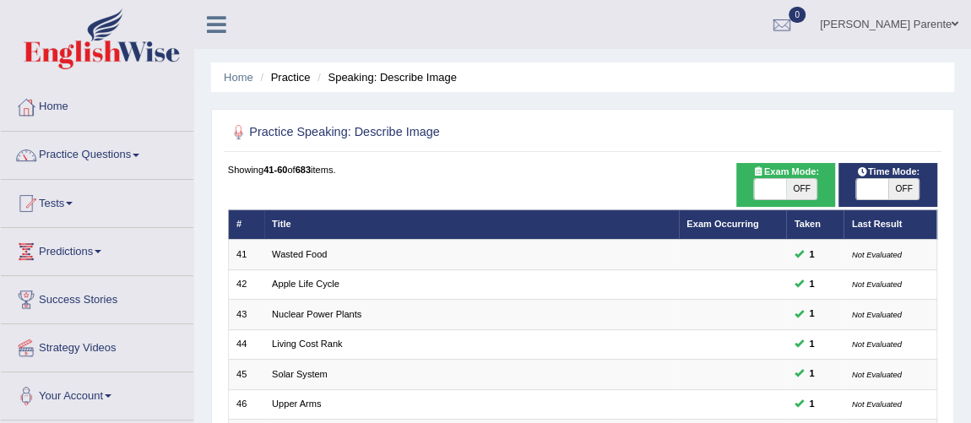
scroll to position [370, 0]
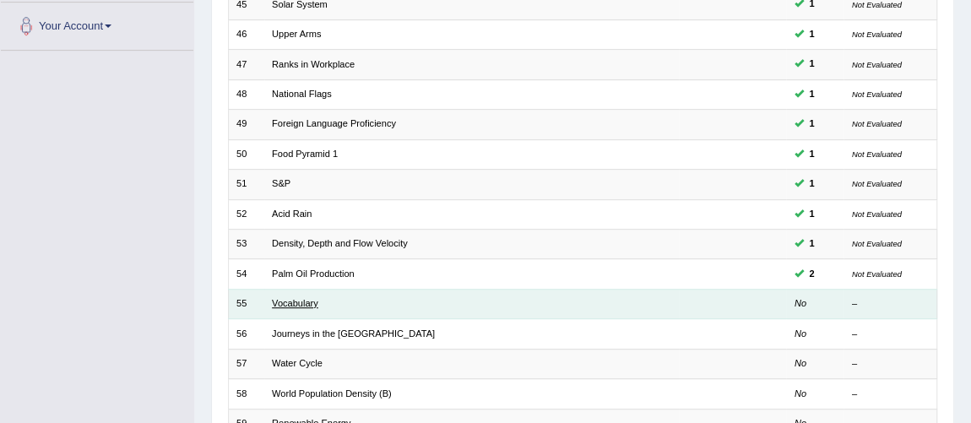
click at [297, 301] on link "Vocabulary" at bounding box center [295, 303] width 46 height 10
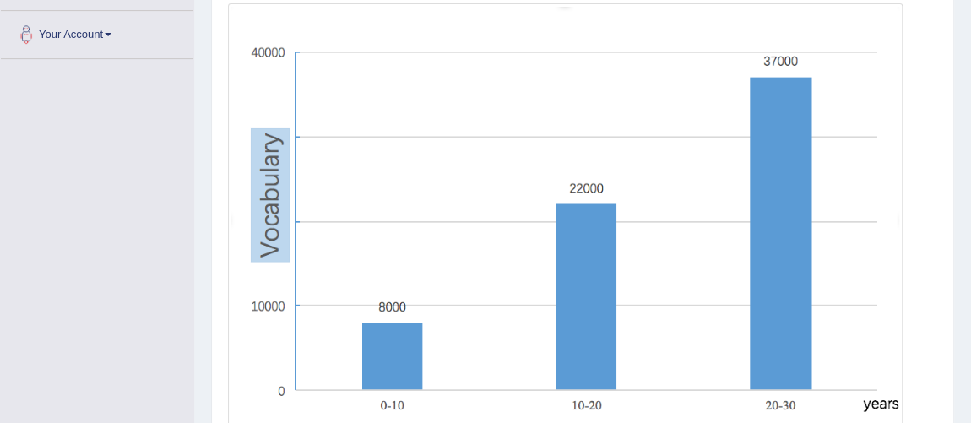
scroll to position [422, 0]
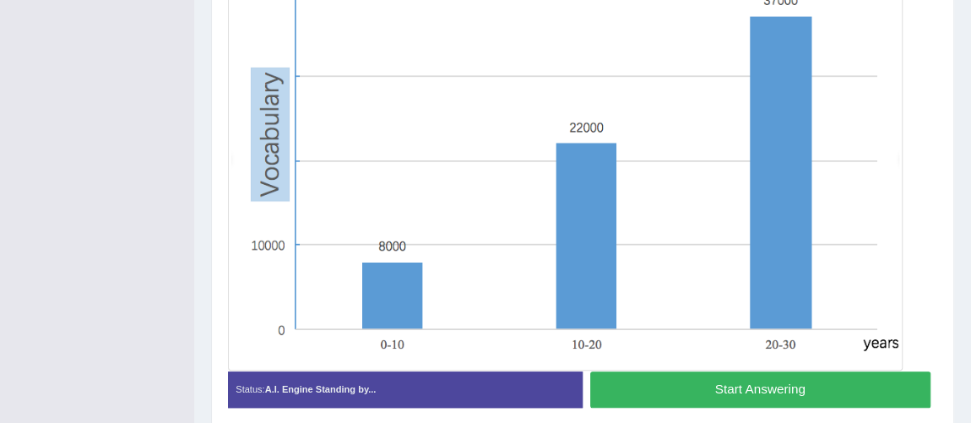
click at [649, 388] on button "Start Answering" at bounding box center [760, 390] width 340 height 36
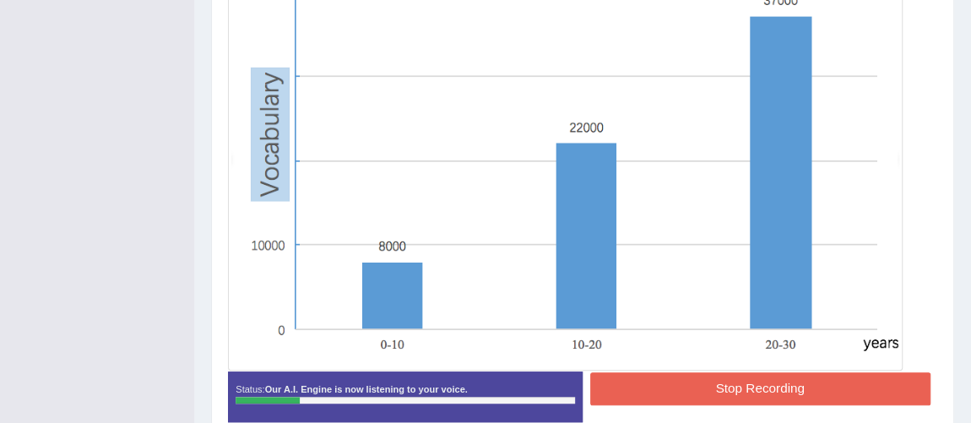
scroll to position [52, 0]
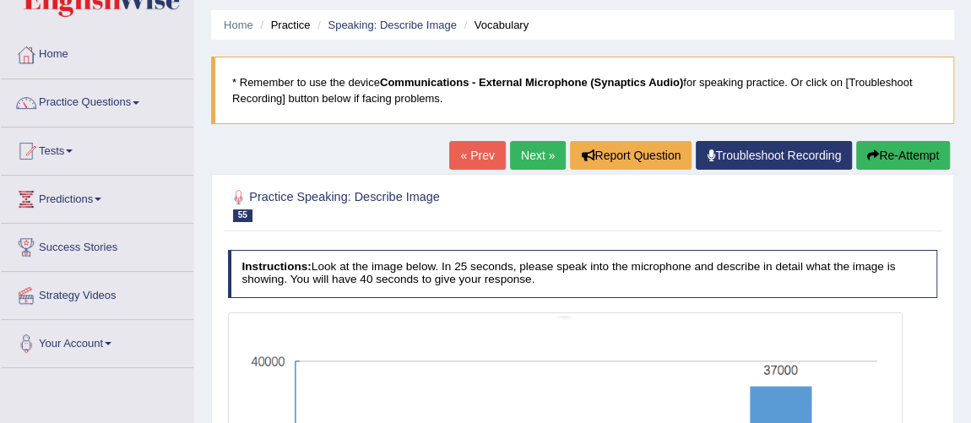
click at [878, 152] on button "Re-Attempt" at bounding box center [903, 155] width 94 height 29
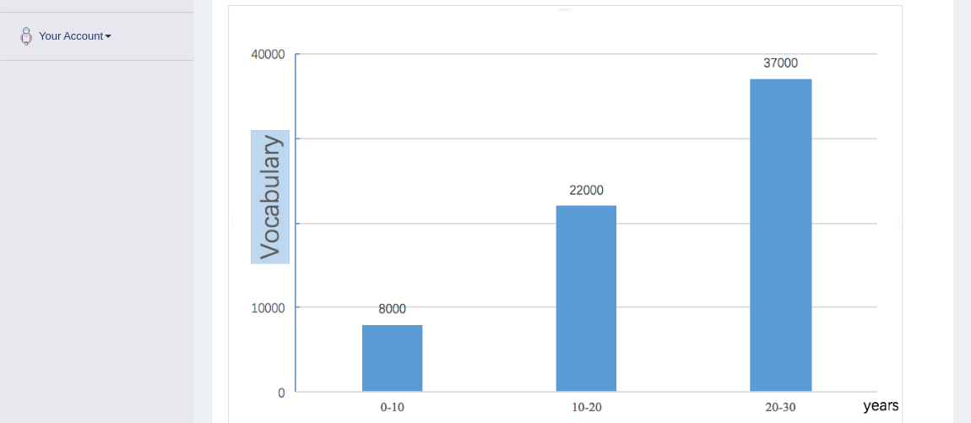
scroll to position [390, 0]
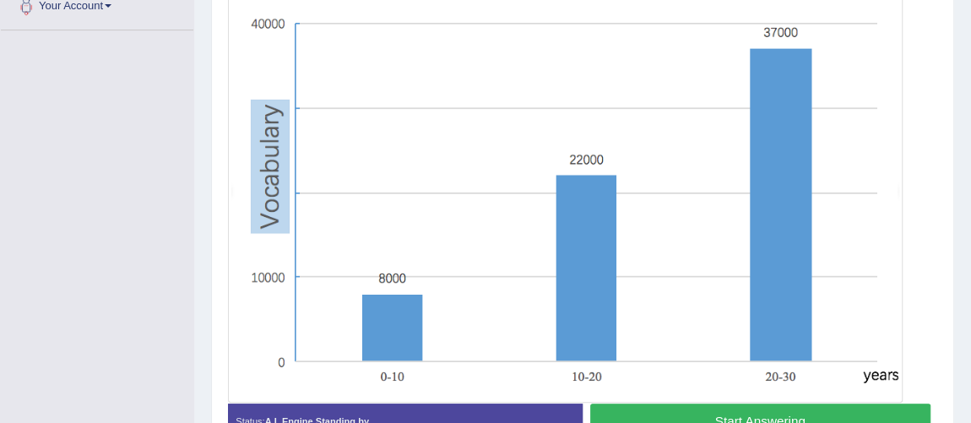
click at [788, 410] on button "Start Answering" at bounding box center [760, 422] width 340 height 36
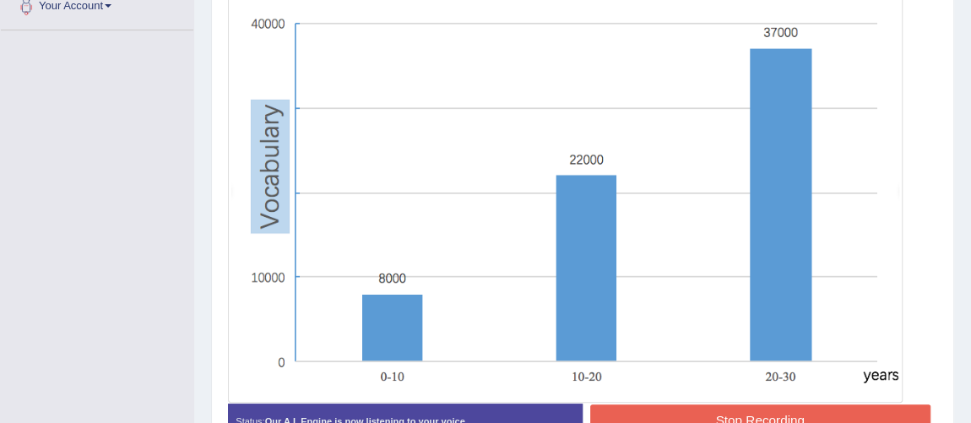
scroll to position [20, 0]
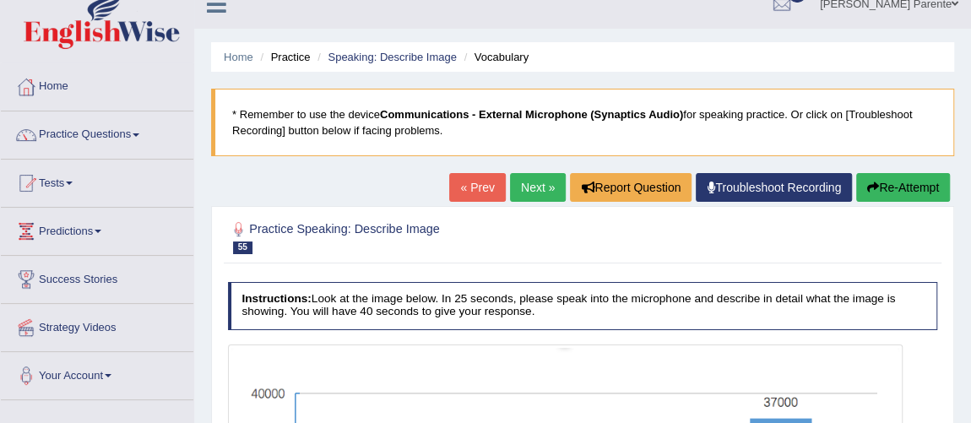
click at [865, 199] on button "Re-Attempt" at bounding box center [903, 187] width 94 height 29
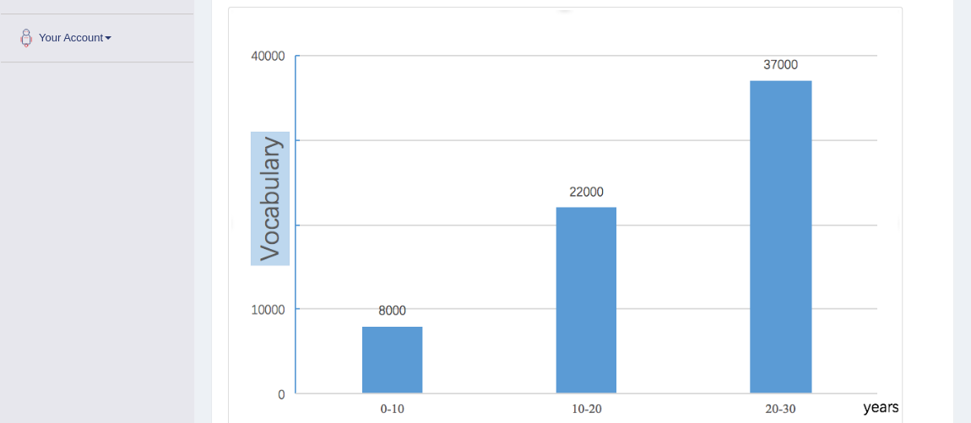
scroll to position [388, 0]
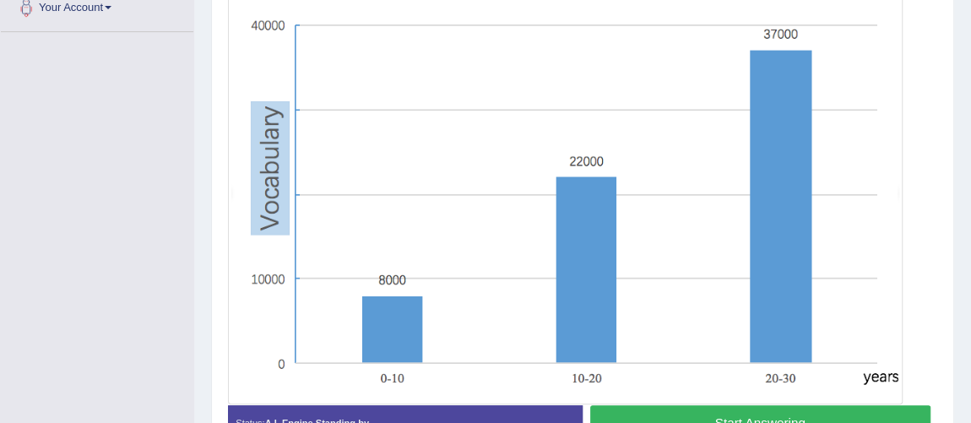
click at [833, 411] on button "Start Answering" at bounding box center [760, 423] width 340 height 36
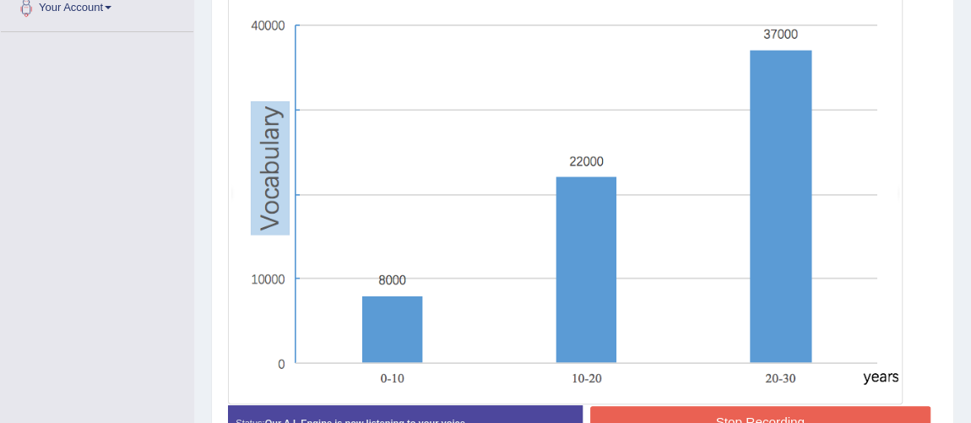
click at [833, 411] on button "Stop Recording" at bounding box center [760, 422] width 340 height 33
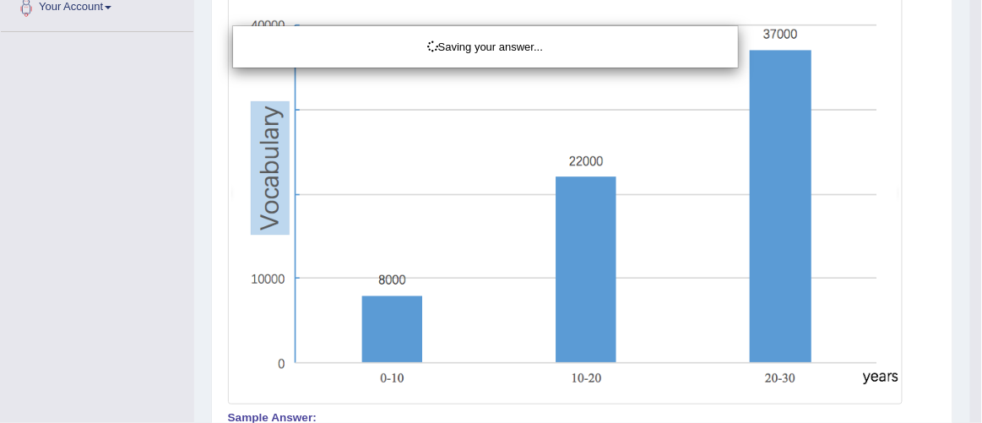
click at [970, 399] on div "Saving your answer..." at bounding box center [491, 211] width 982 height 423
click at [970, 377] on div "Saving your answer..." at bounding box center [491, 211] width 982 height 423
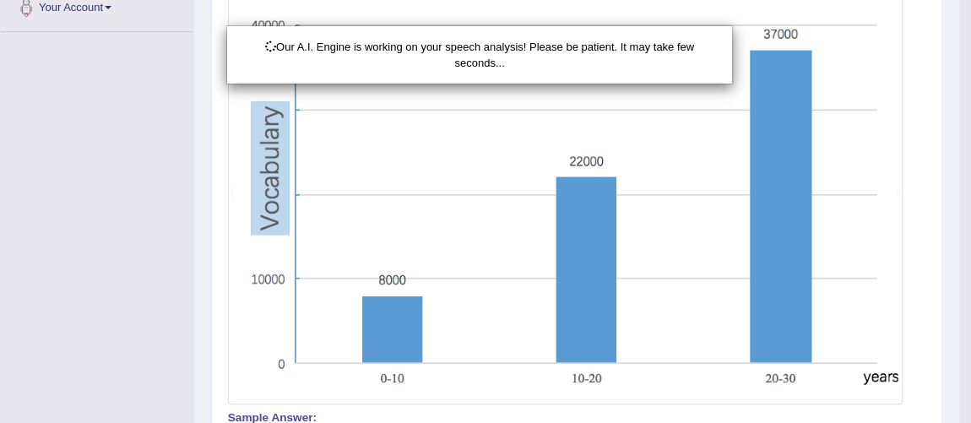
scroll to position [583, 0]
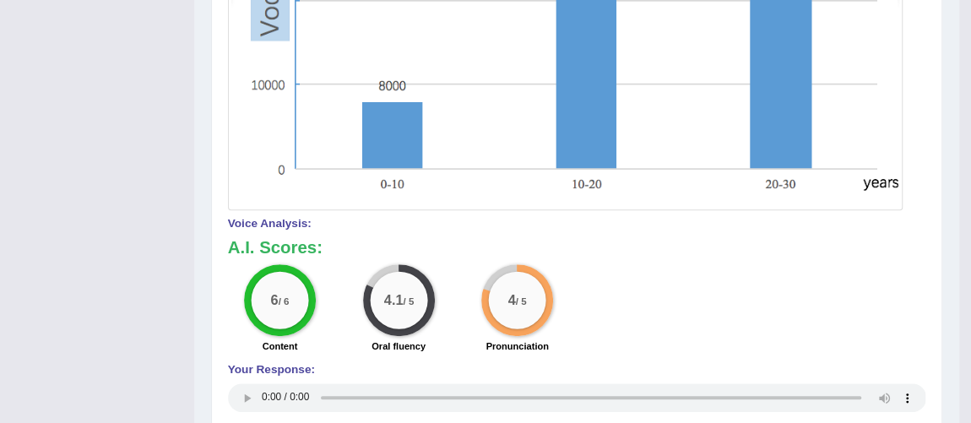
scroll to position [213, 0]
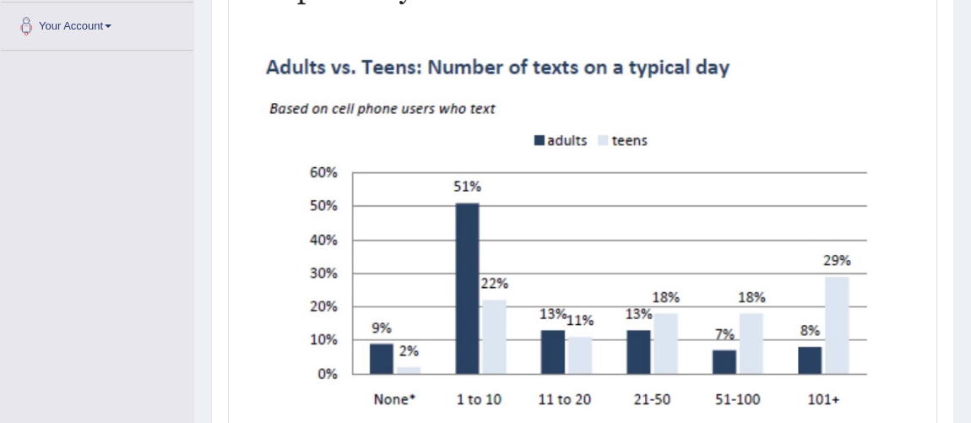
scroll to position [400, 0]
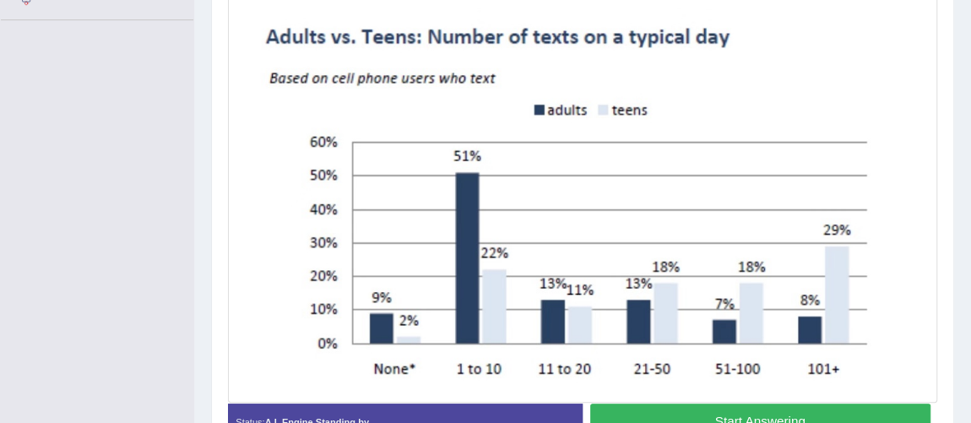
click at [757, 419] on button "Start Answering" at bounding box center [760, 422] width 340 height 36
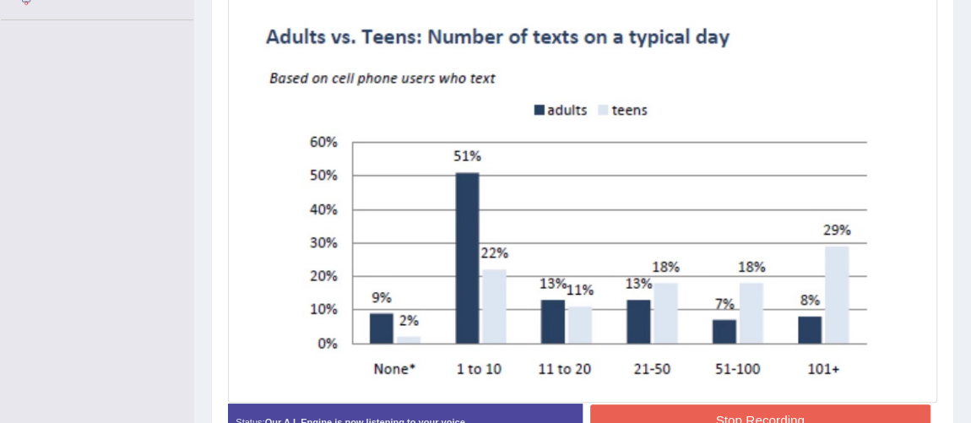
click at [757, 419] on button "Stop Recording" at bounding box center [760, 420] width 340 height 33
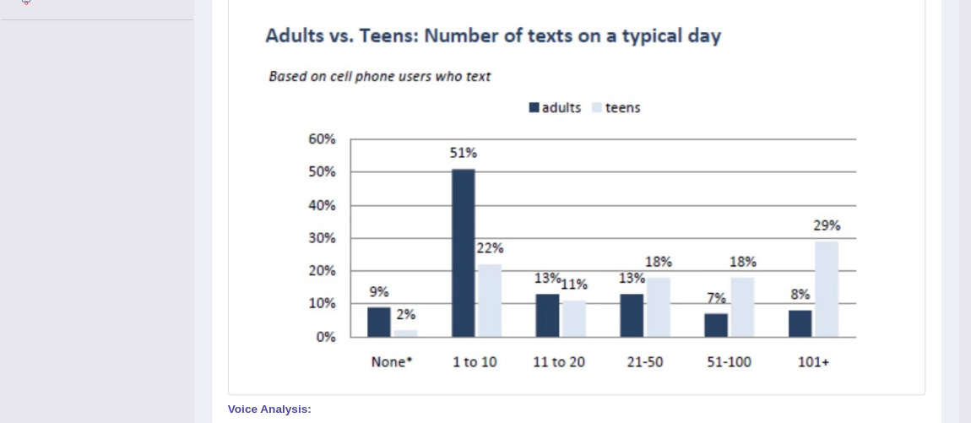
scroll to position [30, 0]
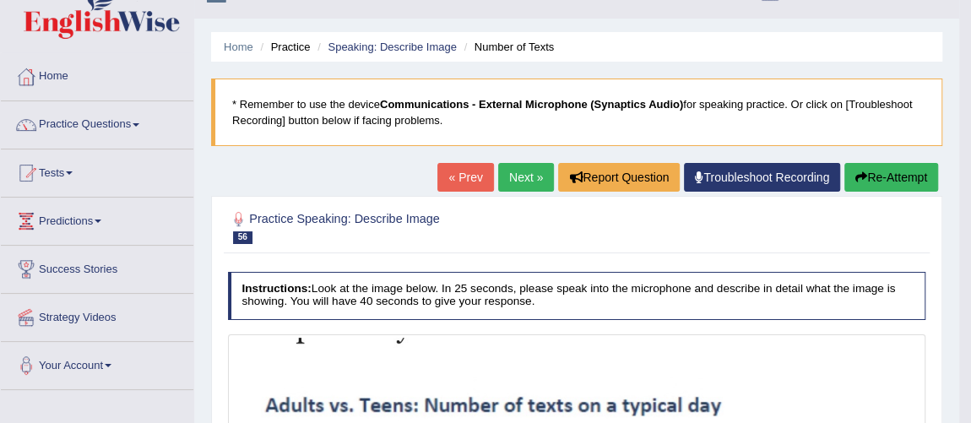
click at [514, 189] on link "Next »" at bounding box center [526, 177] width 56 height 29
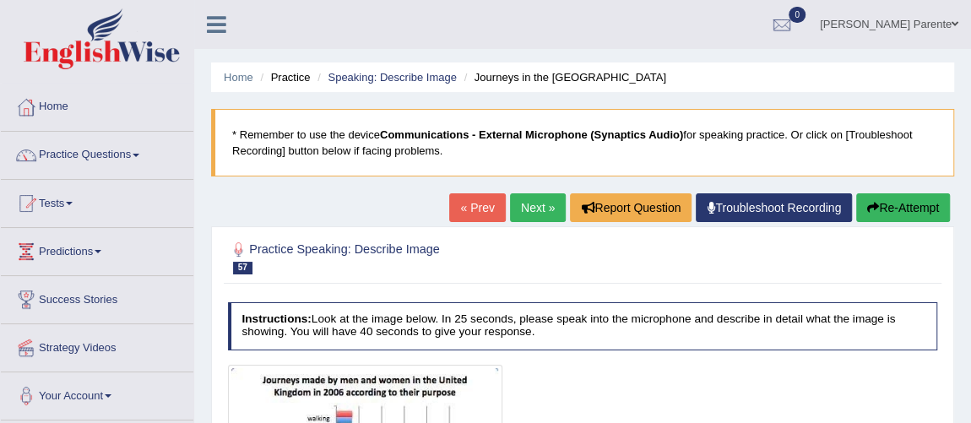
click at [970, 415] on div "Home Practice Speaking: Describe Image Journeys in the [GEOGRAPHIC_DATA] * Reme…" at bounding box center [582, 422] width 777 height 844
click at [970, 415] on html "Toggle navigation Home Practice Questions Speaking Practice Read Aloud Repeat S…" at bounding box center [485, 211] width 971 height 423
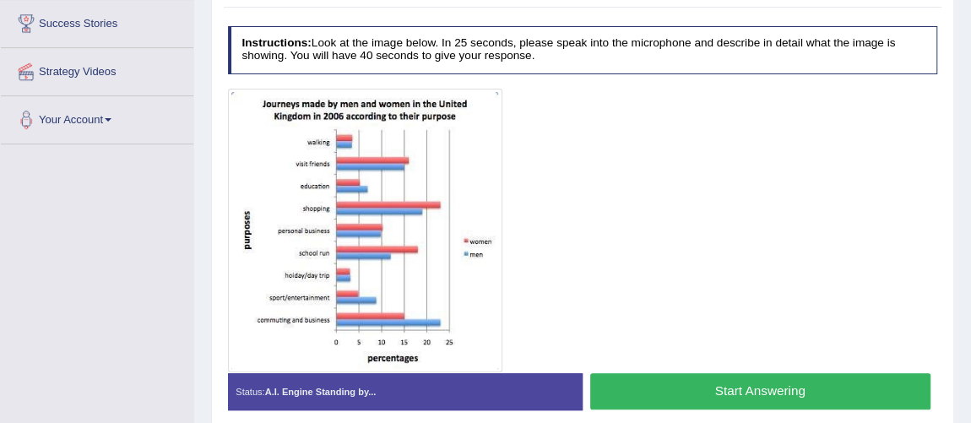
scroll to position [306, 0]
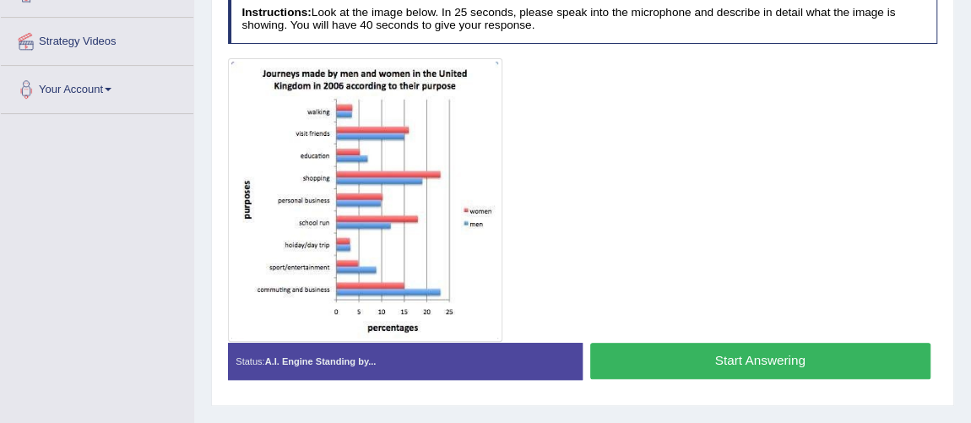
click at [676, 351] on button "Start Answering" at bounding box center [760, 361] width 340 height 36
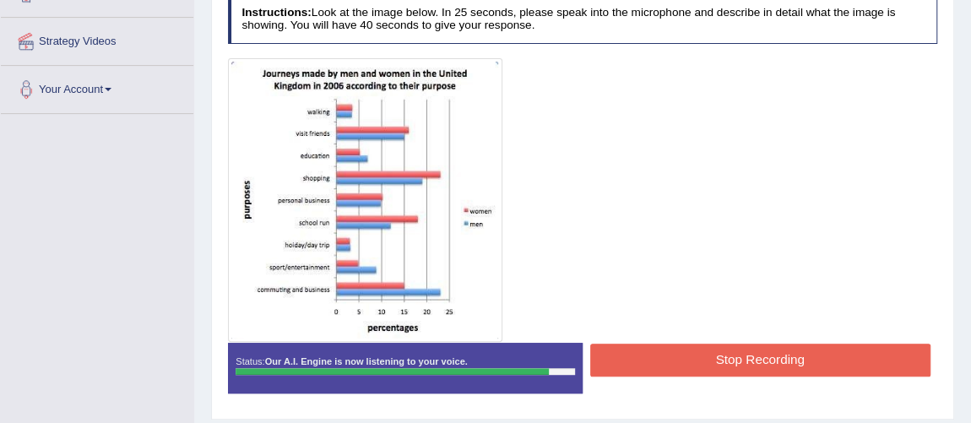
click at [676, 351] on button "Stop Recording" at bounding box center [760, 360] width 340 height 33
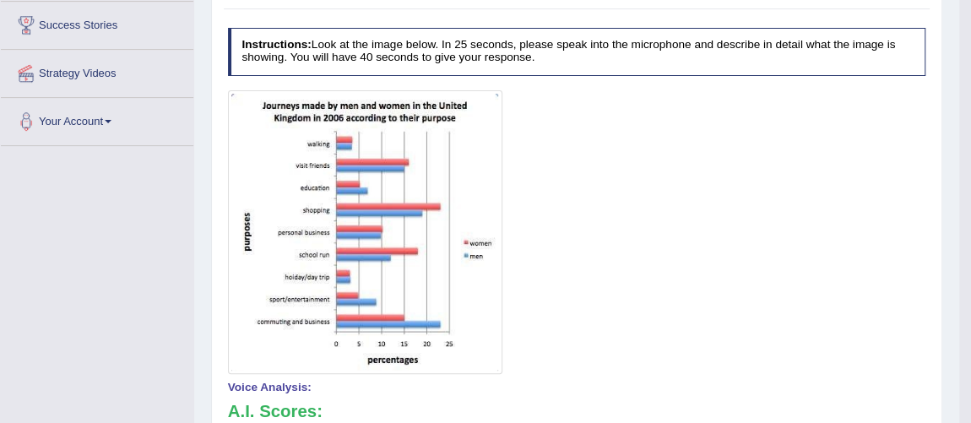
scroll to position [0, 0]
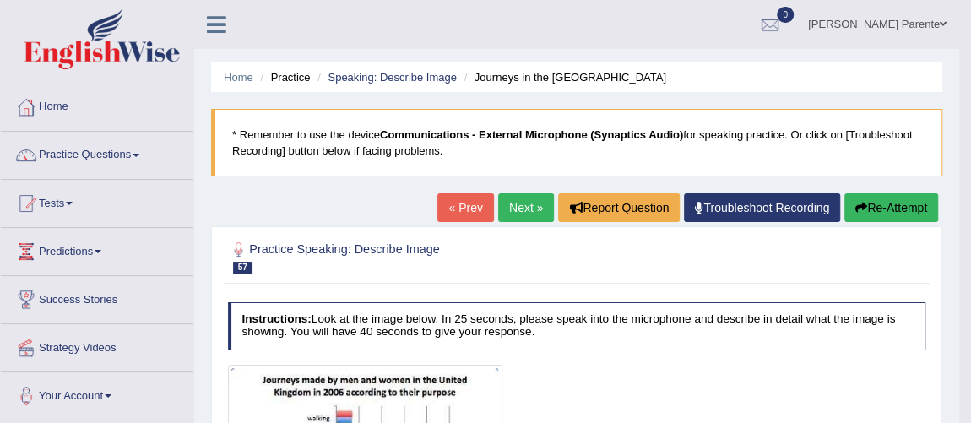
click at [526, 202] on link "Next »" at bounding box center [526, 207] width 56 height 29
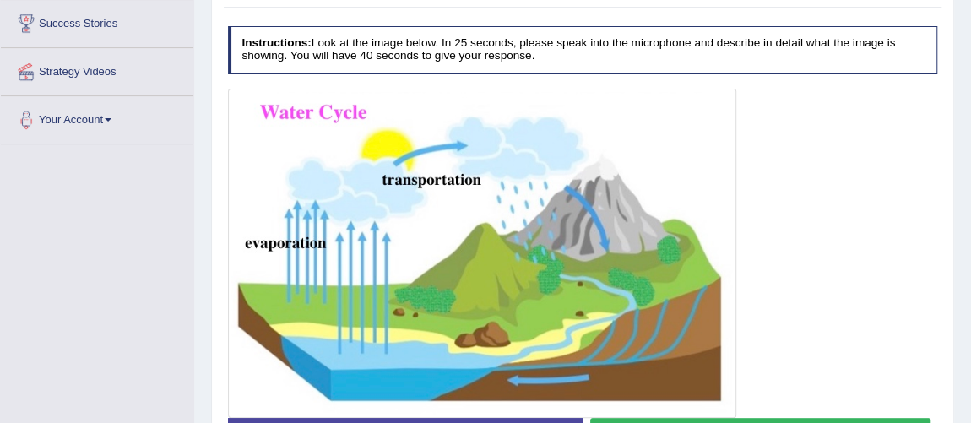
scroll to position [306, 0]
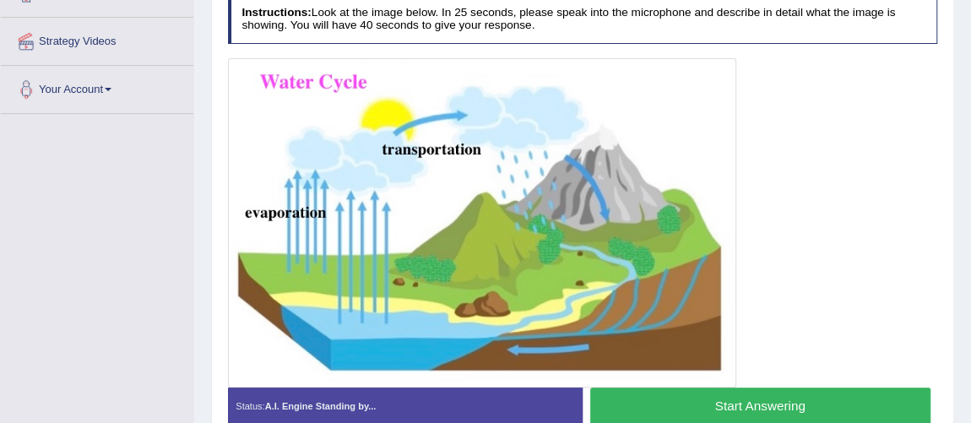
click at [726, 409] on button "Start Answering" at bounding box center [760, 406] width 340 height 36
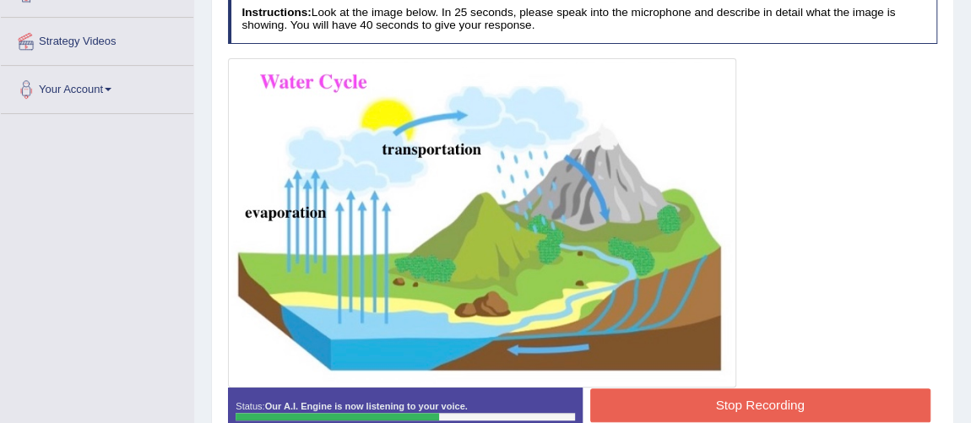
click at [726, 409] on button "Stop Recording" at bounding box center [760, 404] width 340 height 33
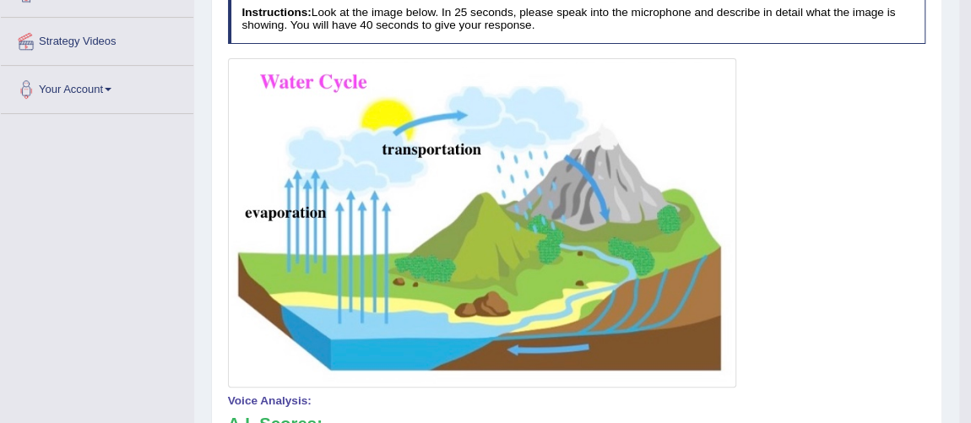
scroll to position [0, 0]
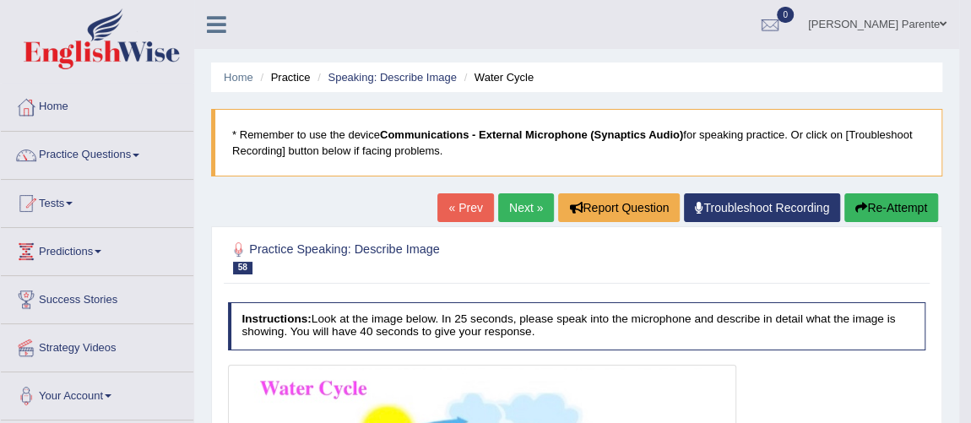
click at [506, 214] on link "Next »" at bounding box center [526, 207] width 56 height 29
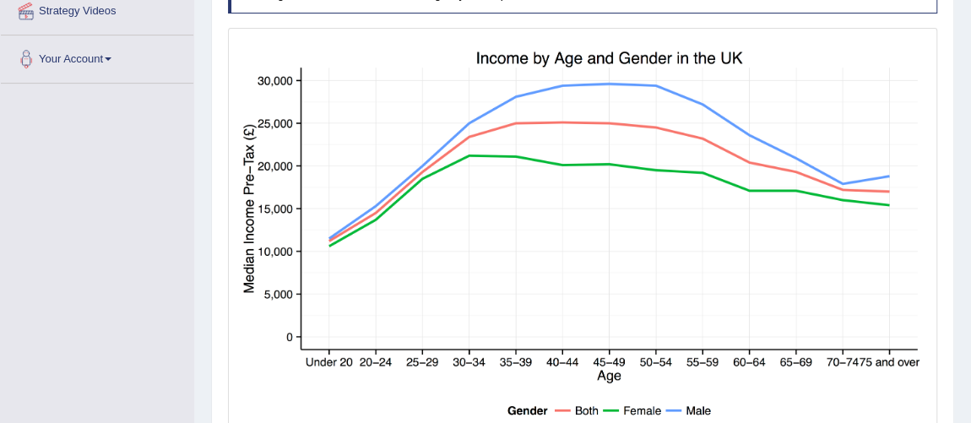
scroll to position [368, 0]
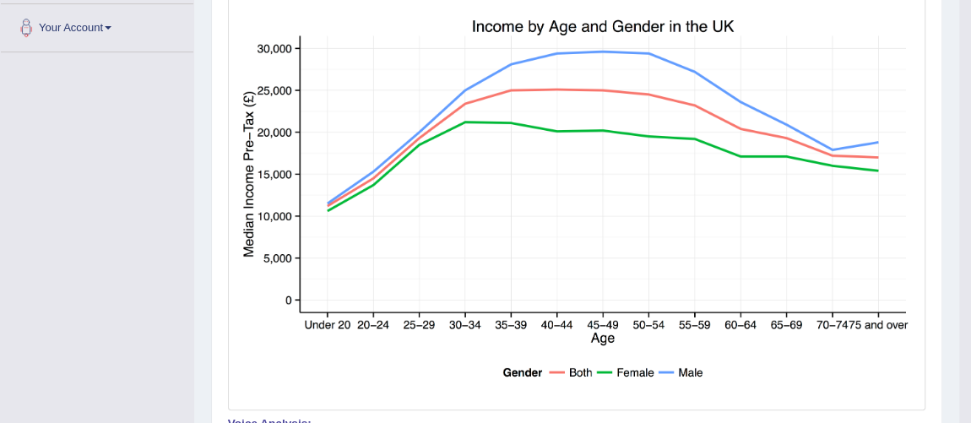
scroll to position [0, 0]
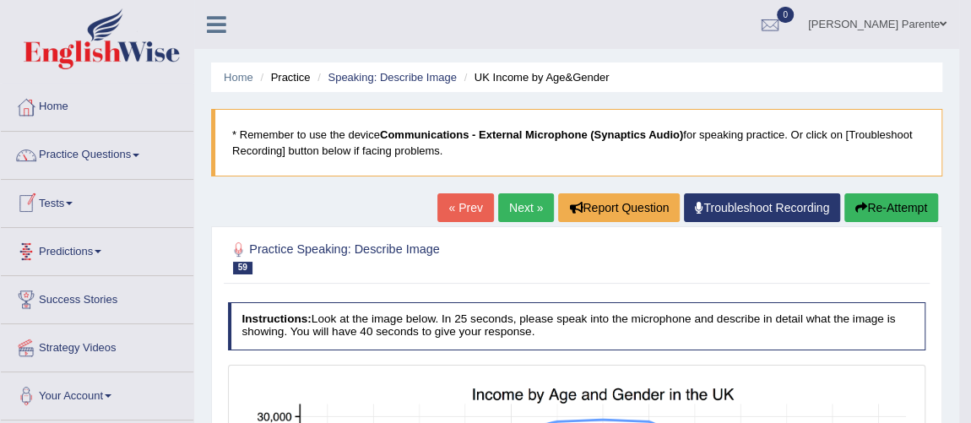
click at [75, 198] on link "Tests" at bounding box center [97, 201] width 193 height 42
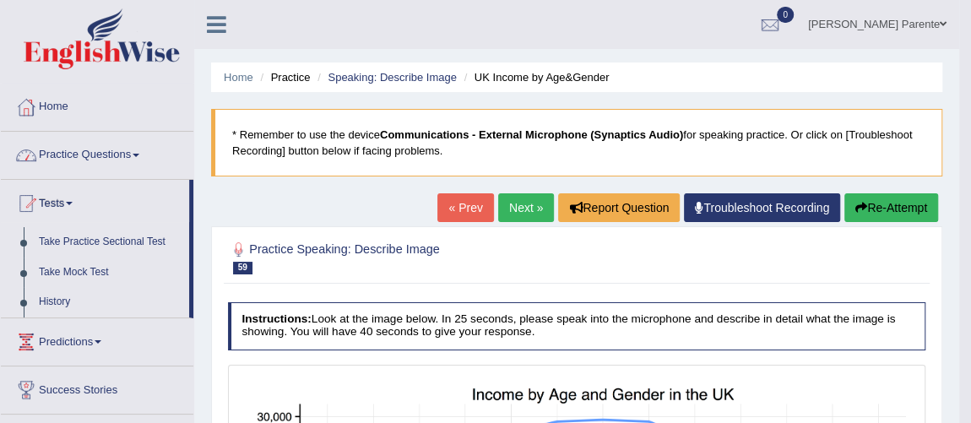
click at [116, 165] on link "Practice Questions" at bounding box center [97, 153] width 193 height 42
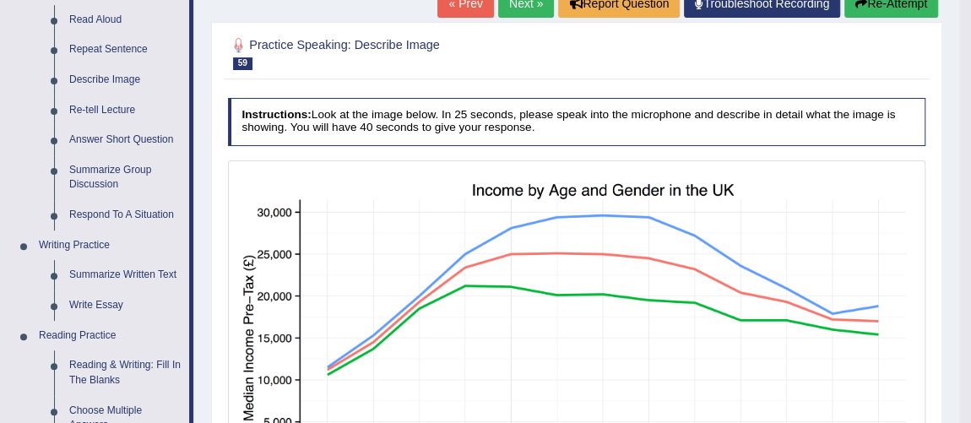
scroll to position [174, 0]
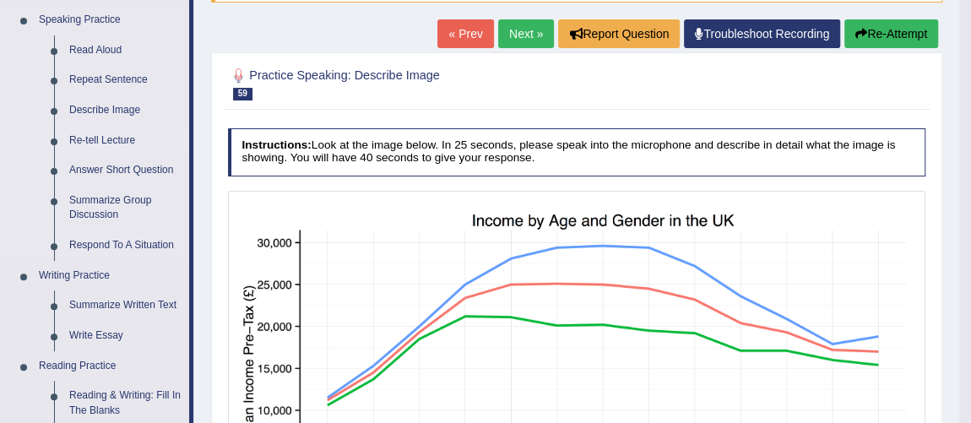
click at [133, 140] on link "Re-tell Lecture" at bounding box center [125, 141] width 127 height 30
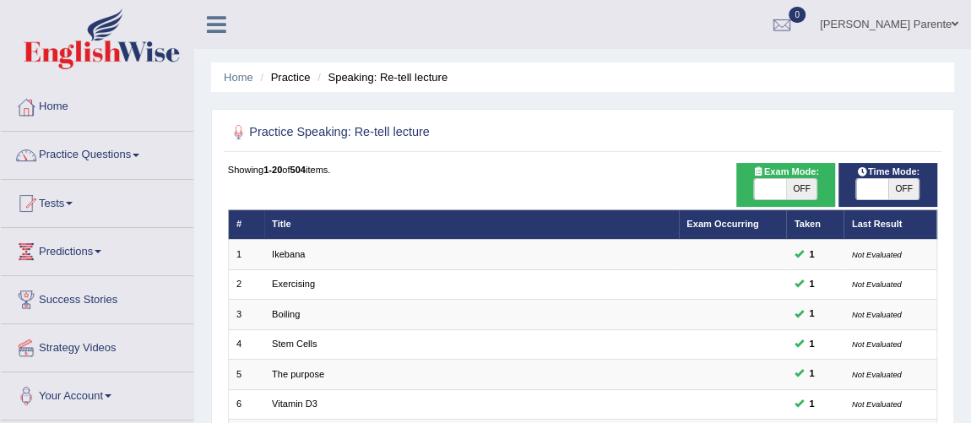
scroll to position [370, 0]
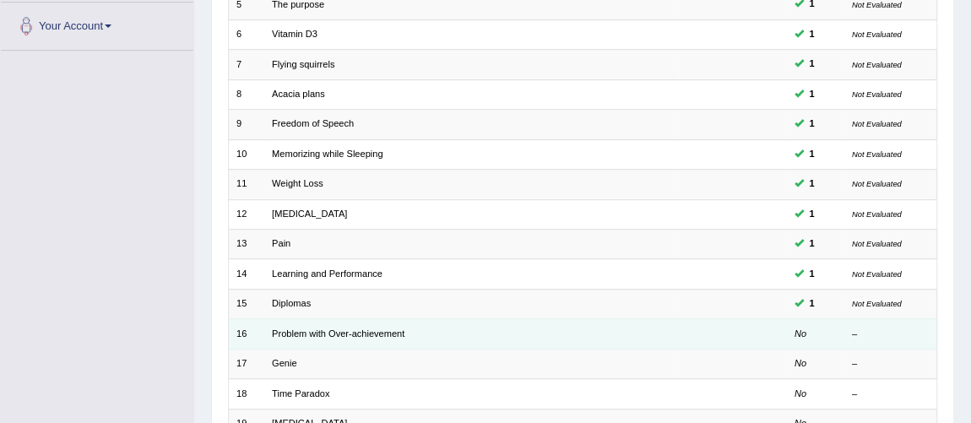
click at [341, 320] on td "Problem with Over-achievement" at bounding box center [471, 334] width 415 height 30
click at [347, 328] on link "Problem with Over-achievement" at bounding box center [338, 333] width 133 height 10
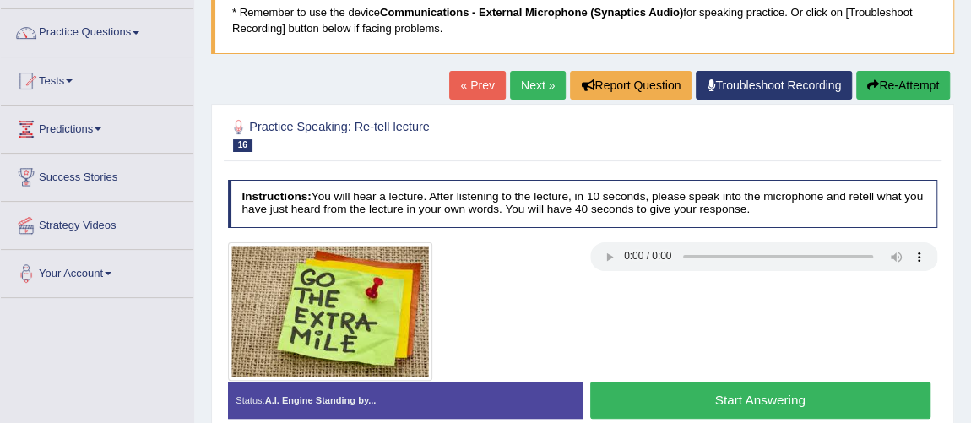
scroll to position [153, 0]
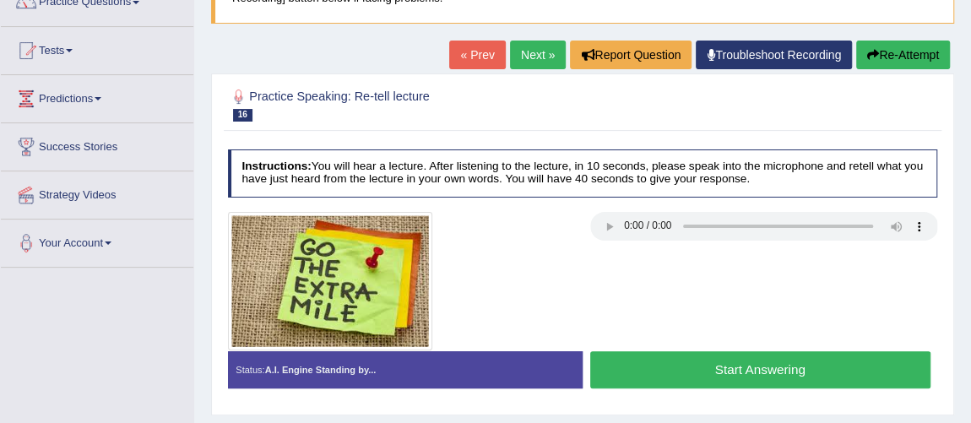
click at [730, 373] on button "Start Answering" at bounding box center [760, 369] width 340 height 36
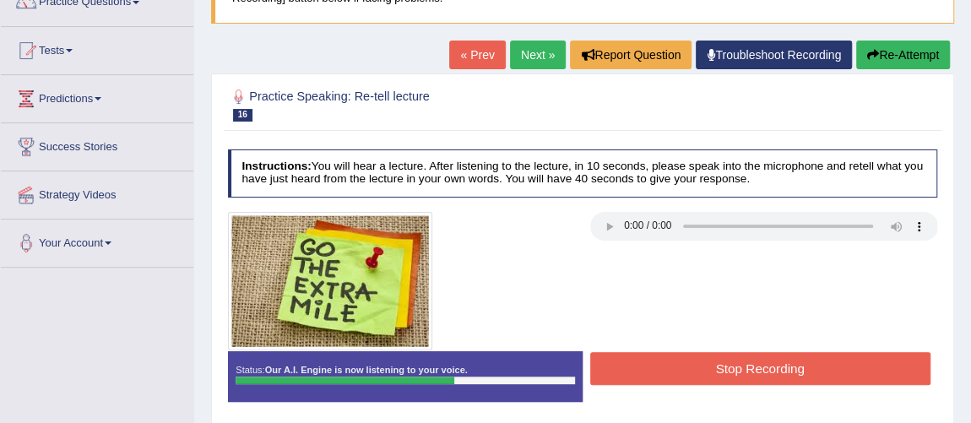
click at [730, 373] on button "Stop Recording" at bounding box center [760, 368] width 340 height 33
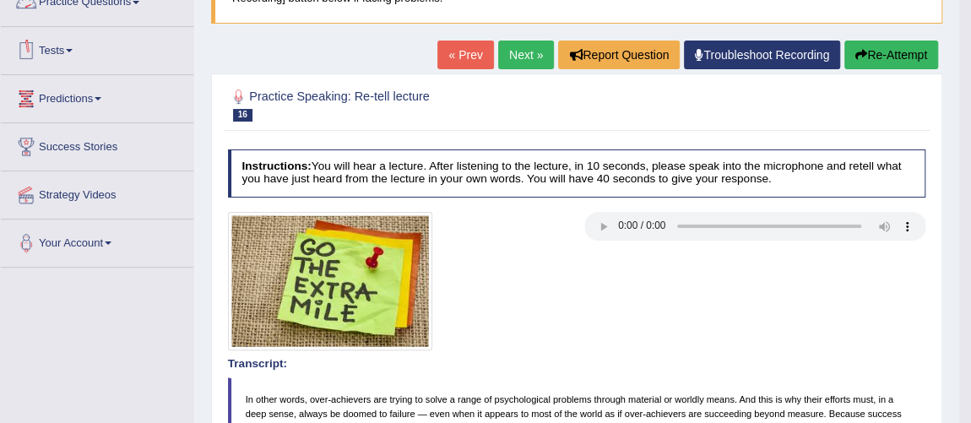
click at [115, 9] on link "Practice Questions" at bounding box center [97, 0] width 193 height 42
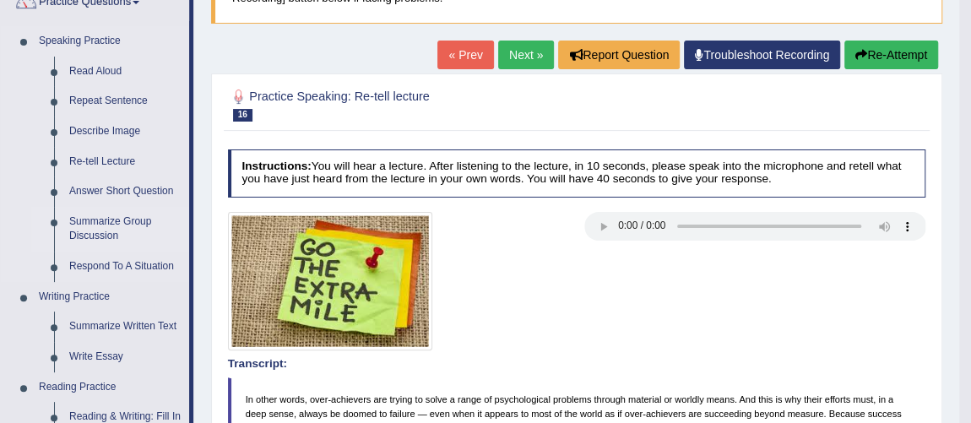
click at [98, 233] on link "Summarize Group Discussion" at bounding box center [125, 229] width 127 height 45
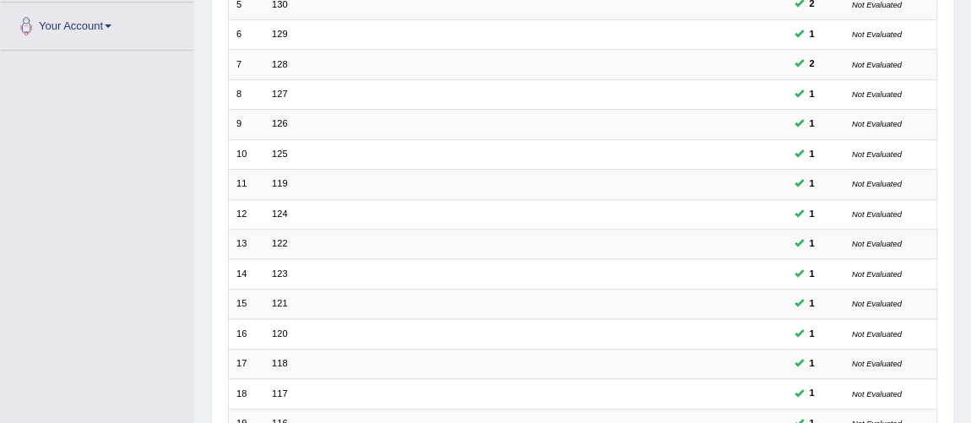
scroll to position [544, 0]
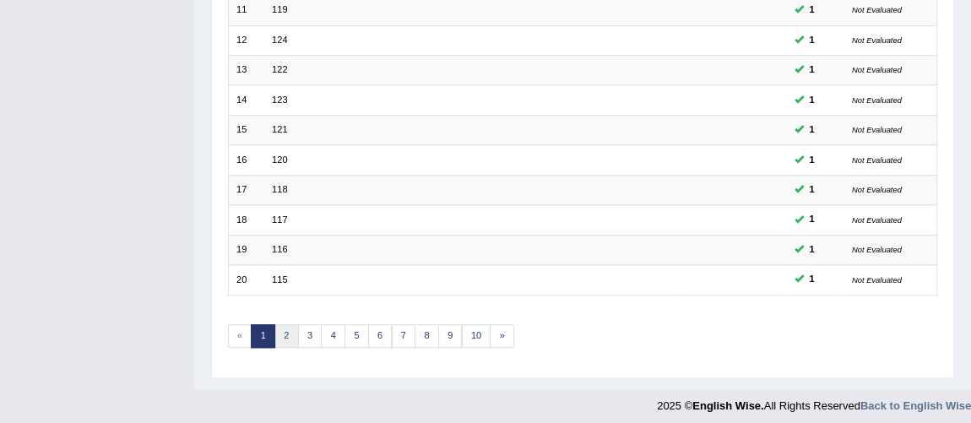
click at [288, 328] on link "2" at bounding box center [286, 336] width 24 height 24
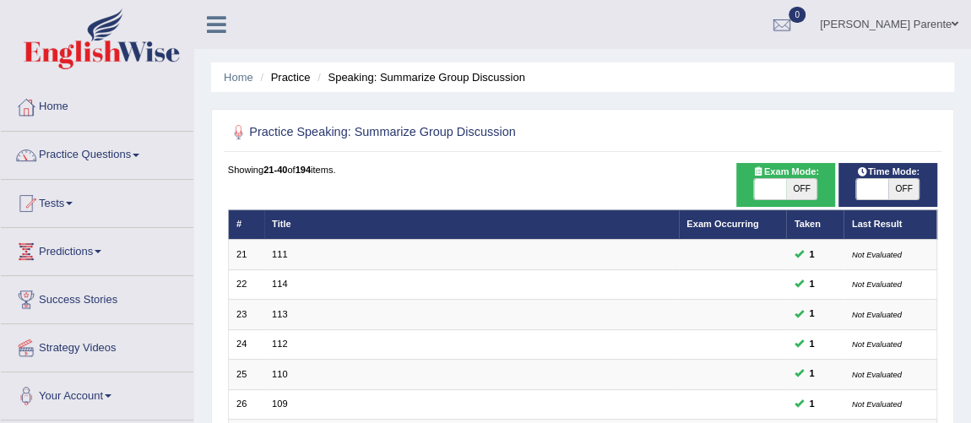
scroll to position [370, 0]
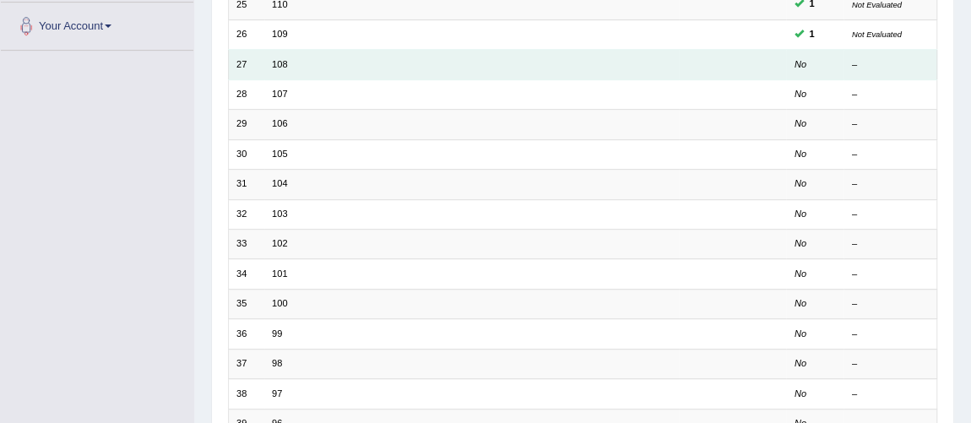
click at [275, 55] on td "108" at bounding box center [471, 65] width 415 height 30
click at [276, 59] on link "108" at bounding box center [279, 64] width 15 height 10
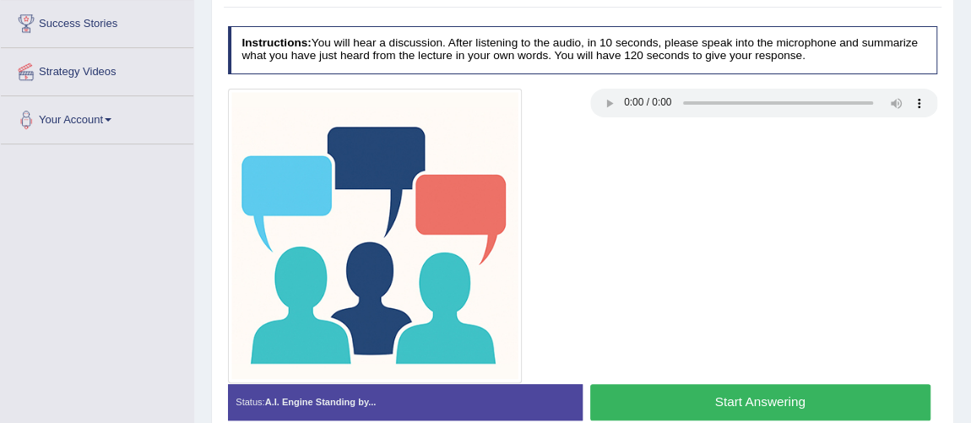
scroll to position [306, 0]
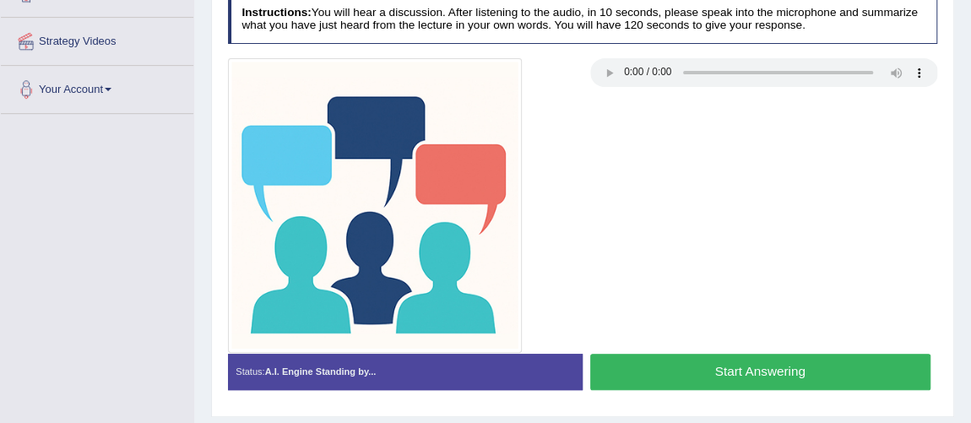
click at [793, 367] on button "Start Answering" at bounding box center [760, 372] width 340 height 36
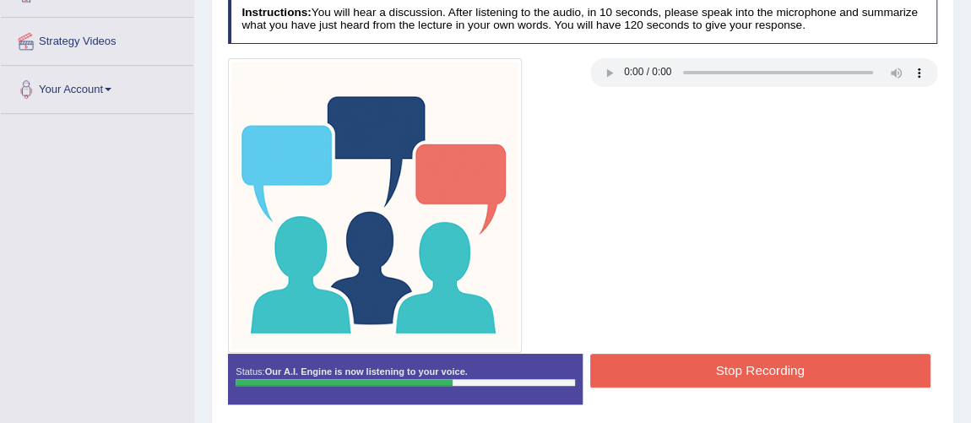
click at [793, 367] on button "Stop Recording" at bounding box center [760, 370] width 340 height 33
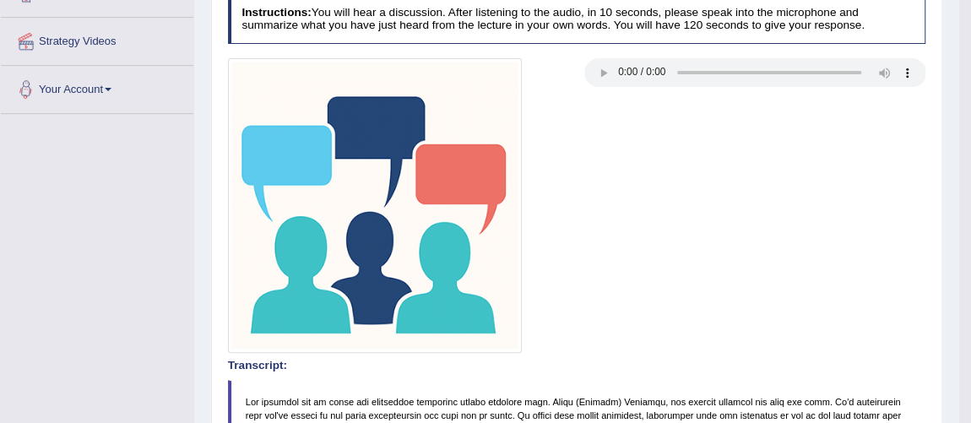
scroll to position [0, 0]
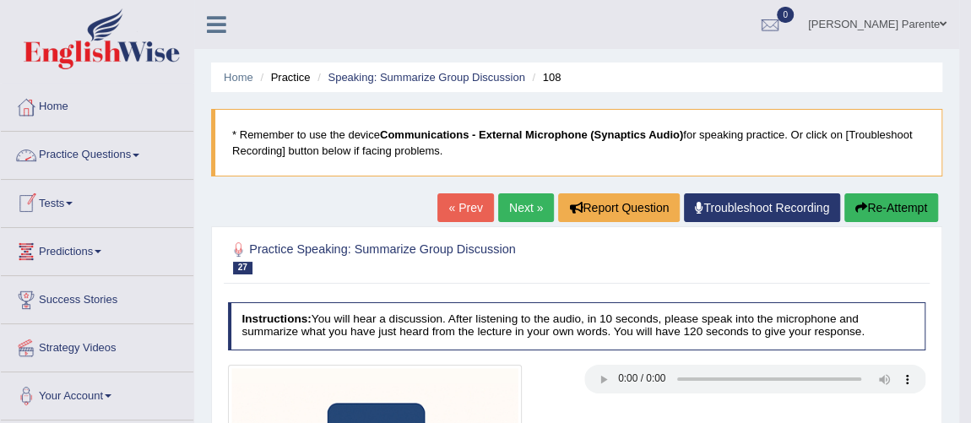
click at [114, 156] on link "Practice Questions" at bounding box center [97, 153] width 193 height 42
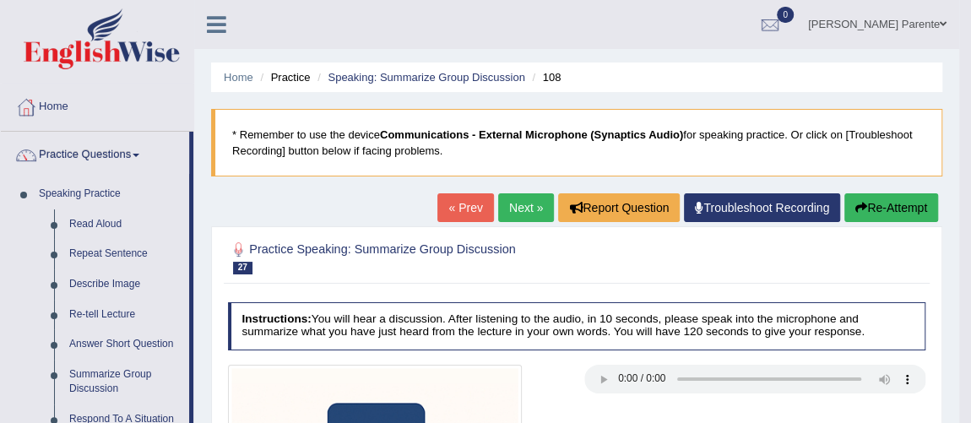
scroll to position [370, 0]
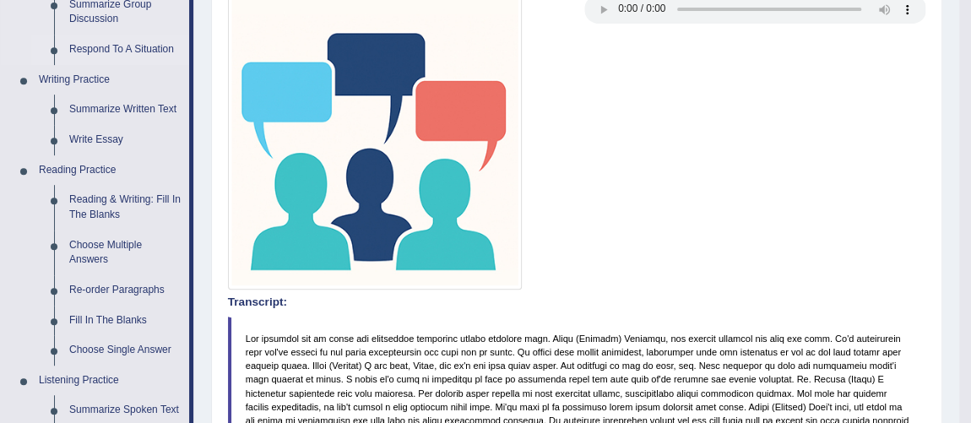
click at [155, 46] on link "Respond To A Situation" at bounding box center [125, 50] width 127 height 30
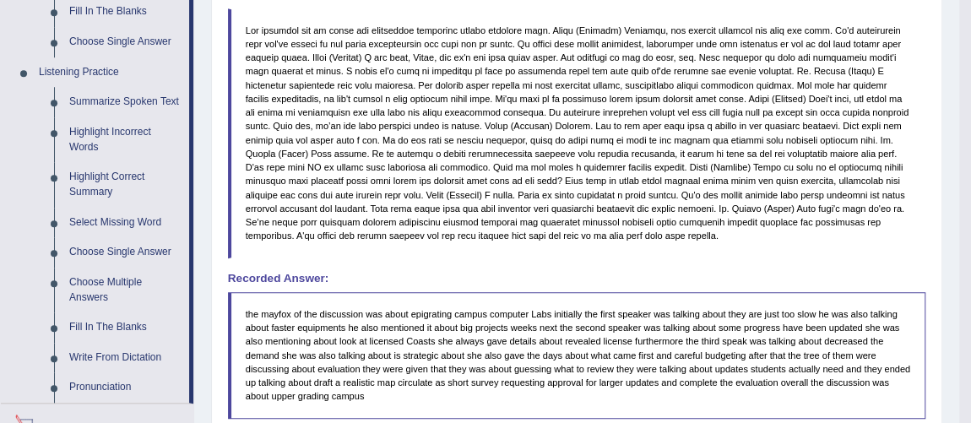
scroll to position [1106, 0]
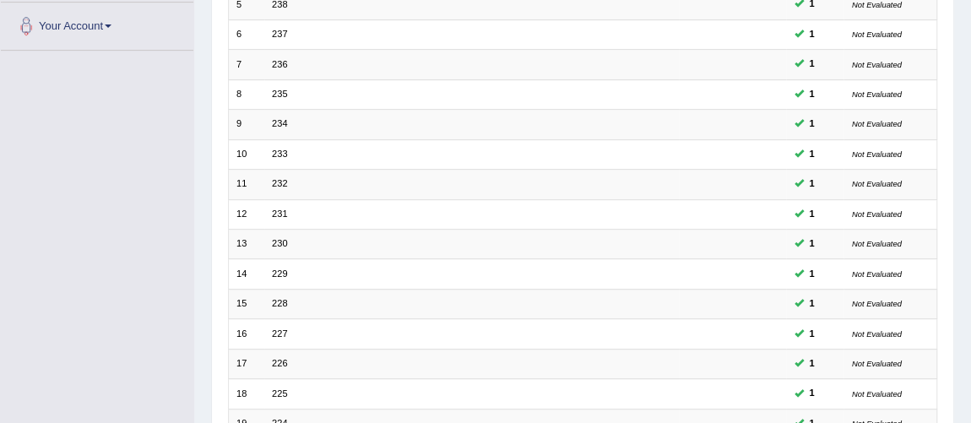
scroll to position [544, 0]
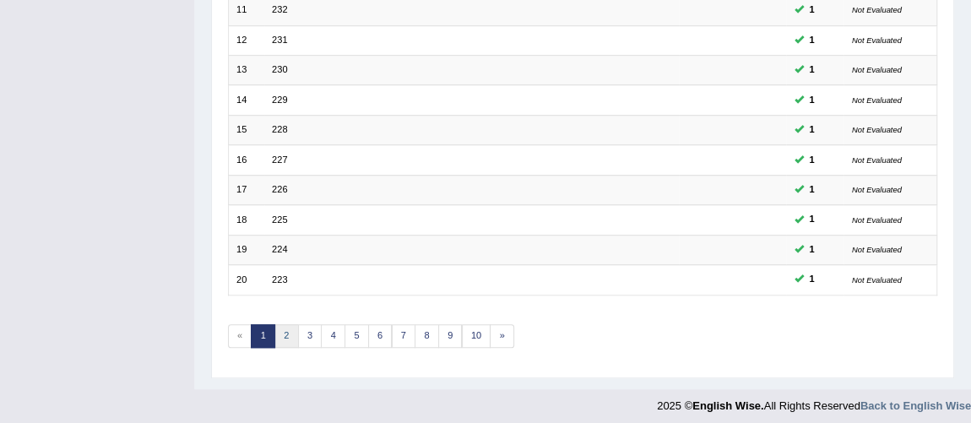
click at [288, 330] on link "2" at bounding box center [286, 336] width 24 height 24
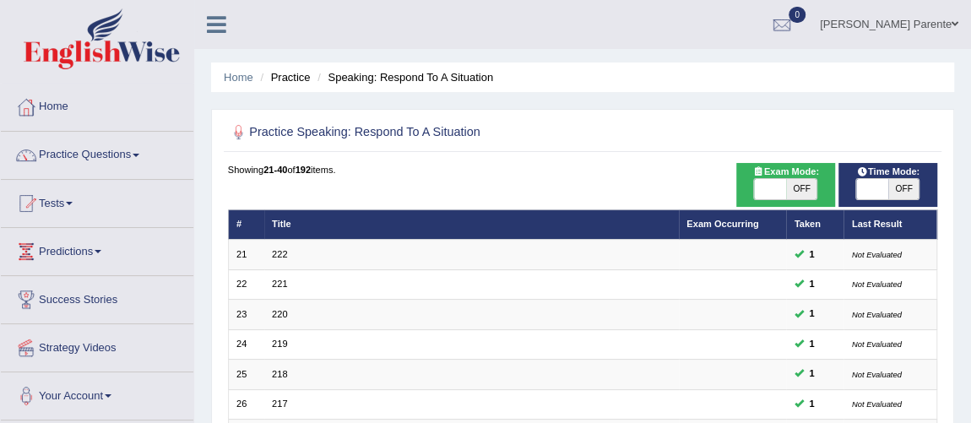
scroll to position [370, 0]
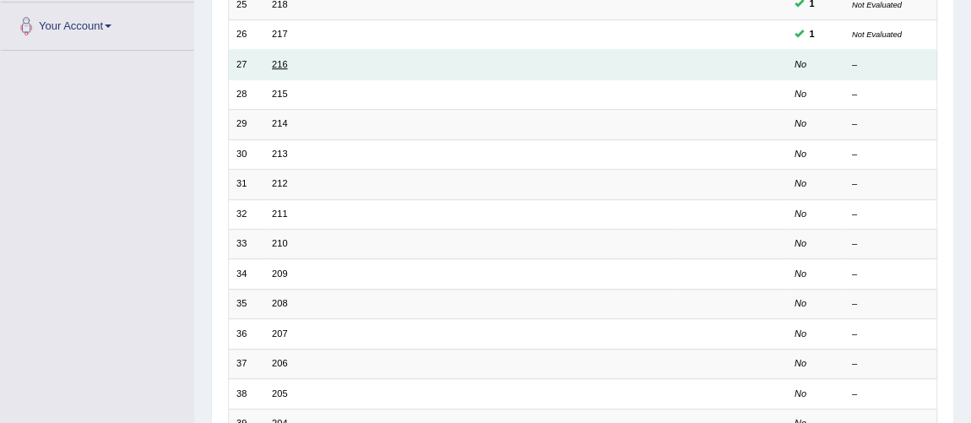
click at [279, 63] on link "216" at bounding box center [279, 64] width 15 height 10
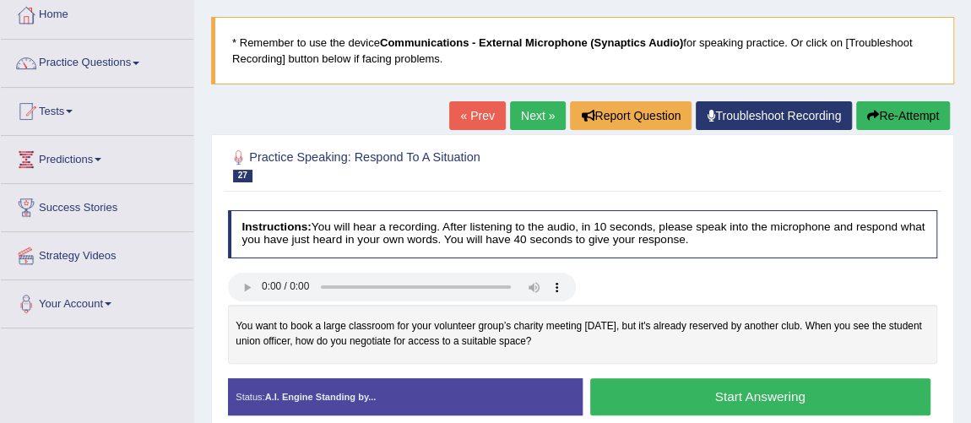
scroll to position [122, 0]
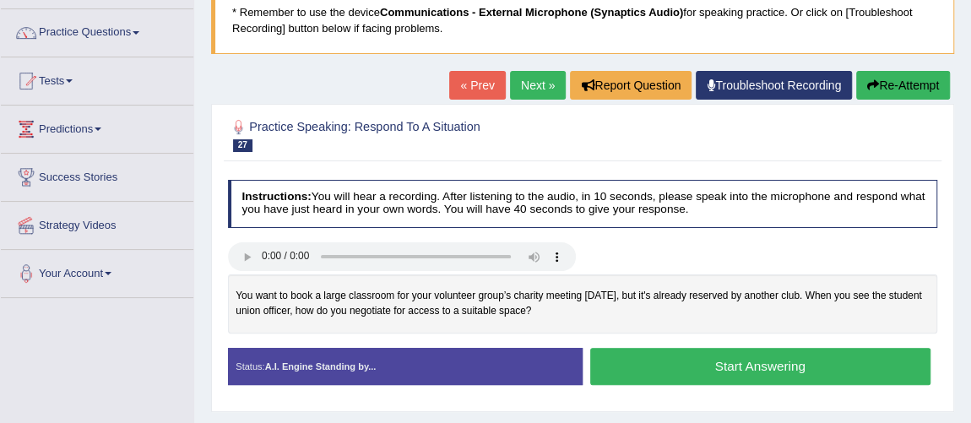
click at [773, 353] on button "Start Answering" at bounding box center [760, 366] width 340 height 36
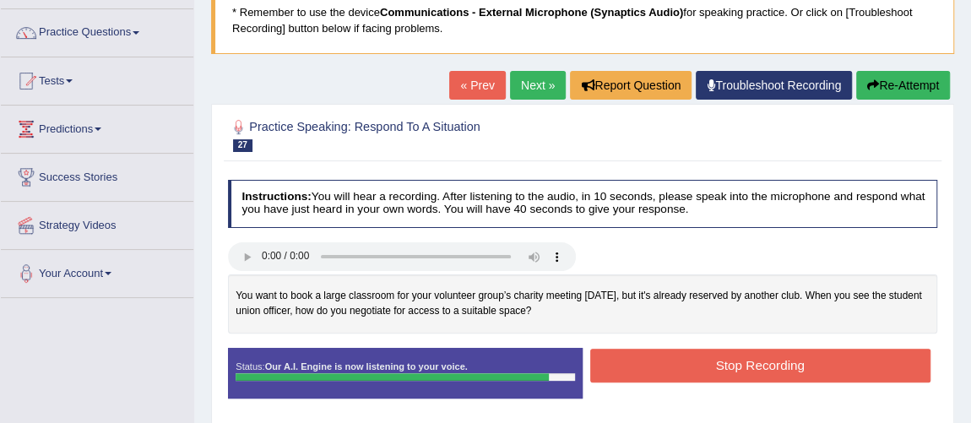
click at [773, 353] on button "Stop Recording" at bounding box center [760, 365] width 340 height 33
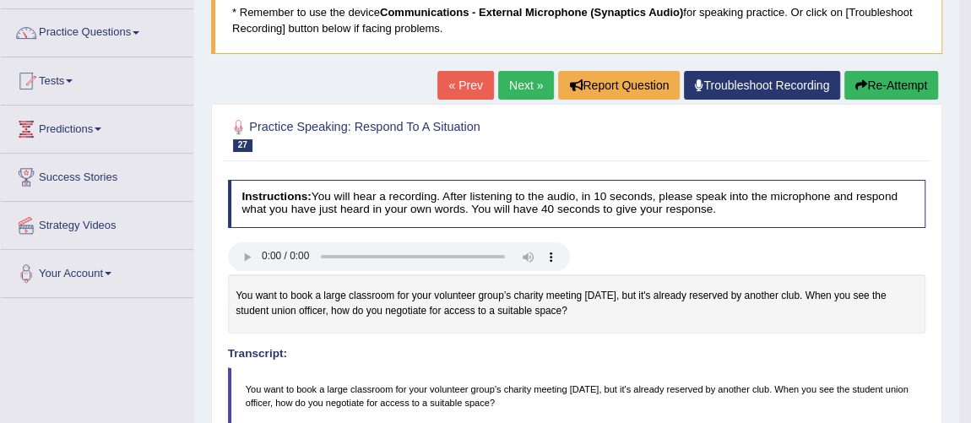
click at [513, 95] on link "Next »" at bounding box center [526, 85] width 56 height 29
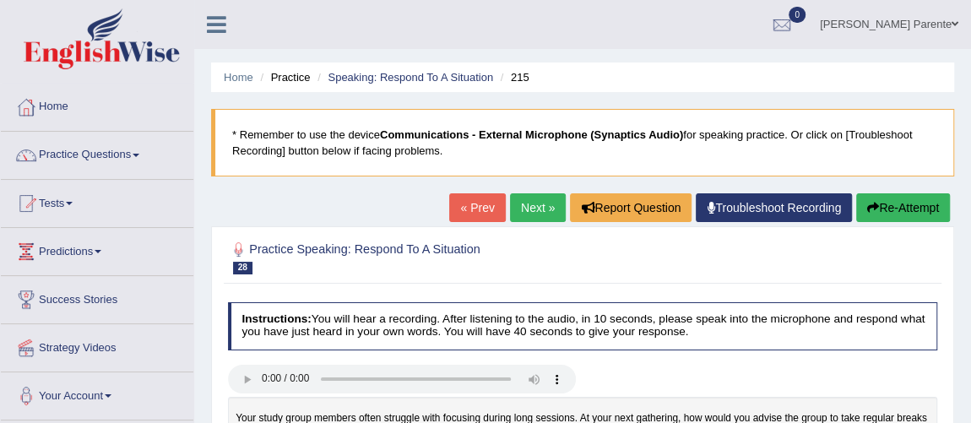
scroll to position [370, 0]
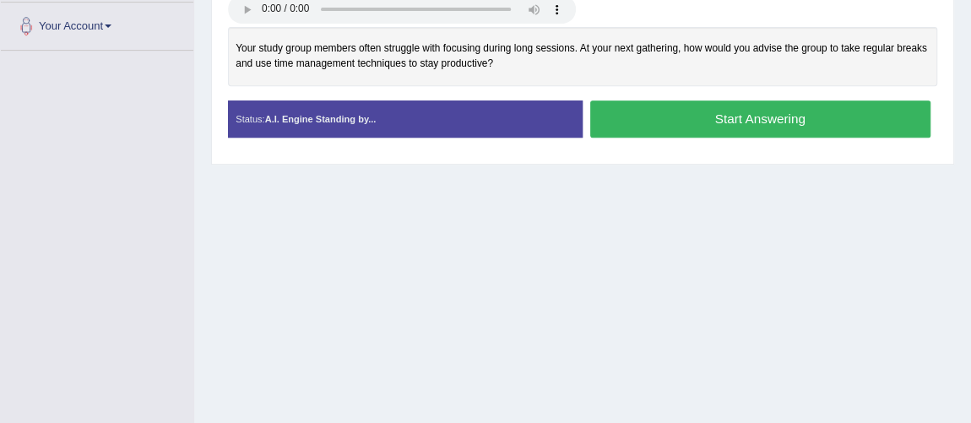
click at [719, 103] on button "Start Answering" at bounding box center [760, 118] width 340 height 36
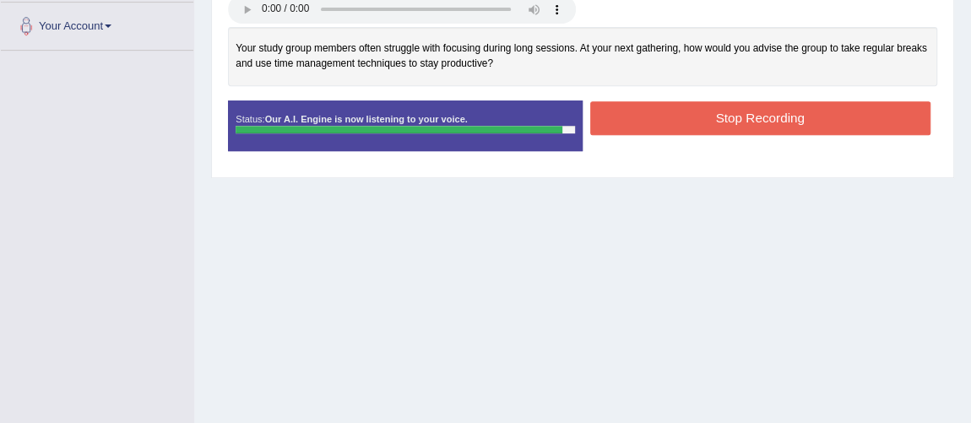
click at [719, 103] on button "Stop Recording" at bounding box center [760, 117] width 340 height 33
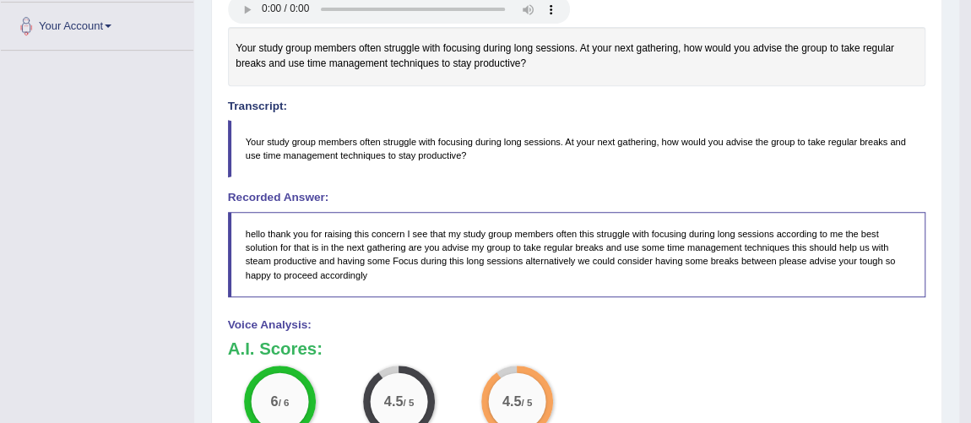
scroll to position [0, 0]
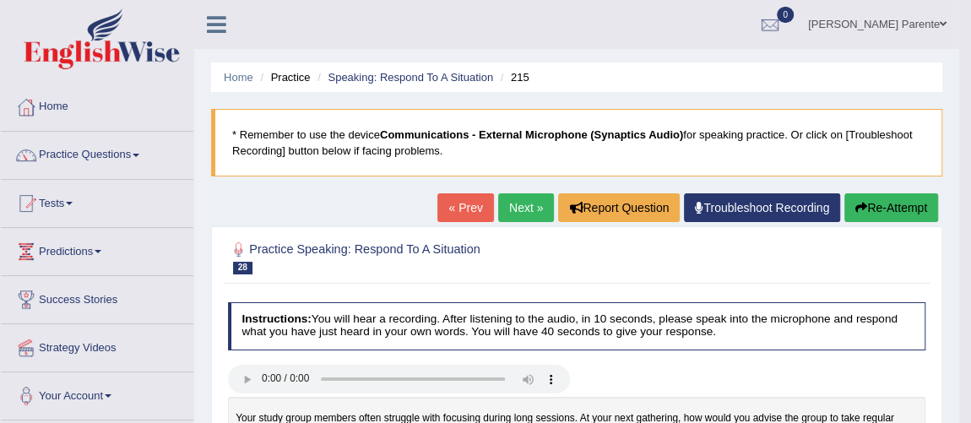
click at [500, 203] on link "Next »" at bounding box center [526, 207] width 56 height 29
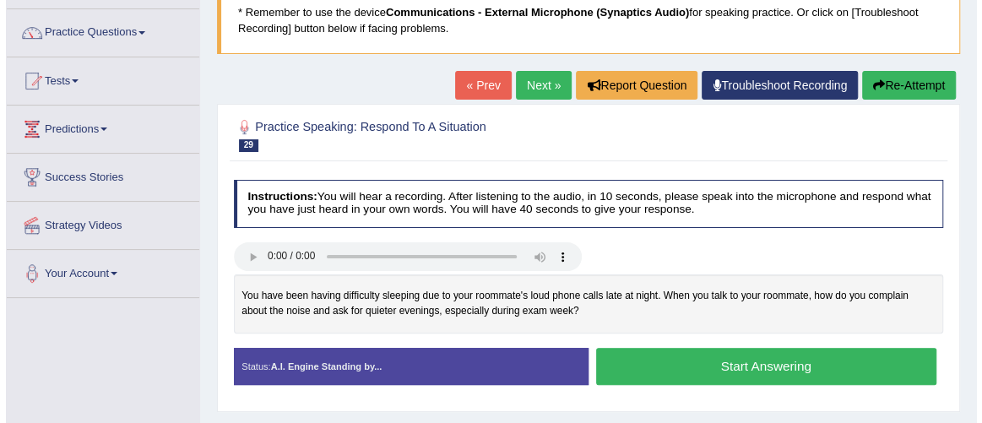
scroll to position [153, 0]
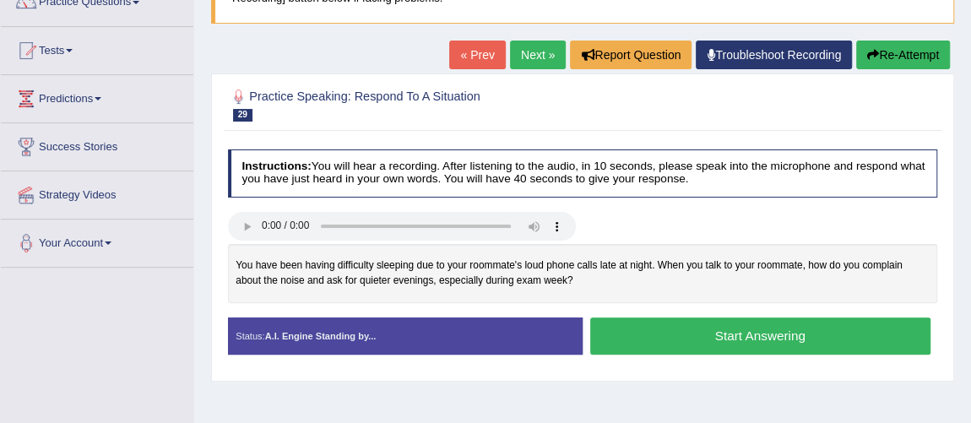
click at [666, 348] on button "Start Answering" at bounding box center [760, 335] width 340 height 36
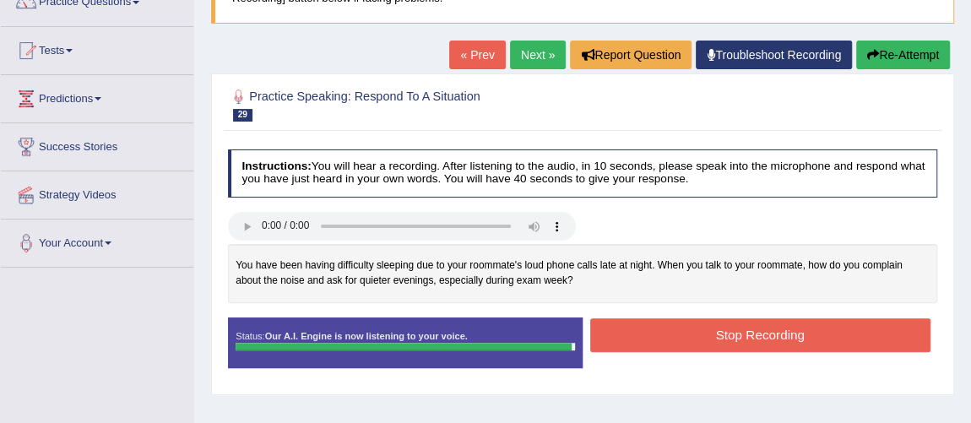
click at [666, 348] on button "Stop Recording" at bounding box center [760, 334] width 340 height 33
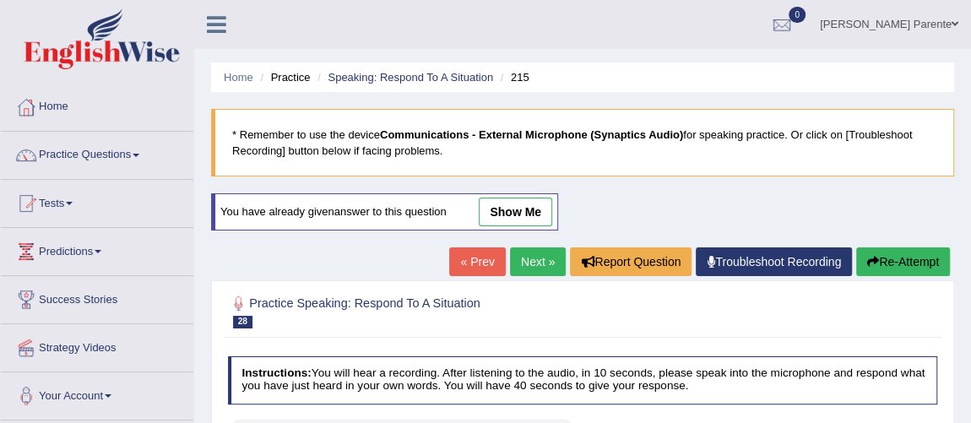
click at [505, 205] on link "show me" at bounding box center [515, 212] width 73 height 29
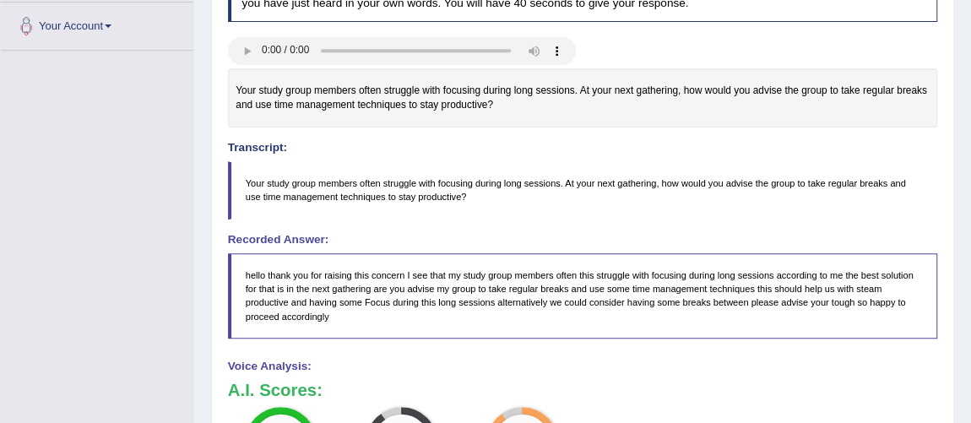
scroll to position [703, 0]
